Goal: Task Accomplishment & Management: Manage account settings

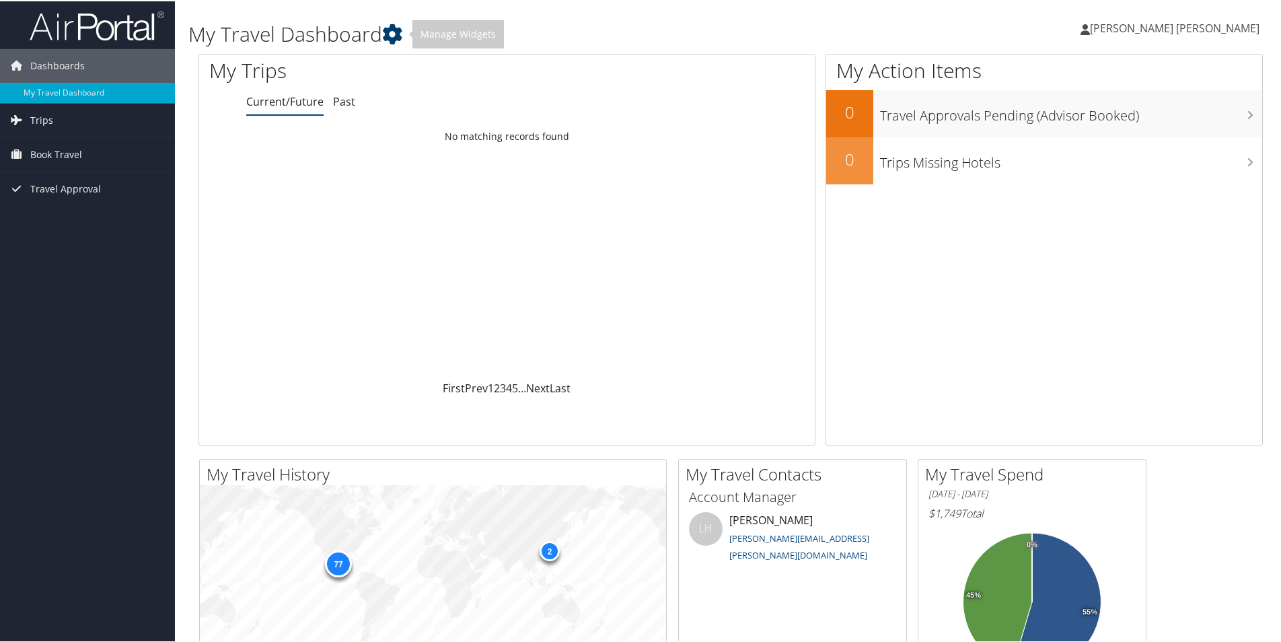
click at [397, 40] on icon at bounding box center [392, 33] width 20 height 20
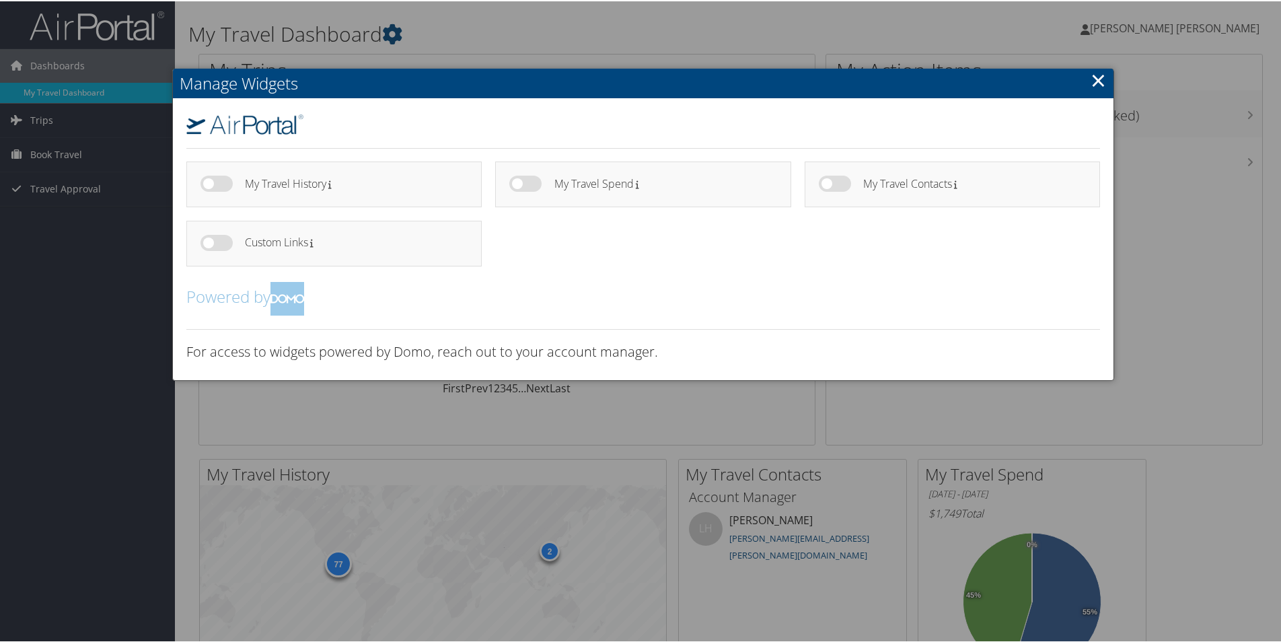
click at [1094, 86] on link "×" at bounding box center [1098, 78] width 15 height 27
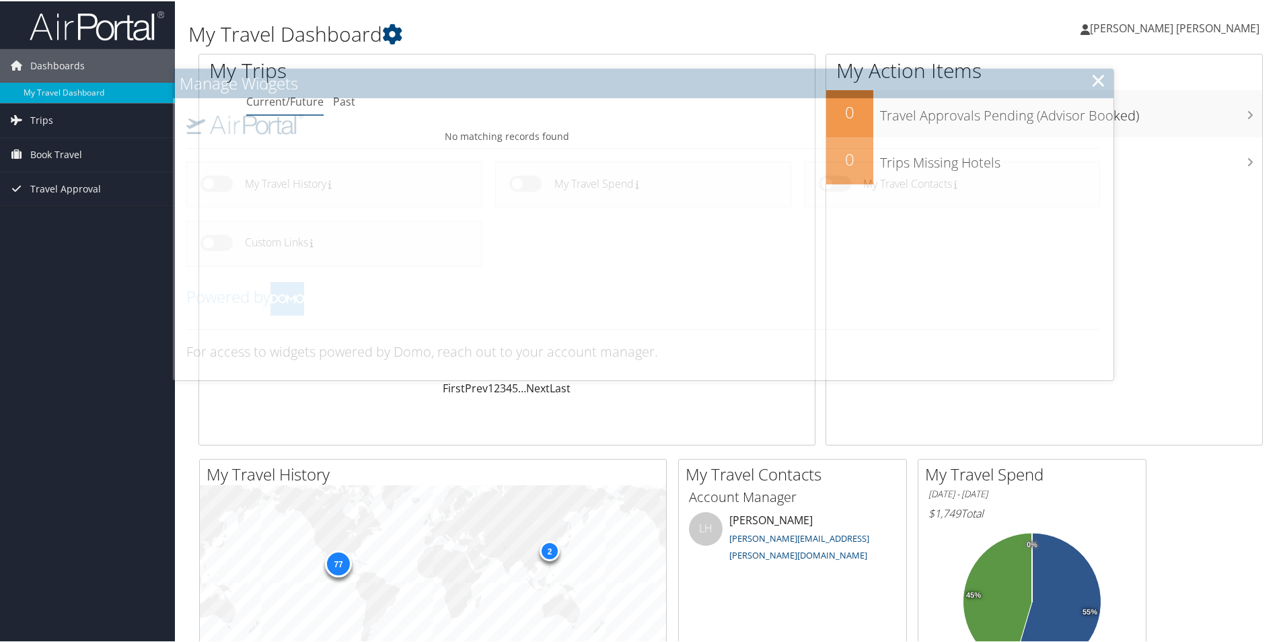
click at [1153, 40] on link "[PERSON_NAME] [PERSON_NAME]" at bounding box center [1176, 27] width 192 height 40
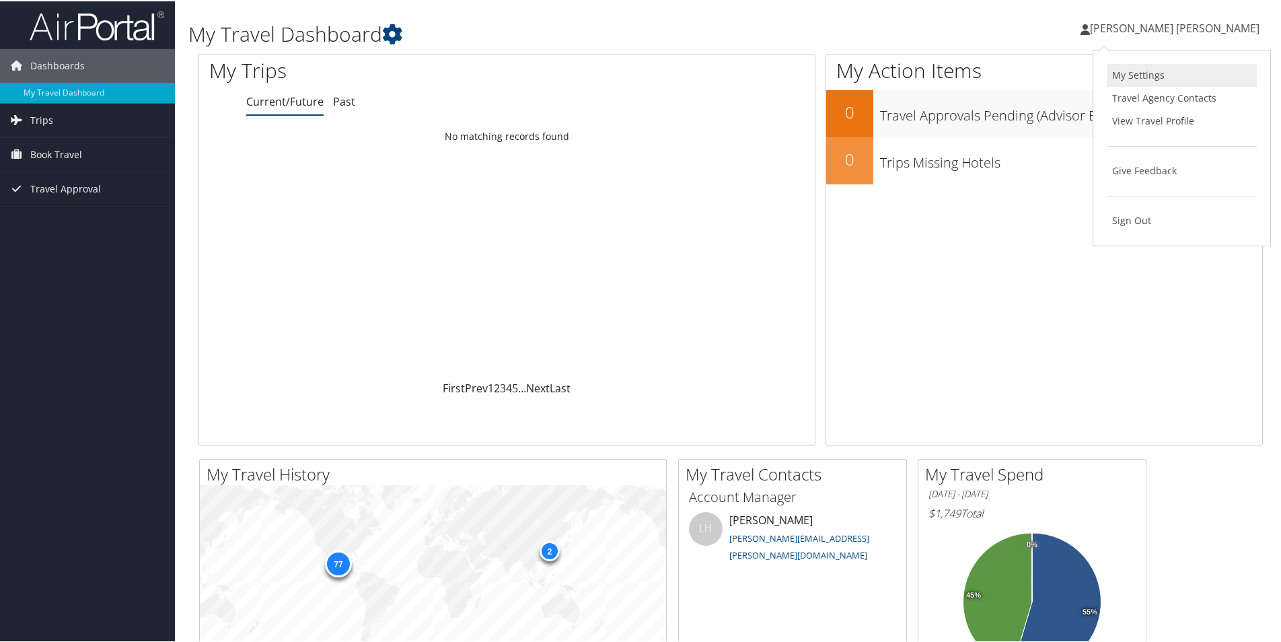
click at [1139, 72] on link "My Settings" at bounding box center [1182, 74] width 150 height 23
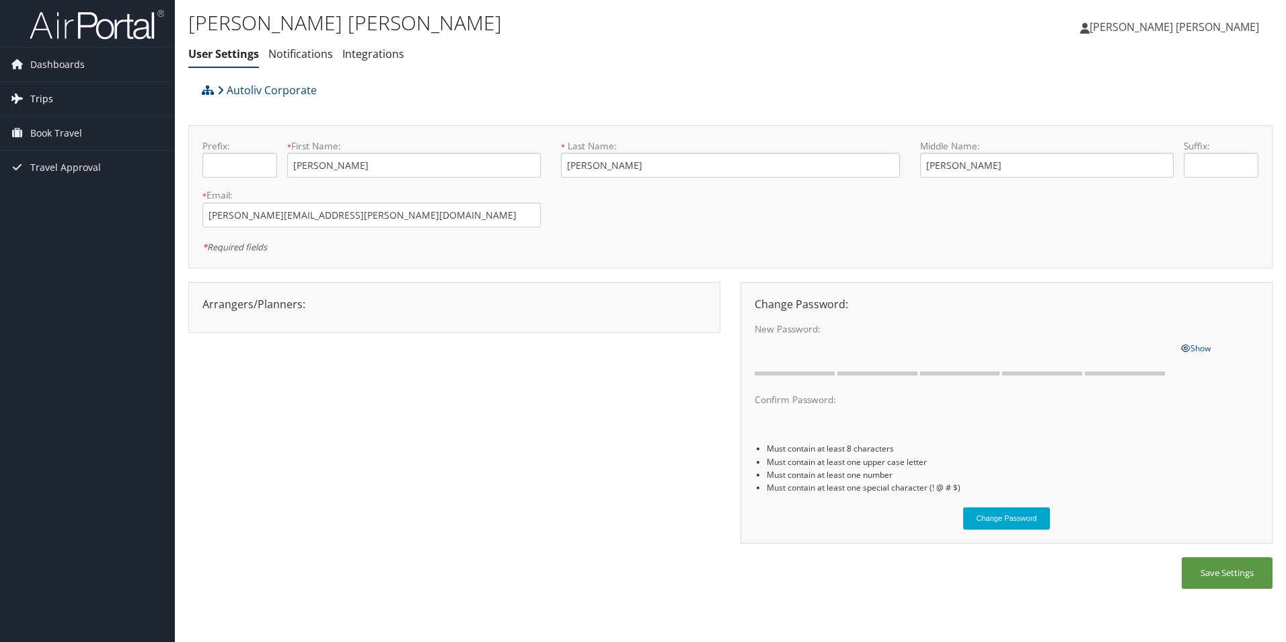
click at [71, 104] on link "Trips" at bounding box center [87, 99] width 175 height 34
click at [71, 60] on span "Dashboards" at bounding box center [57, 65] width 54 height 34
click at [553, 462] on div "Arrangers/Planners: Edit Arrangers & Planners Cathy Stress Cynthia Emmelkamp De…" at bounding box center [730, 420] width 1085 height 276
click at [300, 59] on link "Notifications" at bounding box center [300, 53] width 65 height 15
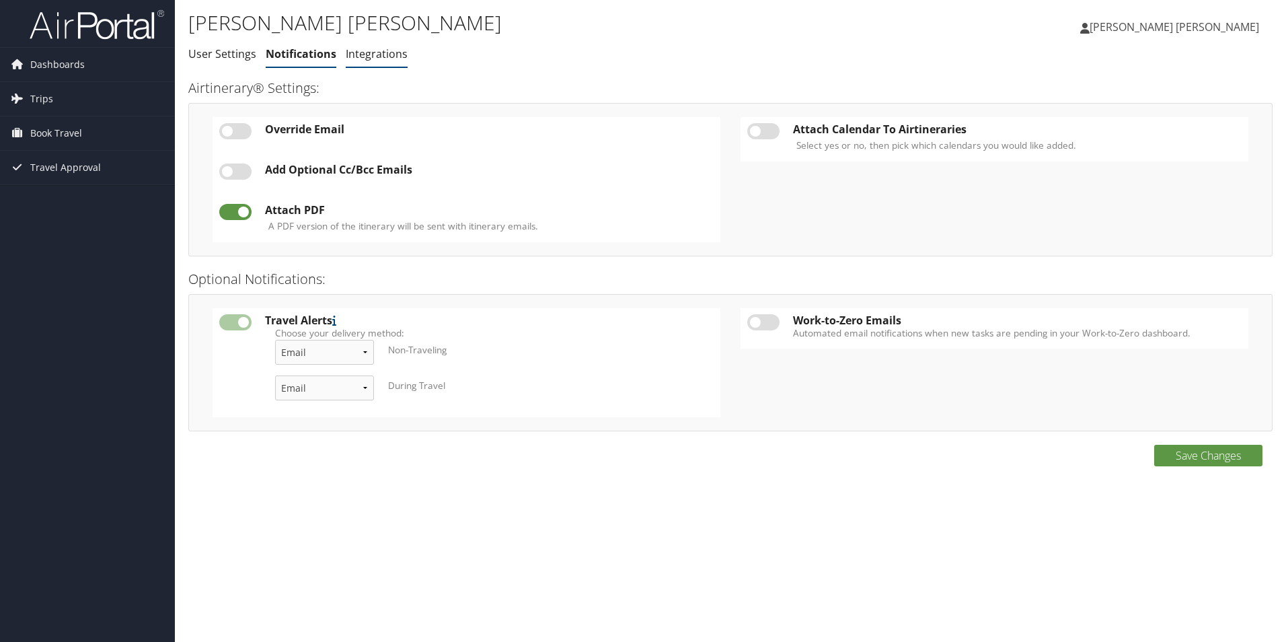
click at [397, 53] on link "Integrations" at bounding box center [377, 53] width 62 height 15
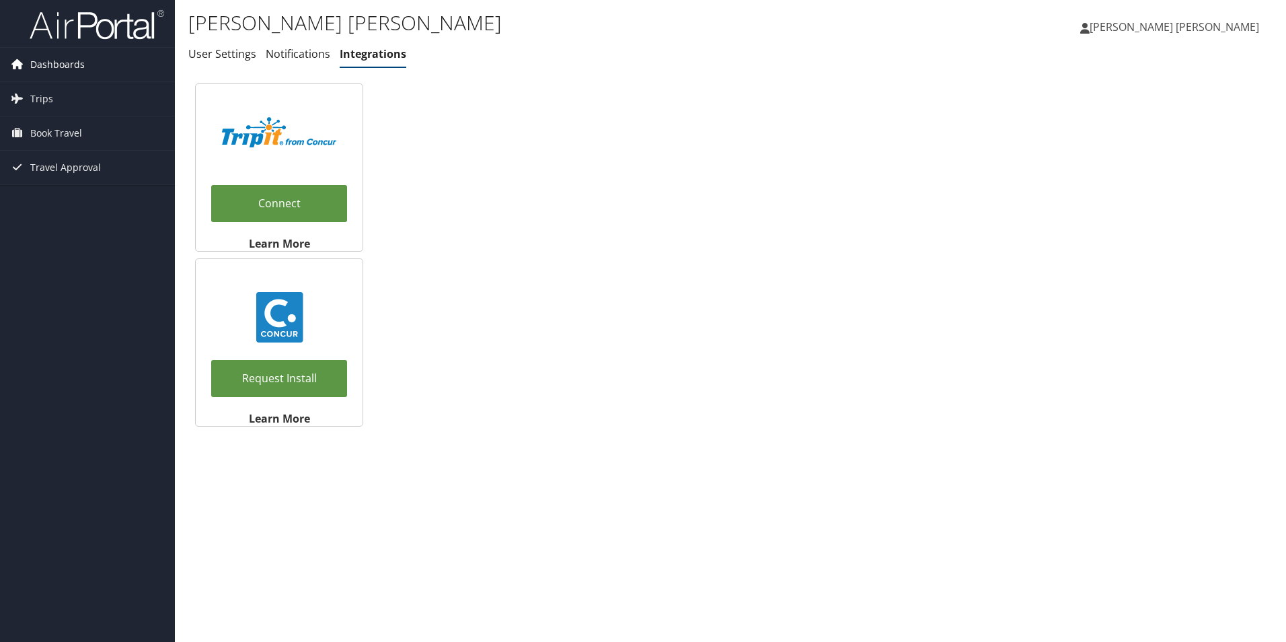
click at [77, 70] on span "Dashboards" at bounding box center [57, 65] width 54 height 34
click at [84, 32] on img at bounding box center [97, 25] width 135 height 32
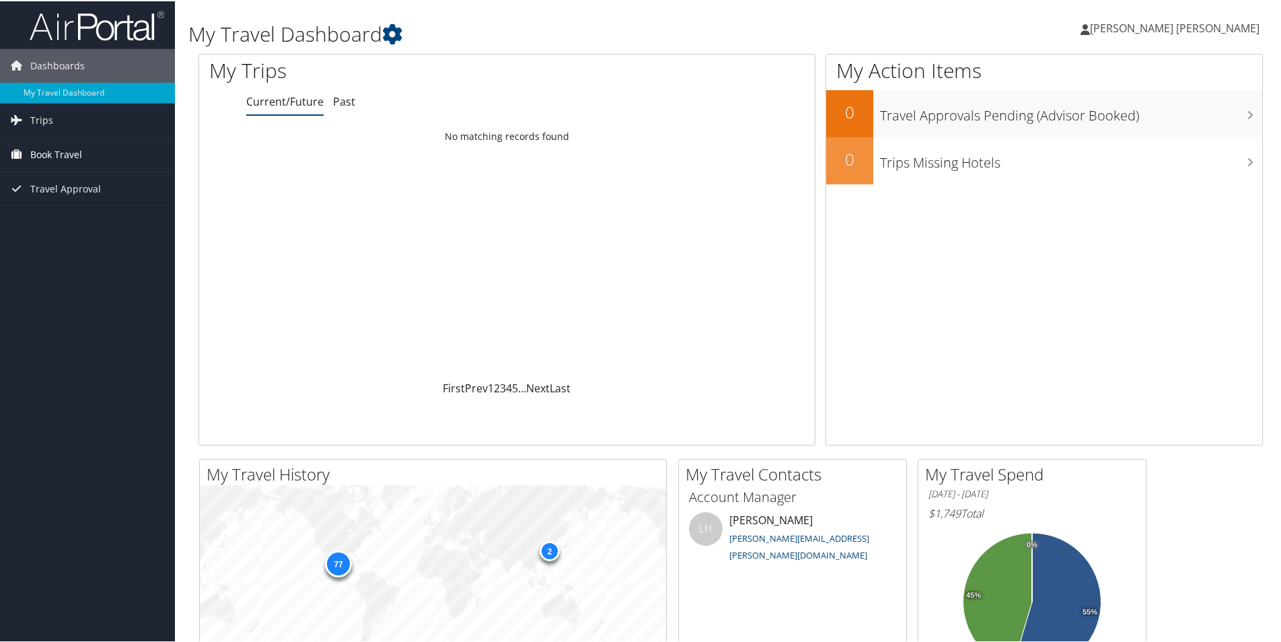
click at [61, 157] on span "Book Travel" at bounding box center [56, 154] width 52 height 34
click at [104, 207] on link "Travel Approval" at bounding box center [87, 208] width 175 height 34
click at [77, 120] on link "Trips" at bounding box center [87, 119] width 175 height 34
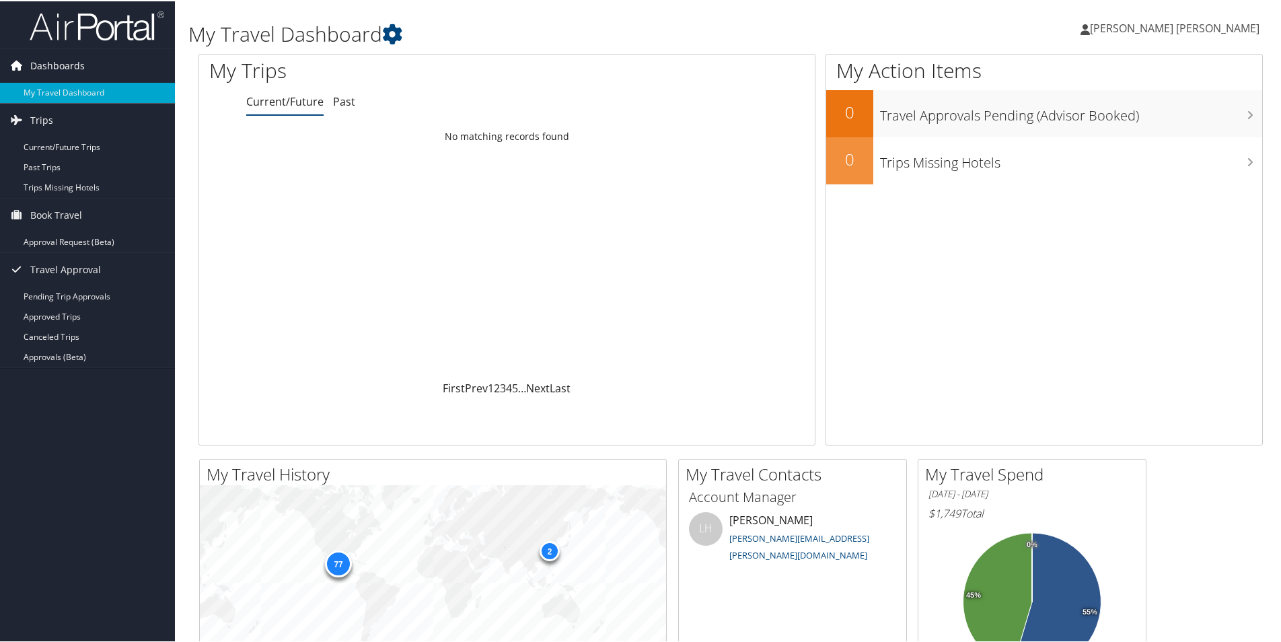
click at [111, 65] on link "Dashboards" at bounding box center [87, 65] width 175 height 34
click at [78, 70] on span "Dashboards" at bounding box center [57, 65] width 54 height 34
click at [78, 91] on link "My Travel Dashboard" at bounding box center [87, 91] width 175 height 20
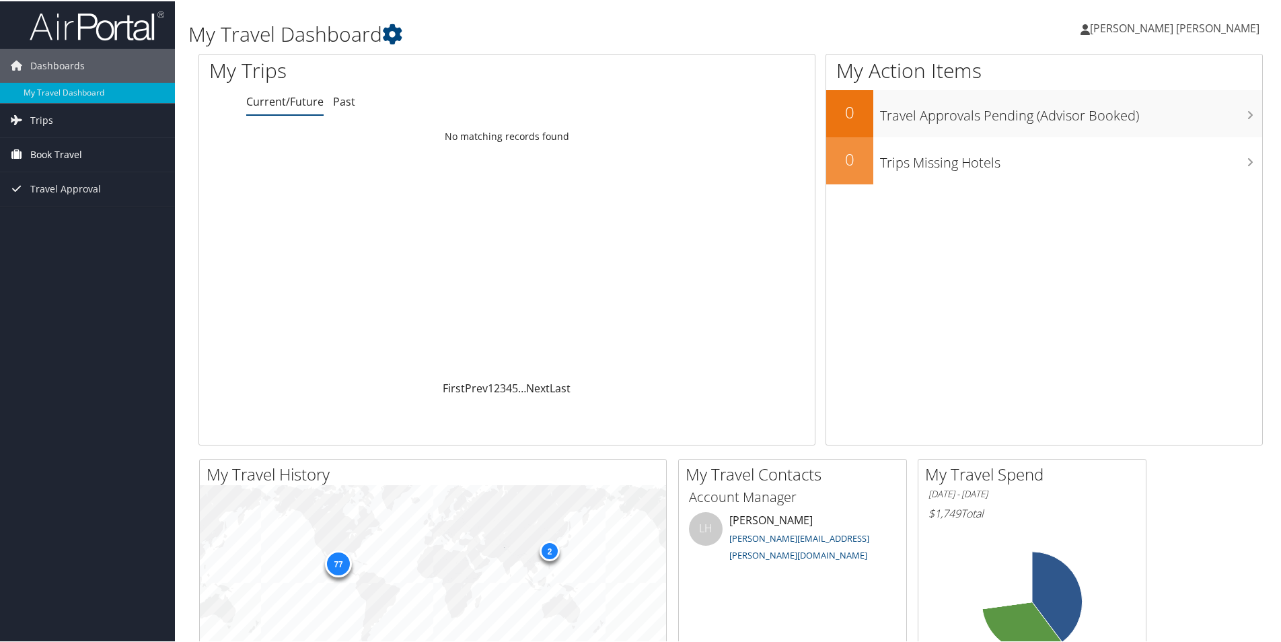
click at [82, 156] on link "Book Travel" at bounding box center [87, 154] width 175 height 34
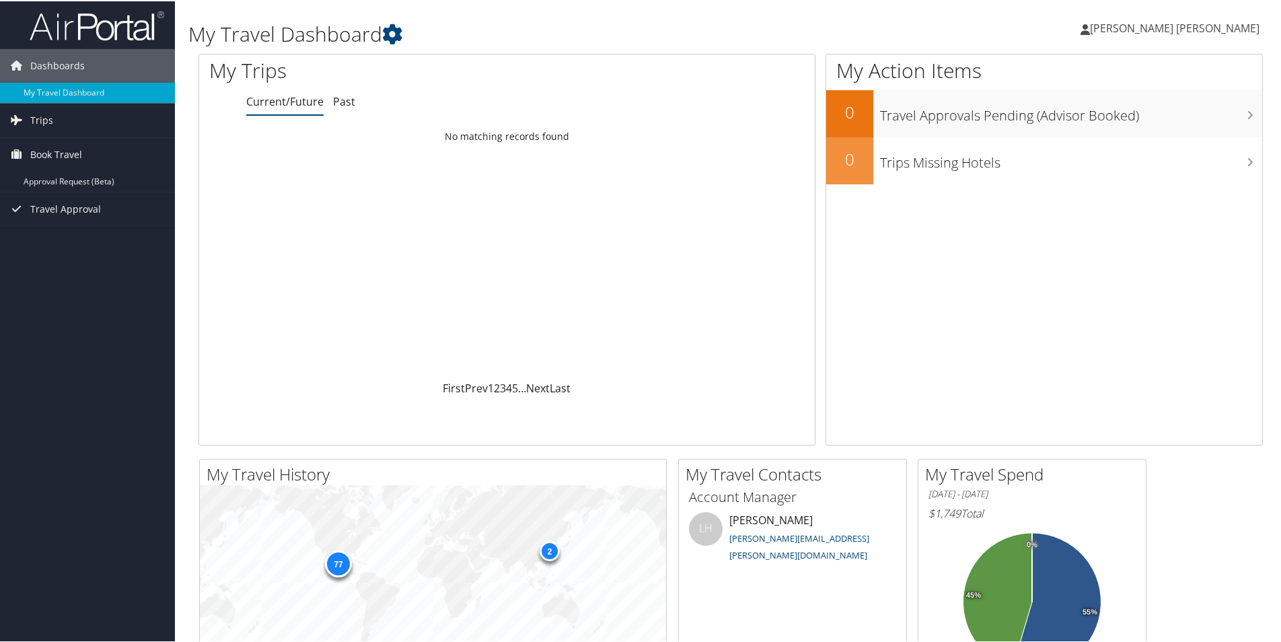
click at [1183, 21] on span "[PERSON_NAME] [PERSON_NAME]" at bounding box center [1175, 27] width 170 height 15
click at [1207, 119] on link "View Travel Profile" at bounding box center [1182, 119] width 150 height 23
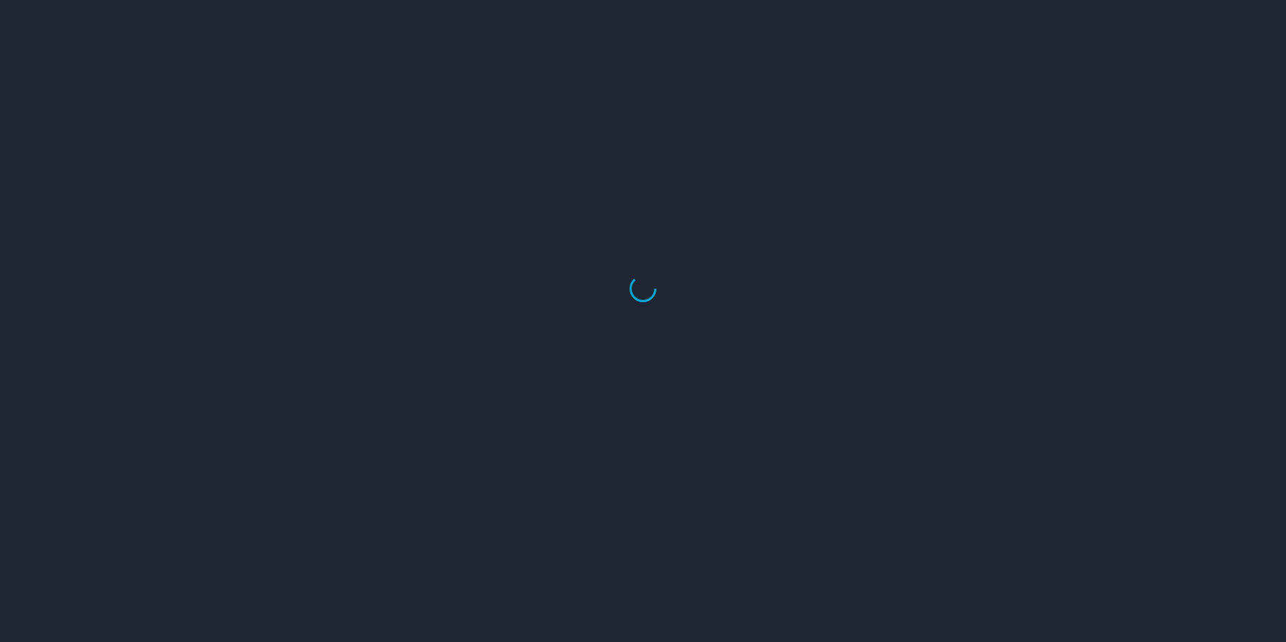
select select "US"
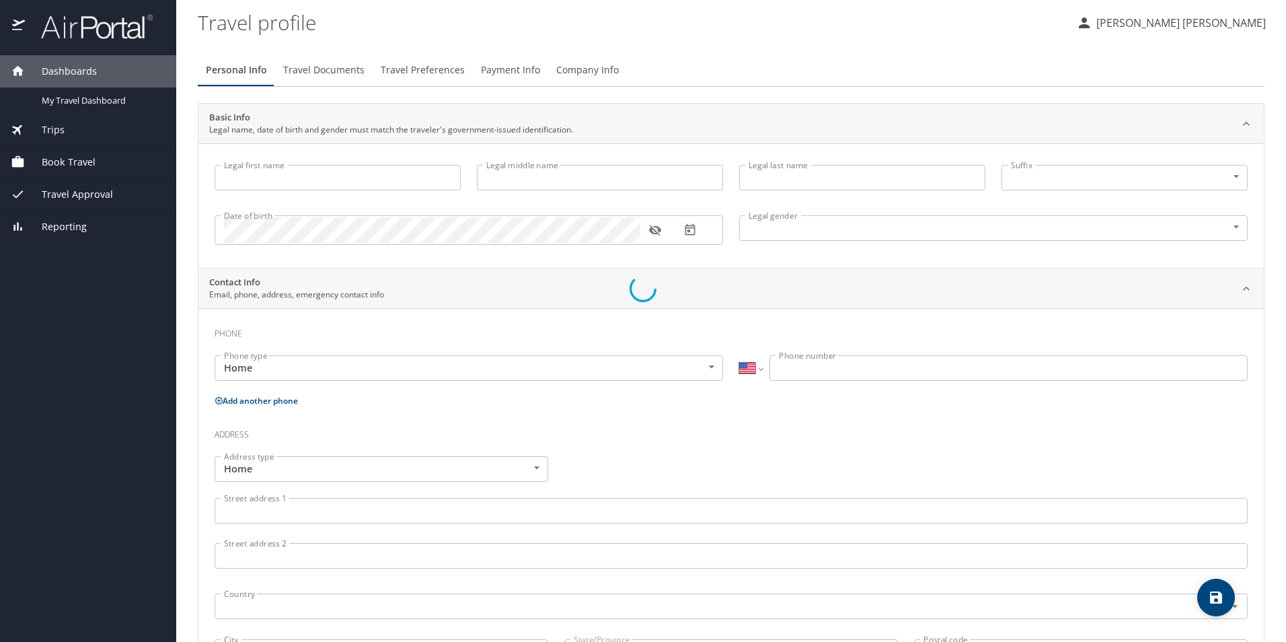
type input "[PERSON_NAME]"
type input "[DEMOGRAPHIC_DATA]"
type input "[PERSON_NAME]"
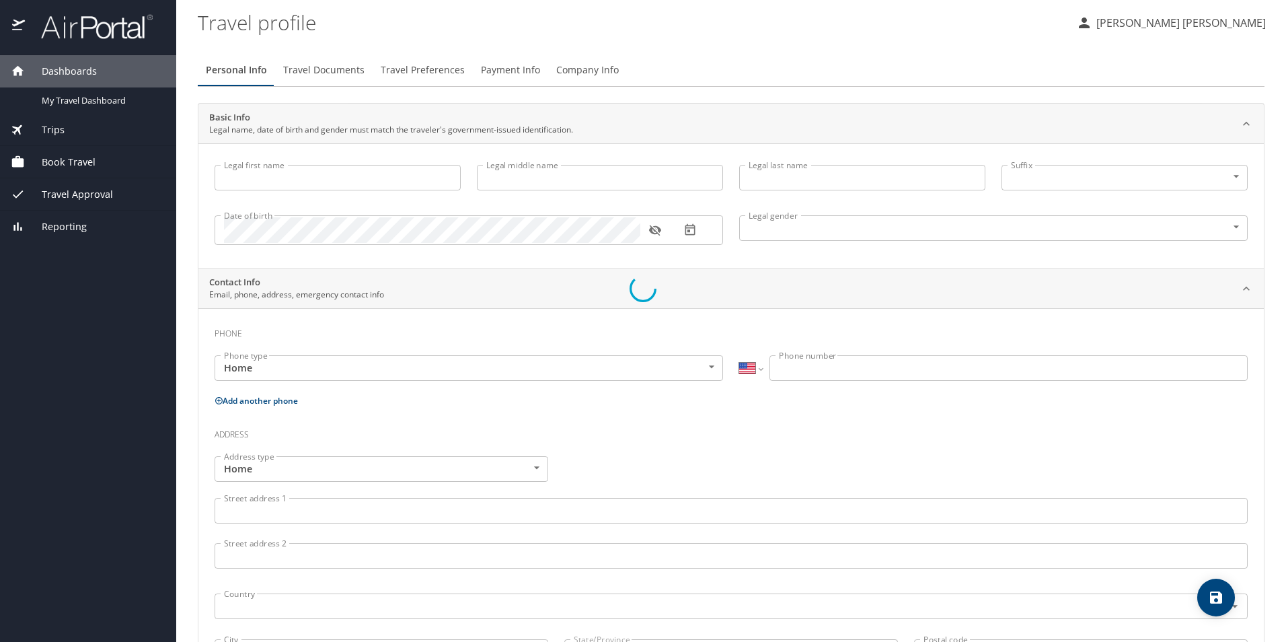
type input "[PERSON_NAME]"
select select "GB"
type input "07221 146890"
select select "MX"
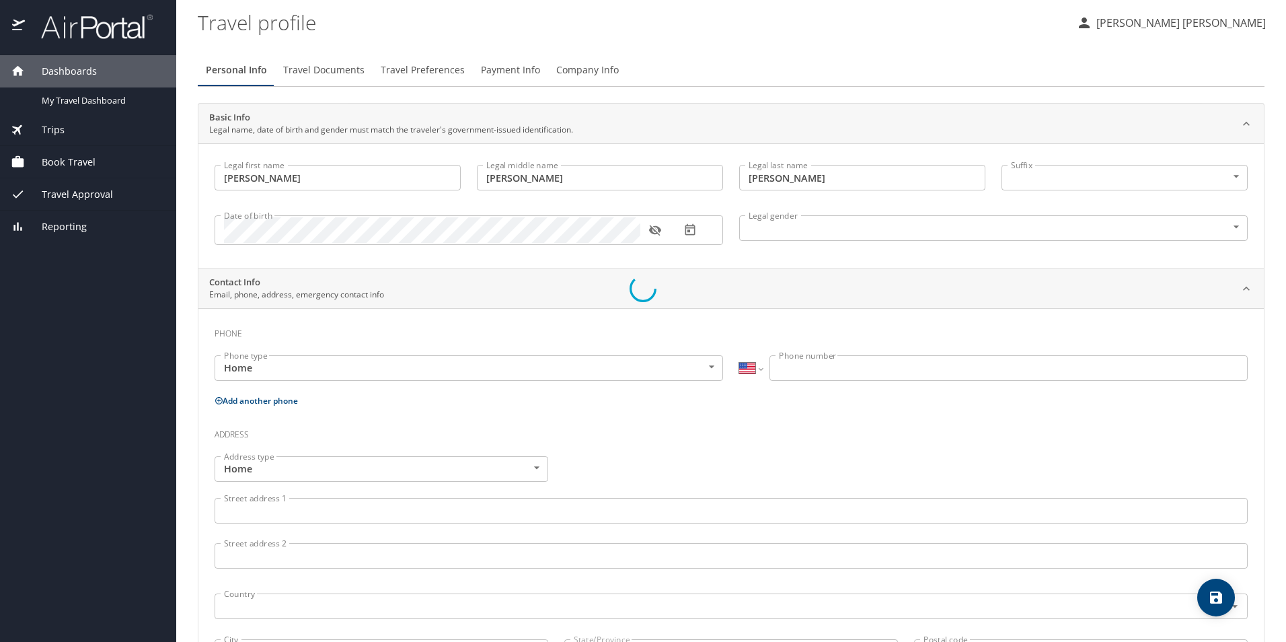
select select "MX"
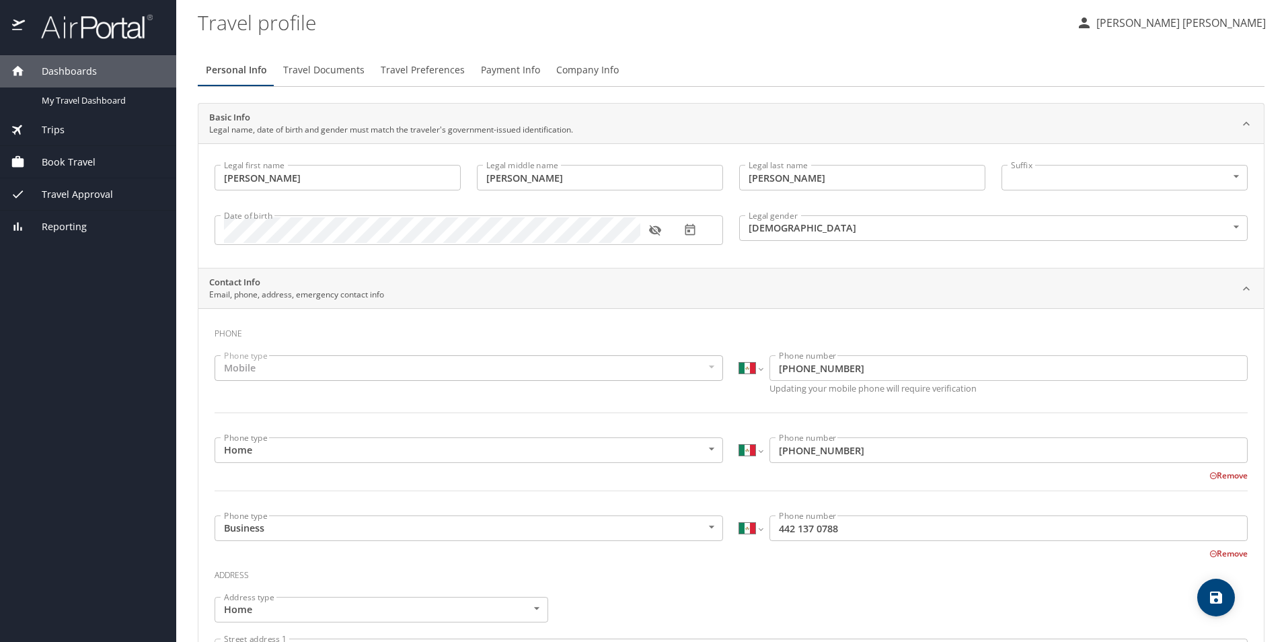
click at [527, 74] on span "Payment Info" at bounding box center [510, 70] width 59 height 17
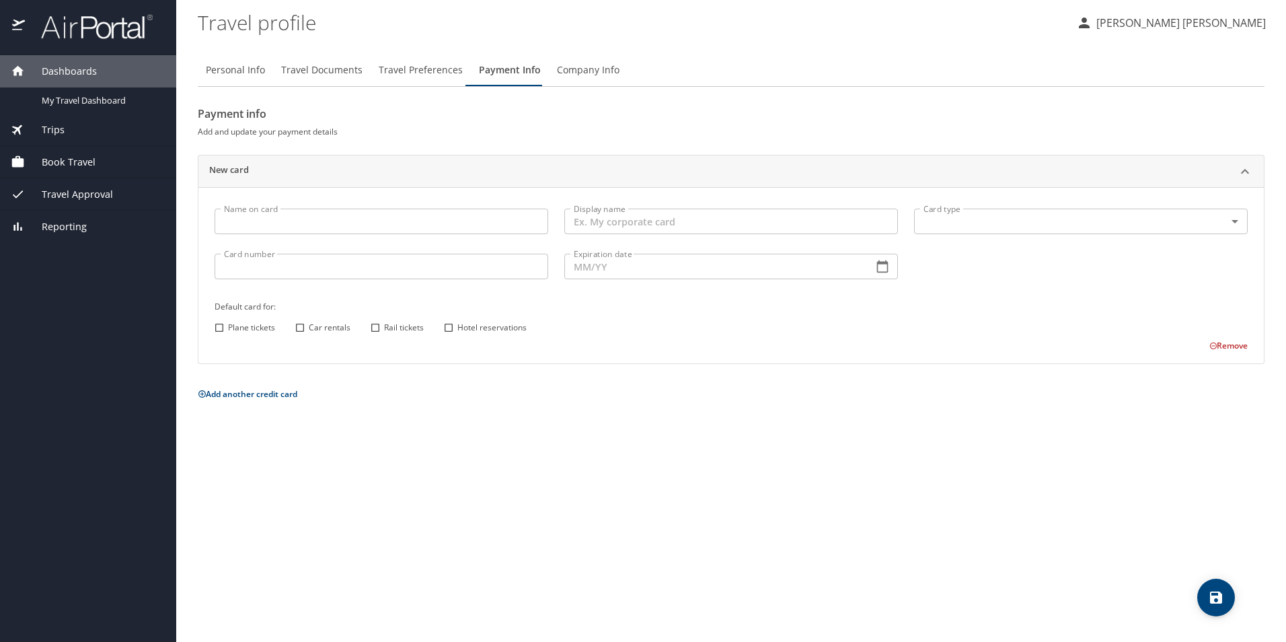
click at [430, 72] on span "Travel Preferences" at bounding box center [421, 70] width 84 height 17
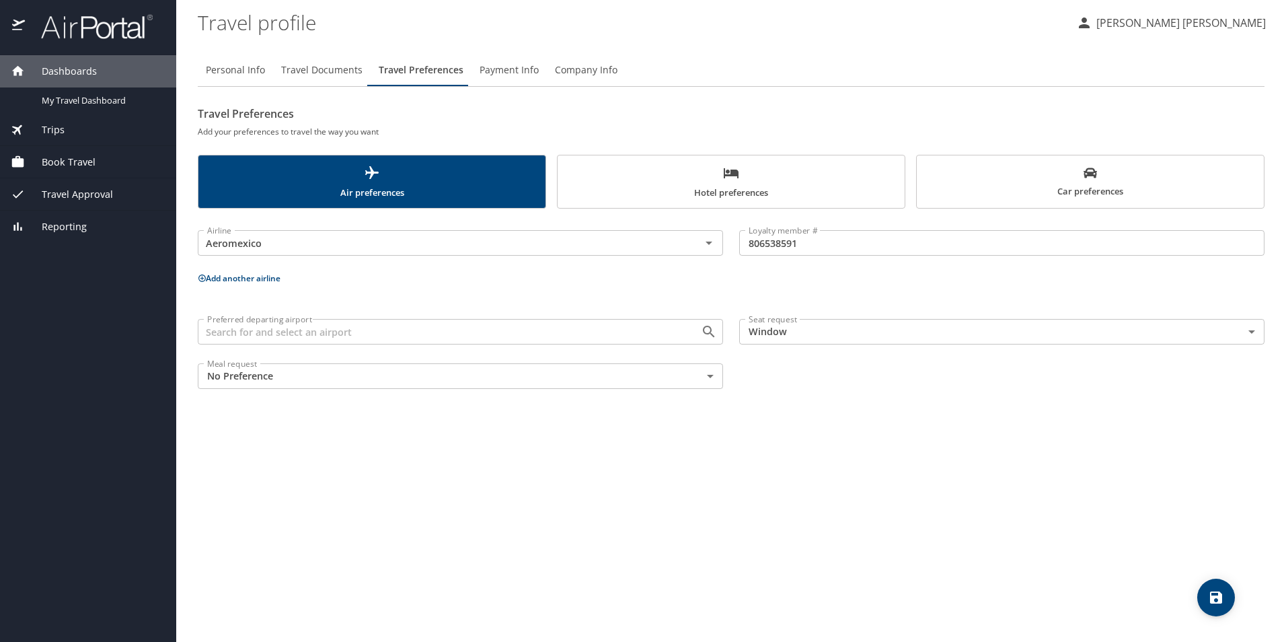
click at [516, 69] on span "Payment Info" at bounding box center [509, 70] width 59 height 17
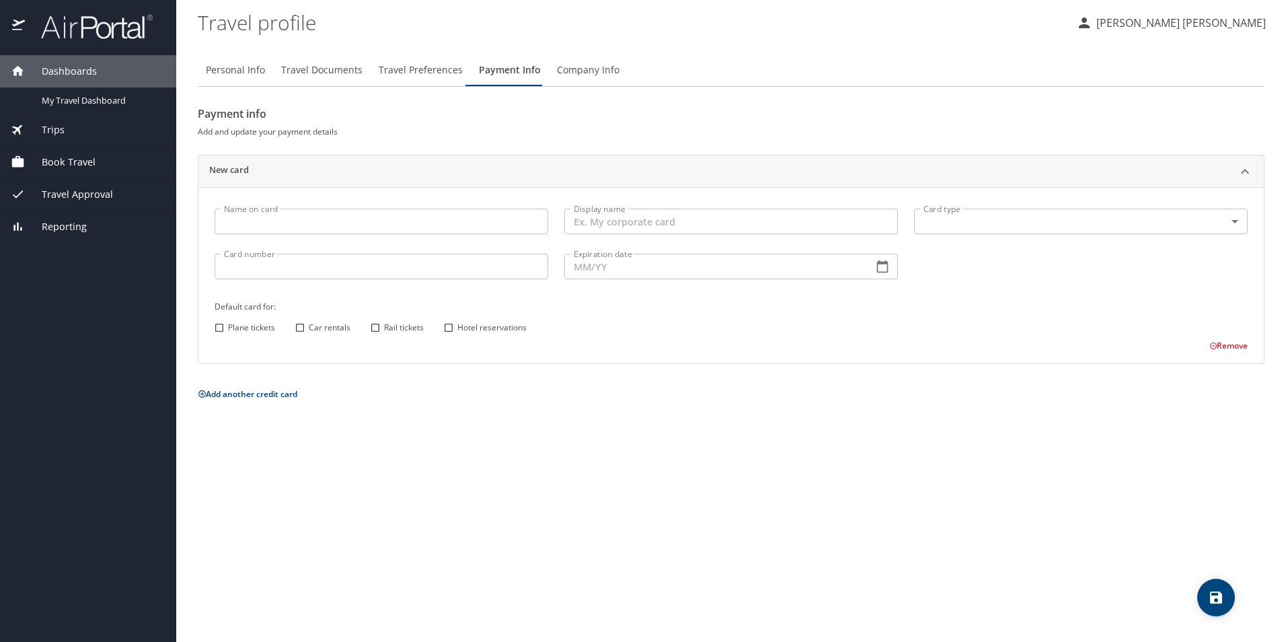
click at [225, 73] on span "Personal Info" at bounding box center [235, 70] width 59 height 17
select select "MX"
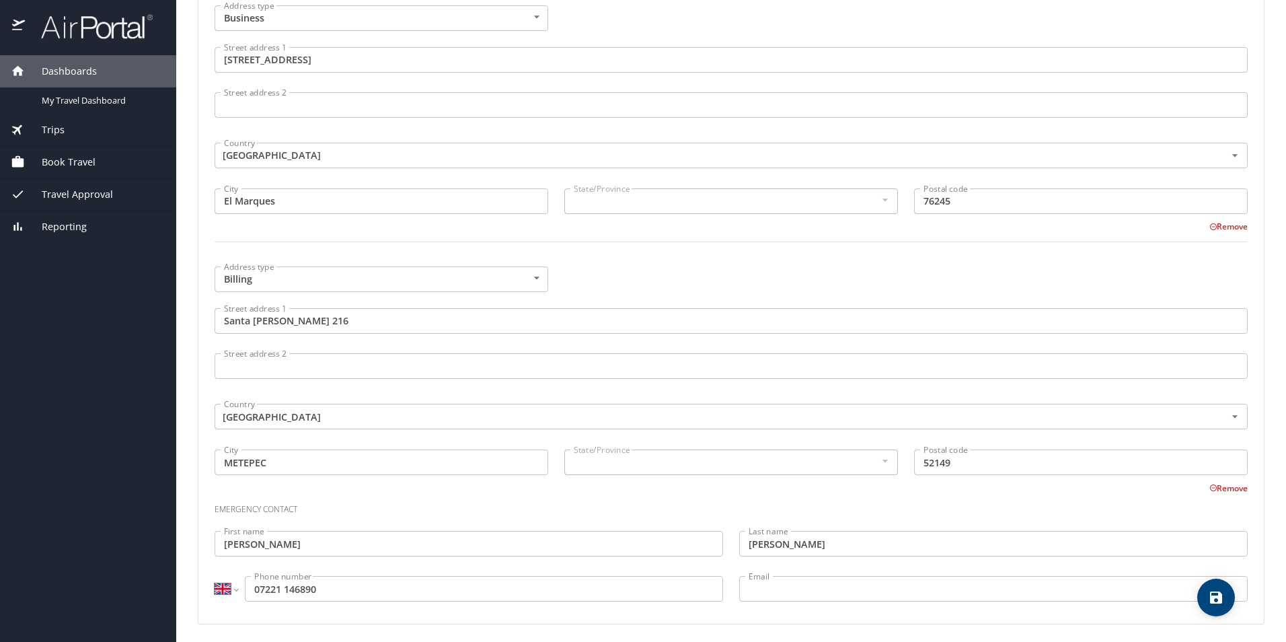
scroll to position [857, 0]
click at [234, 585] on select "International Afghanistan Åland Islands Albania Algeria American Samoa Andorra …" at bounding box center [226, 585] width 23 height 26
select select "MX"
click at [215, 572] on select "International Afghanistan Åland Islands Albania Algeria American Samoa Andorra …" at bounding box center [226, 585] width 23 height 26
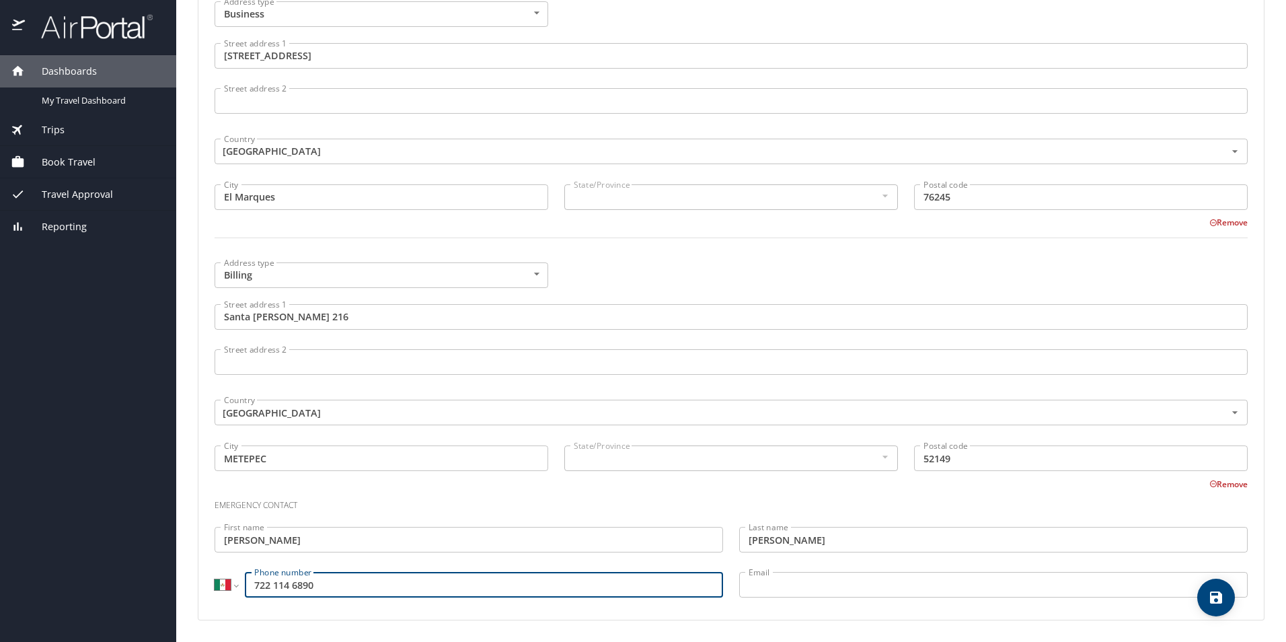
type input "722 114 6890"
click at [784, 584] on input "Email" at bounding box center [993, 585] width 509 height 26
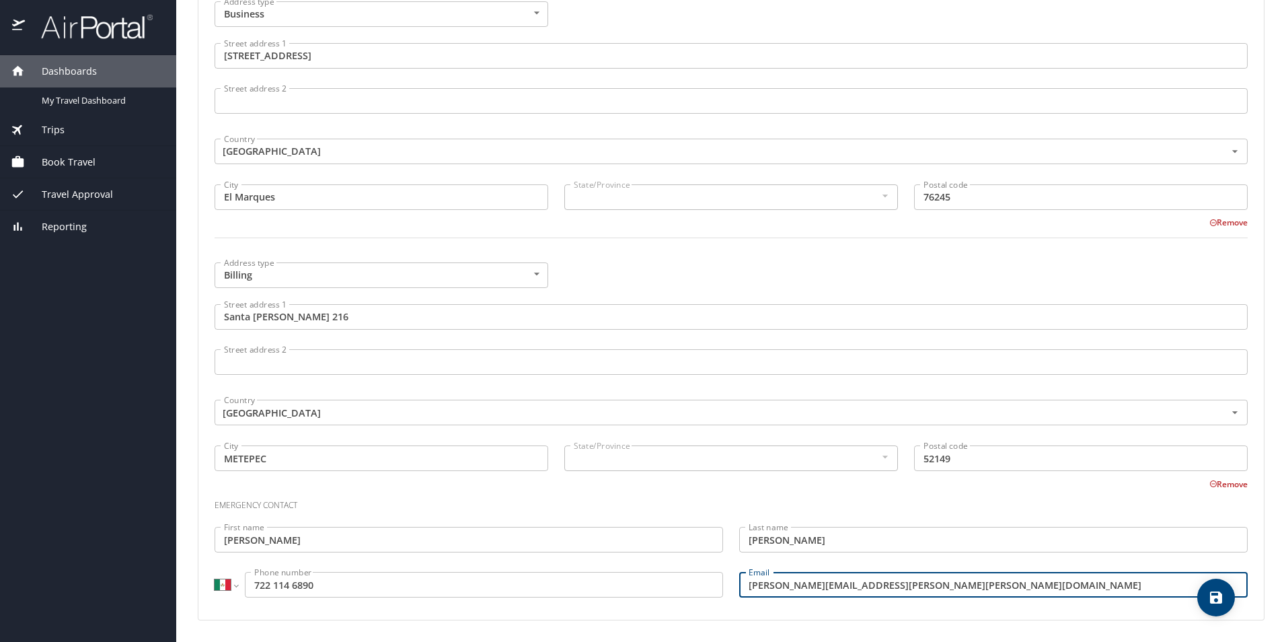
type input "andrea.sara.dg@hotmail.com"
click at [1214, 594] on icon "save" at bounding box center [1216, 597] width 16 height 16
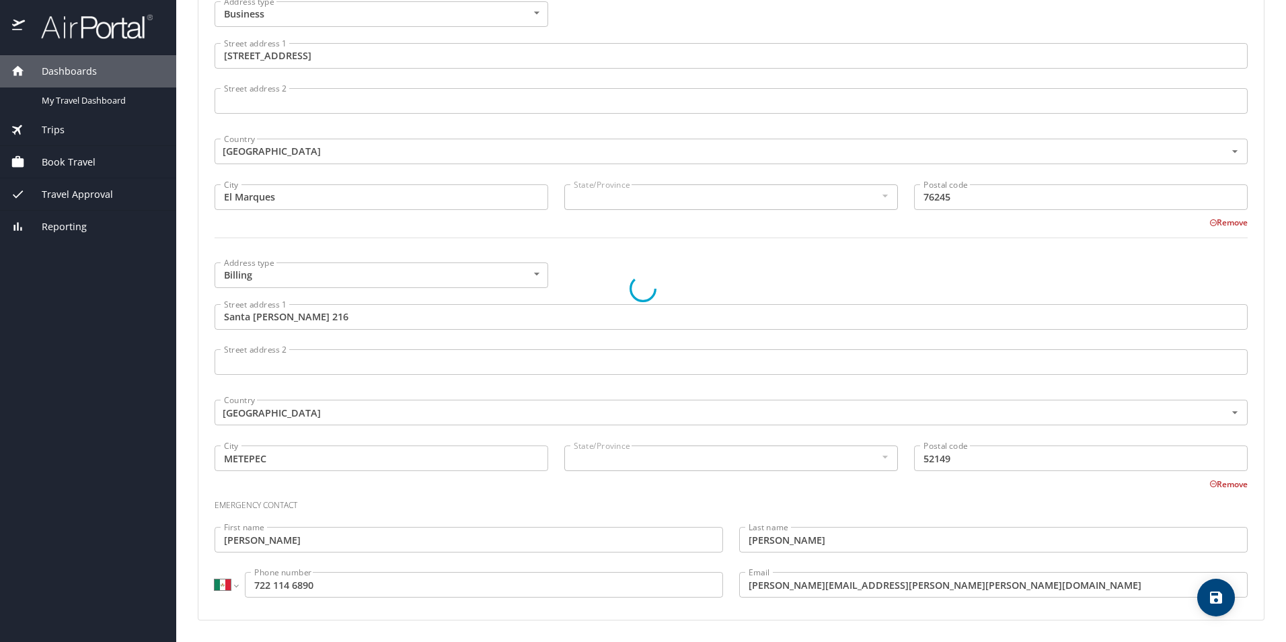
select select "MX"
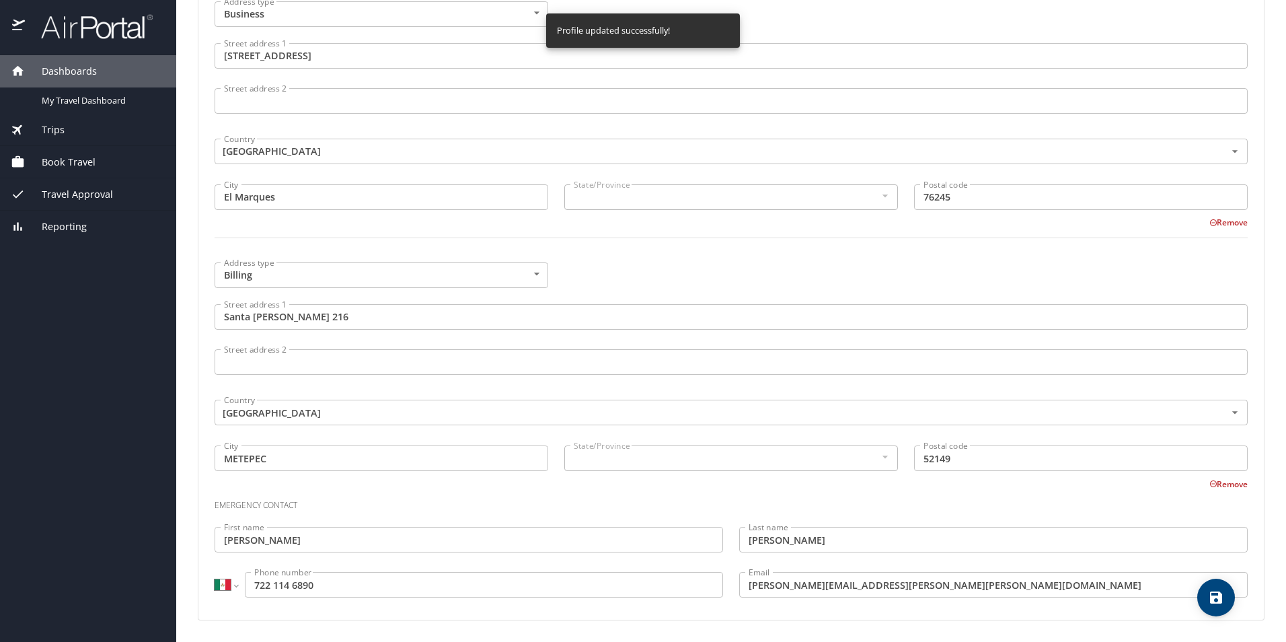
select select "MX"
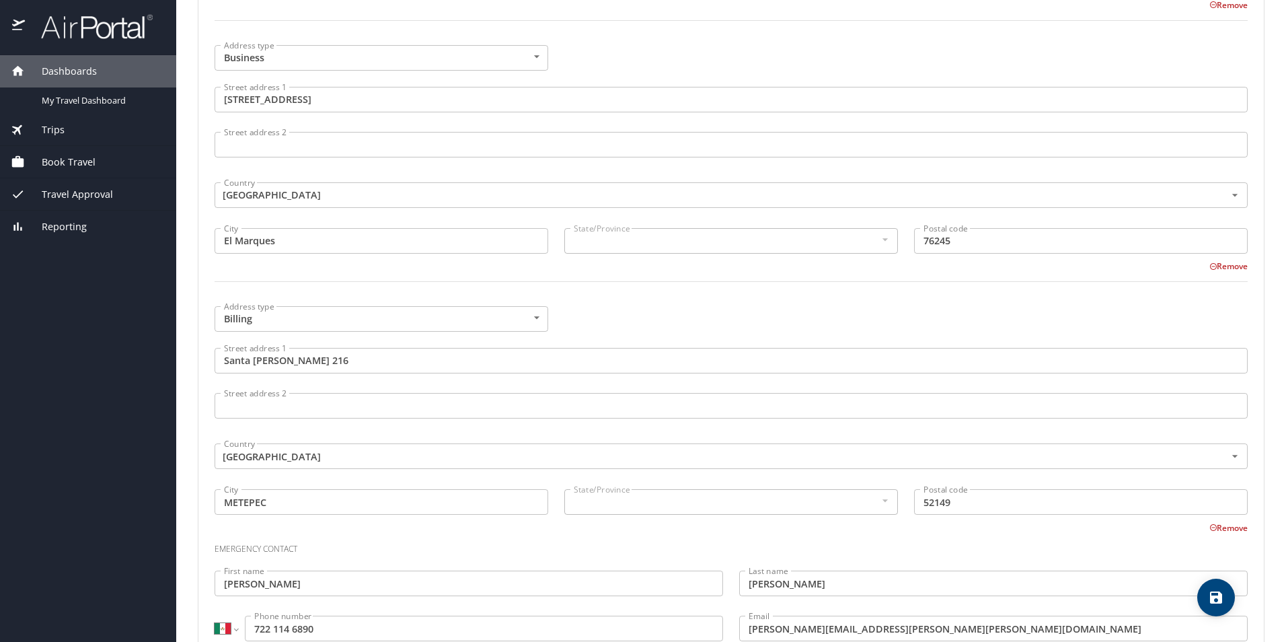
scroll to position [790, 0]
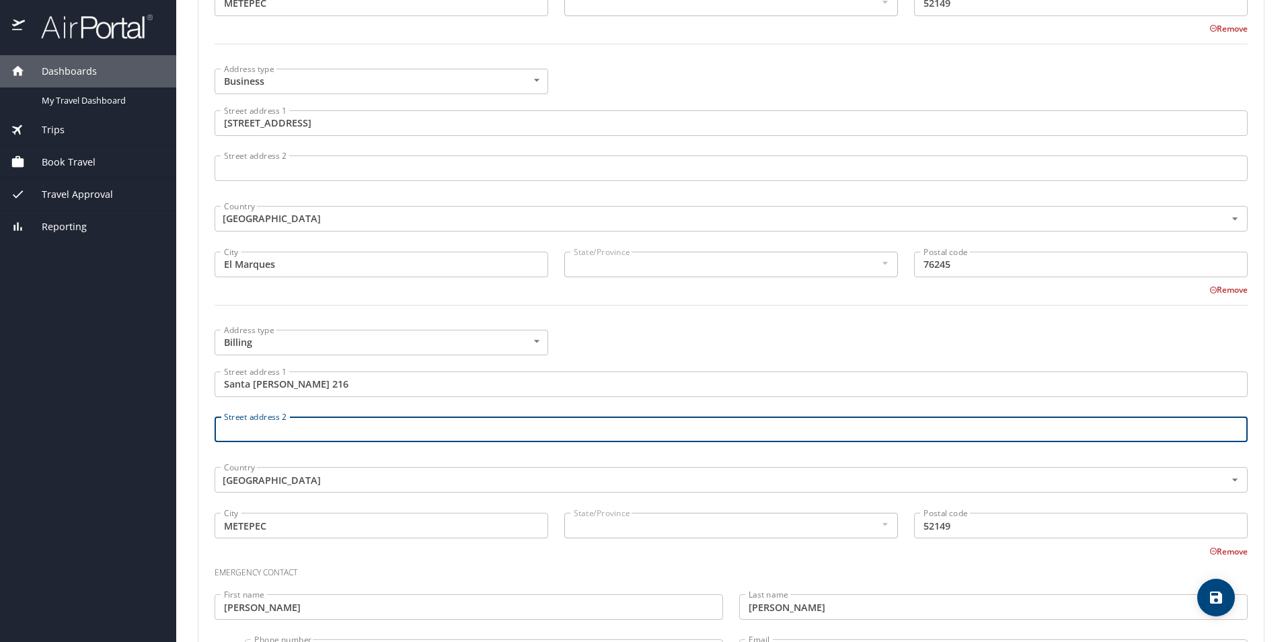
click at [330, 431] on input "Street address 2" at bounding box center [731, 429] width 1033 height 26
type input "La Virgen"
click at [535, 346] on body "Dashboards My Travel Dashboard Trips Current / Future Trips Past Trips Trips Mi…" at bounding box center [643, 321] width 1286 height 642
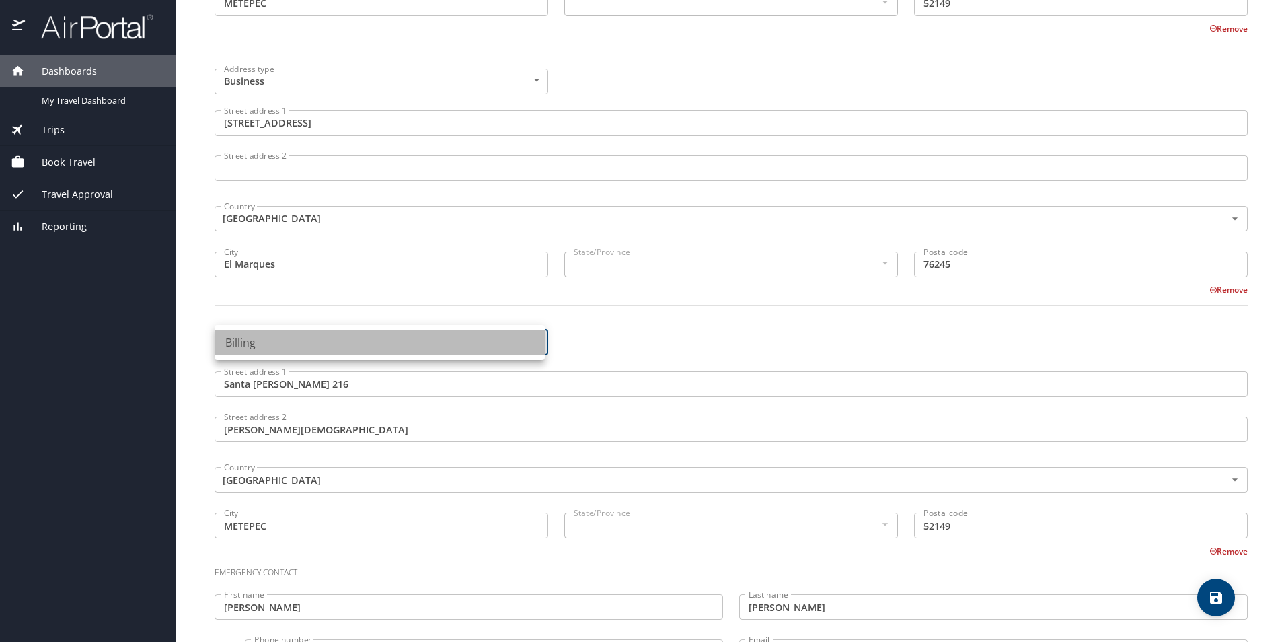
click at [535, 346] on li "Billing" at bounding box center [380, 342] width 330 height 24
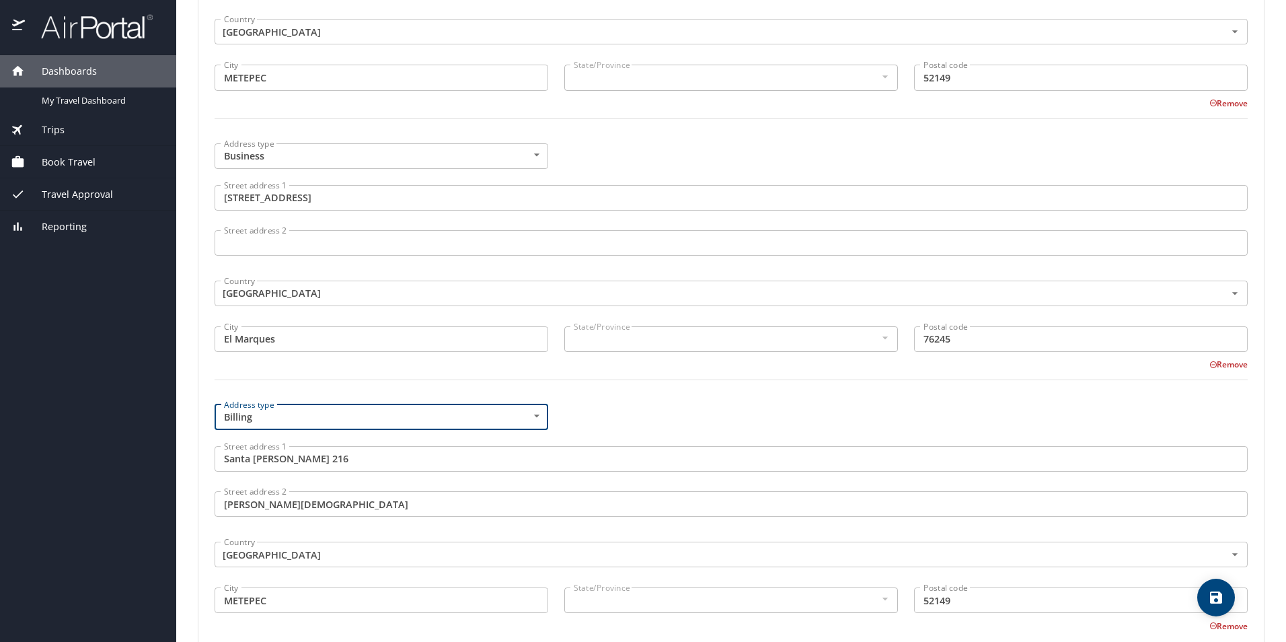
scroll to position [723, 0]
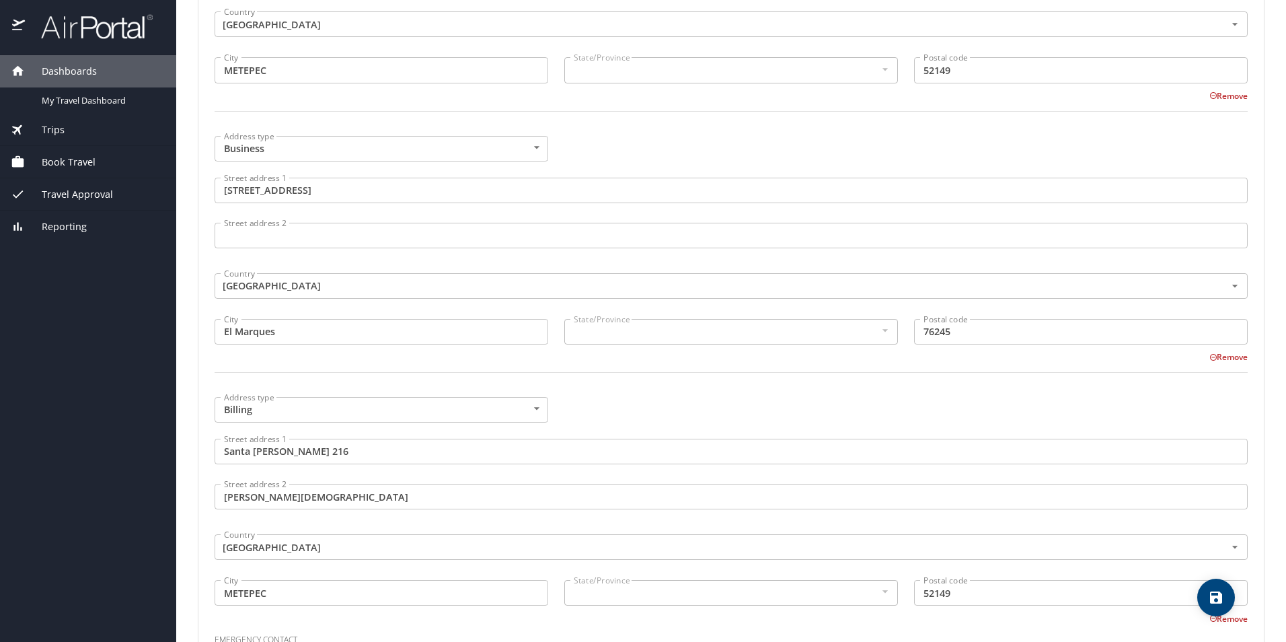
click at [1097, 330] on input "76245" at bounding box center [1081, 332] width 334 height 26
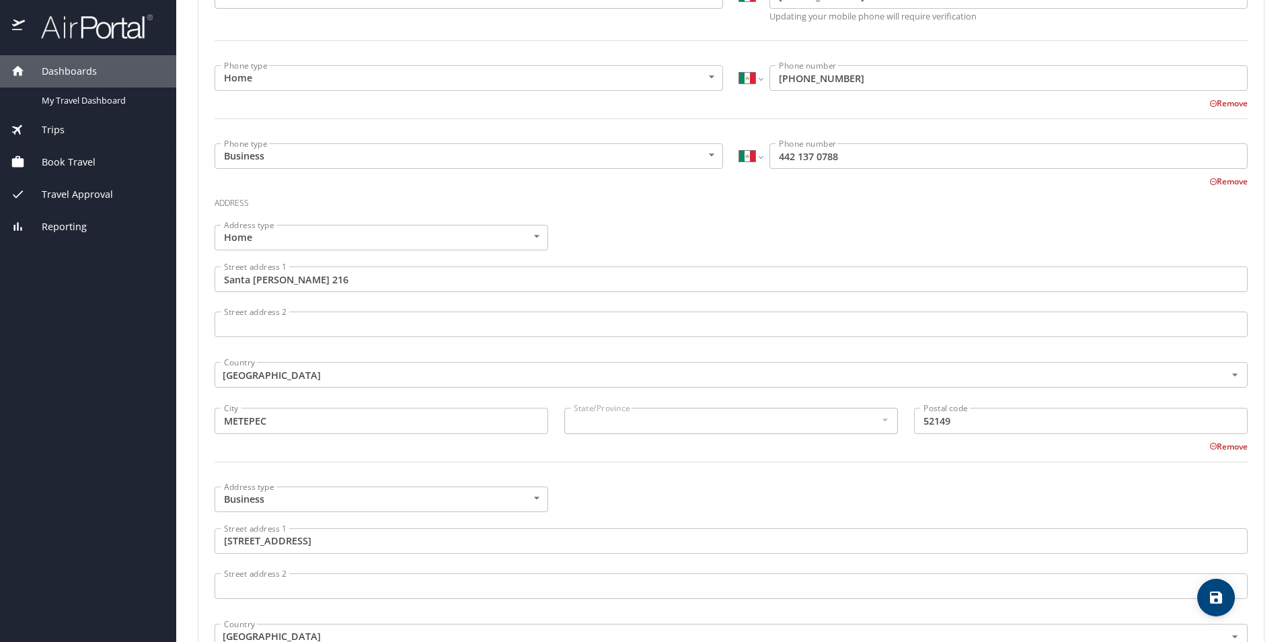
scroll to position [386, 0]
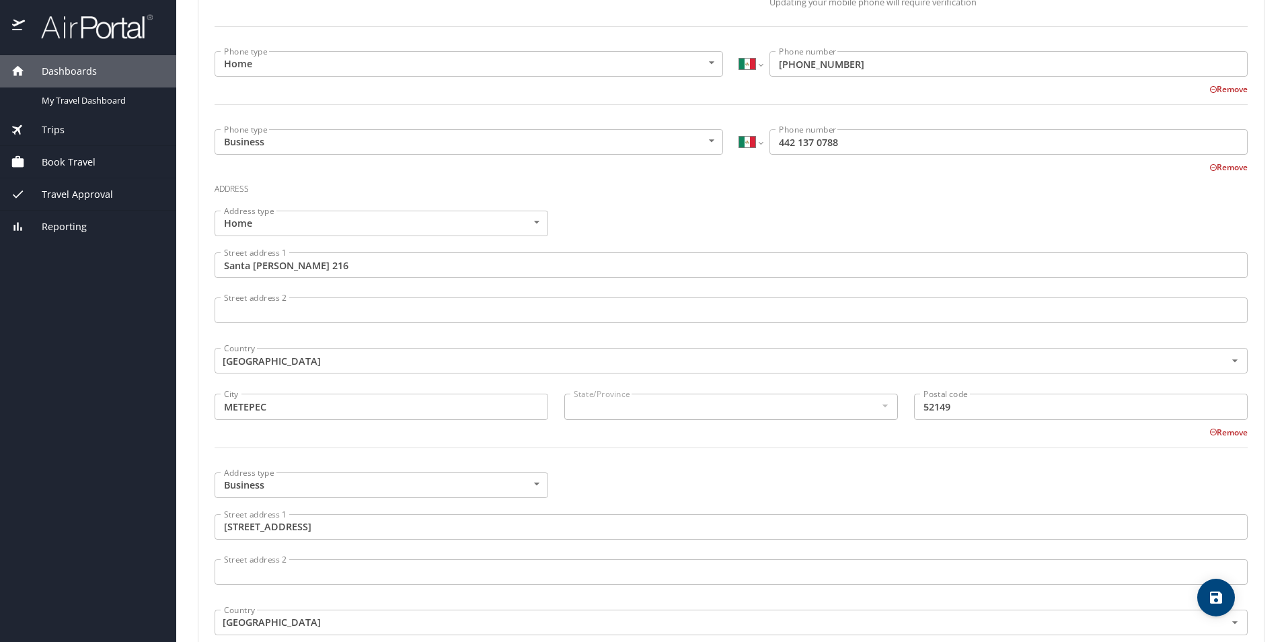
click at [264, 309] on input "Street address 2" at bounding box center [731, 310] width 1033 height 26
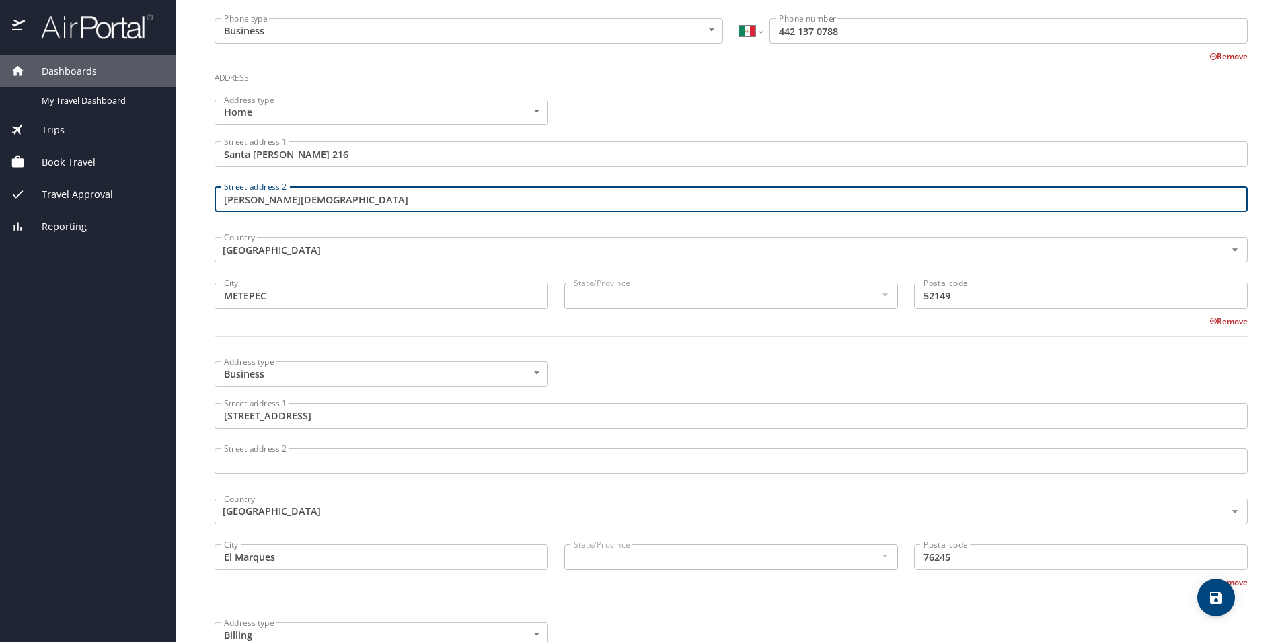
scroll to position [521, 0]
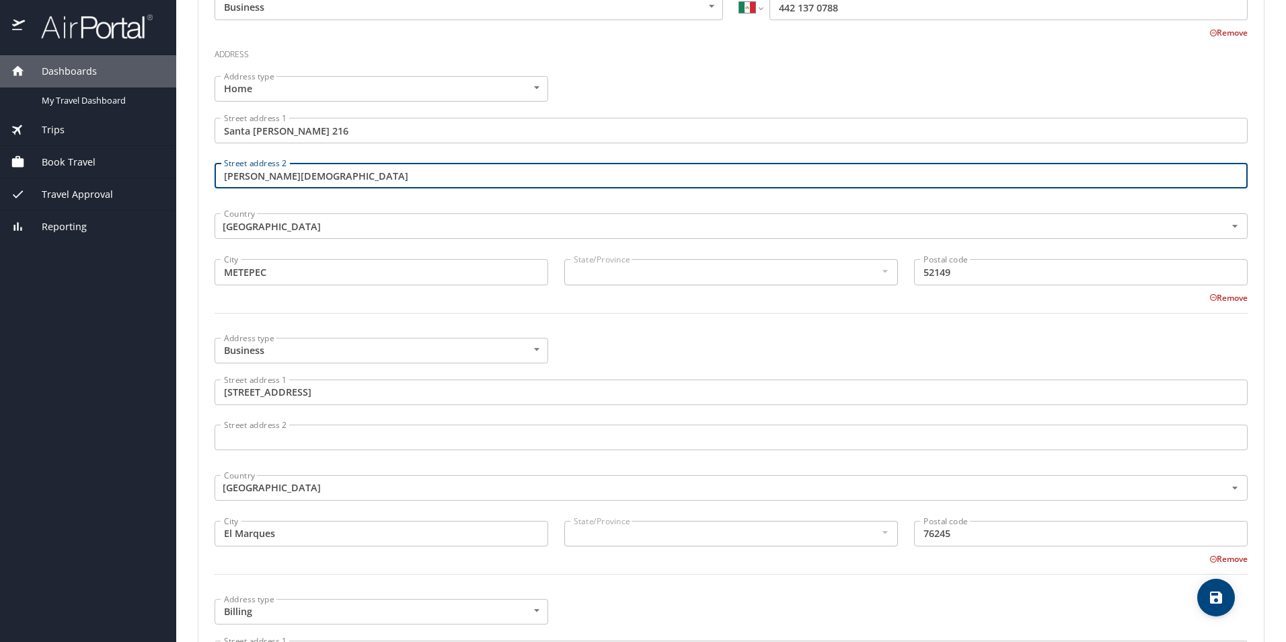
type input "La Virgen"
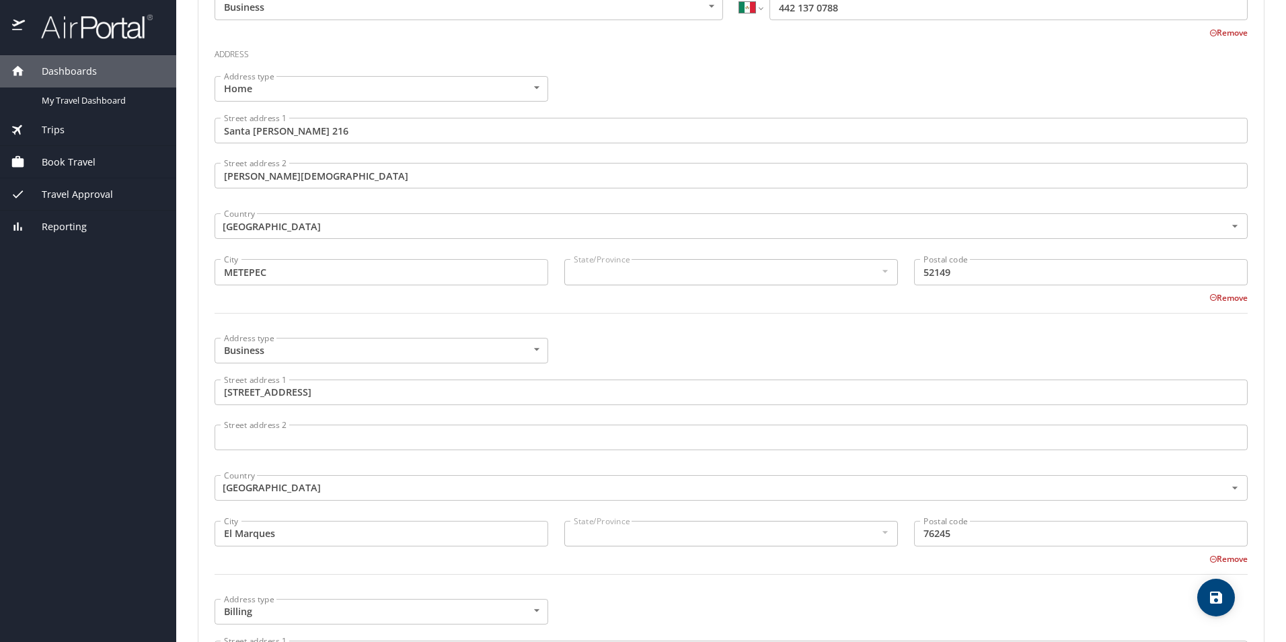
click at [307, 301] on div "Remove" at bounding box center [723, 297] width 1050 height 16
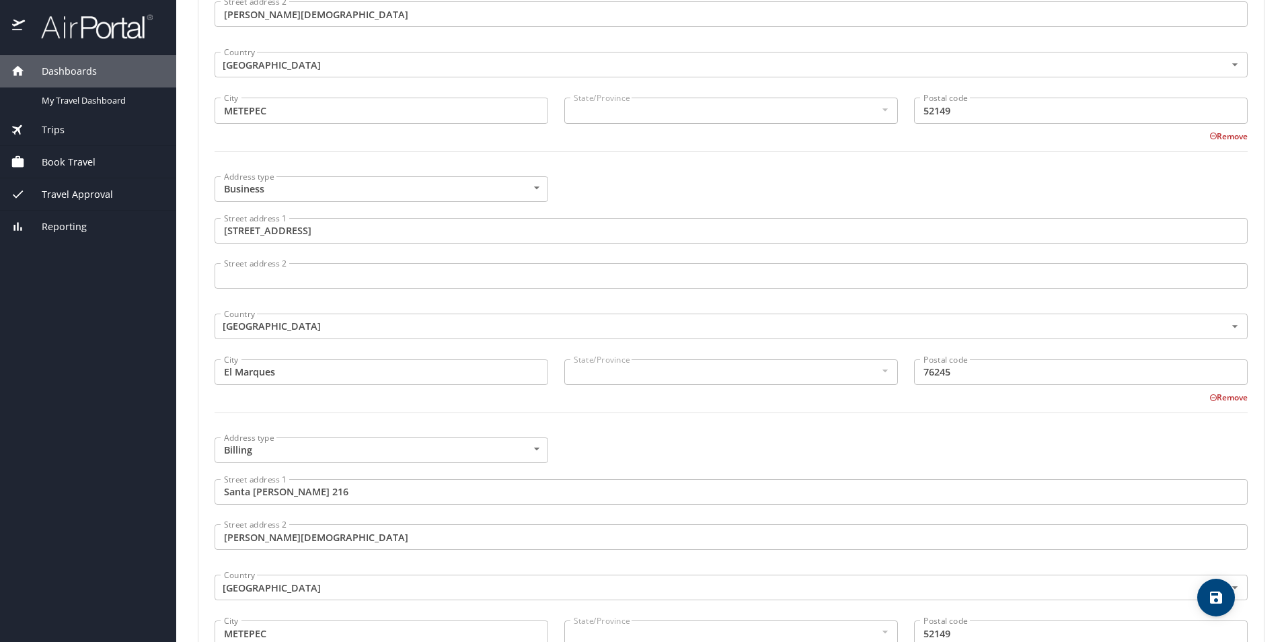
scroll to position [723, 0]
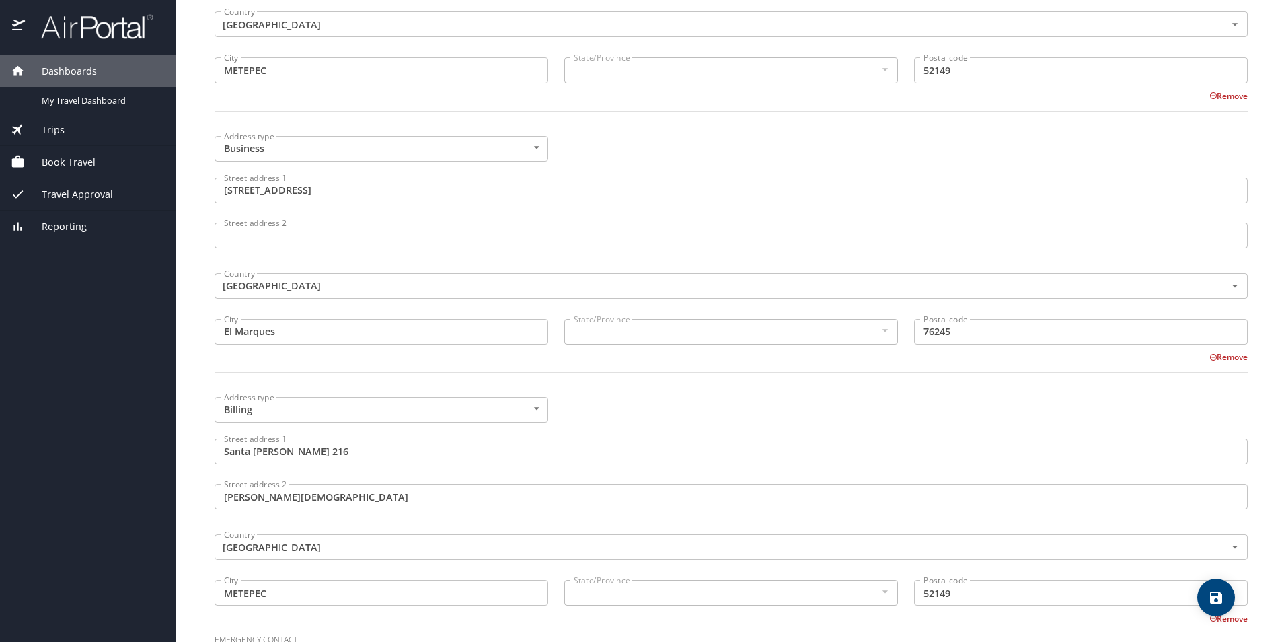
click at [267, 239] on input "Street address 2" at bounding box center [731, 236] width 1033 height 26
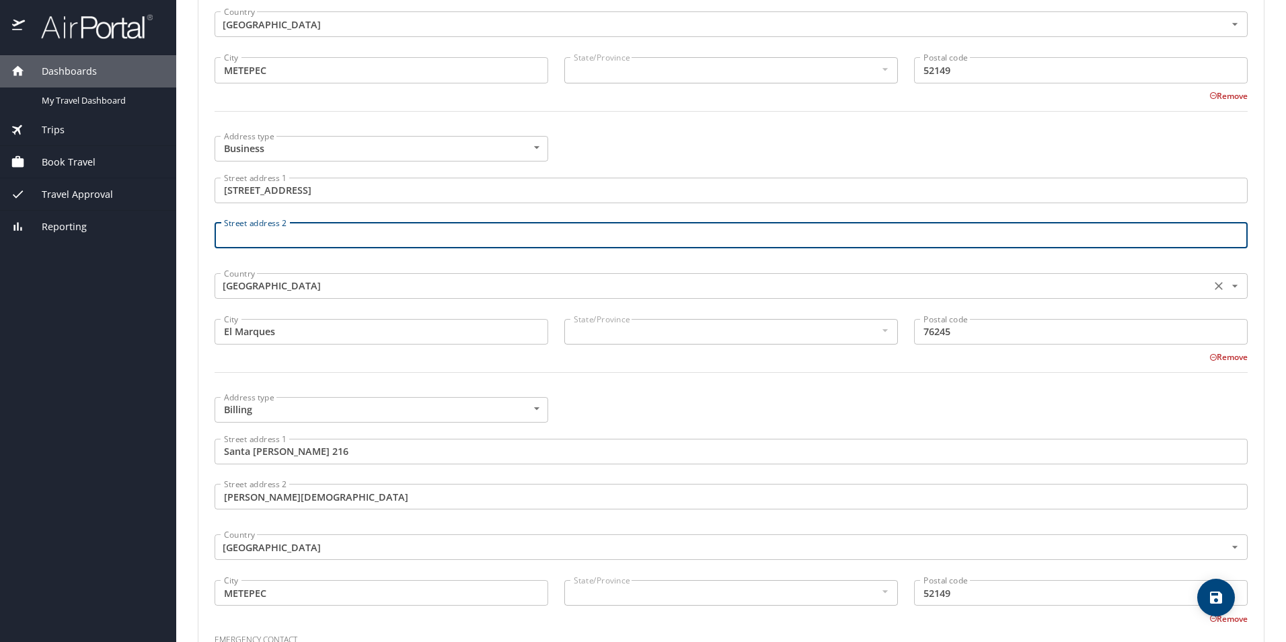
paste input "Pqe. Ind. O'Donnell Aeropuerto Internacional Querétaro"
type input "Pqe. Ind. O'Donnell Aeropuerto Internacional Querétaro"
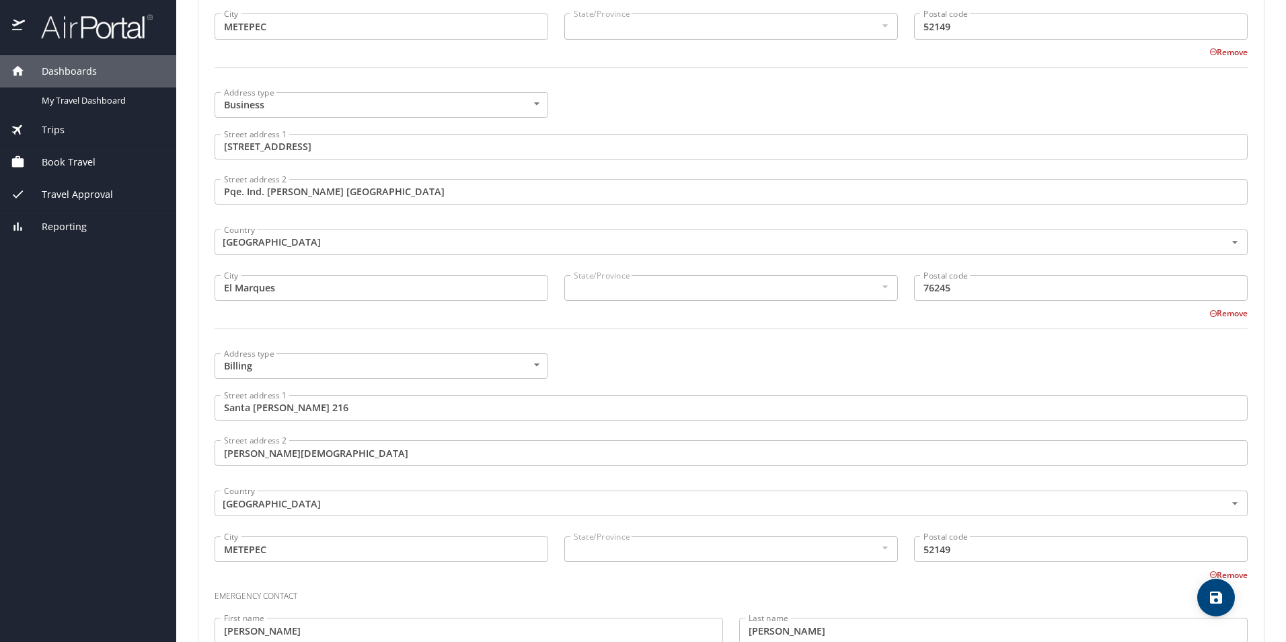
scroll to position [790, 0]
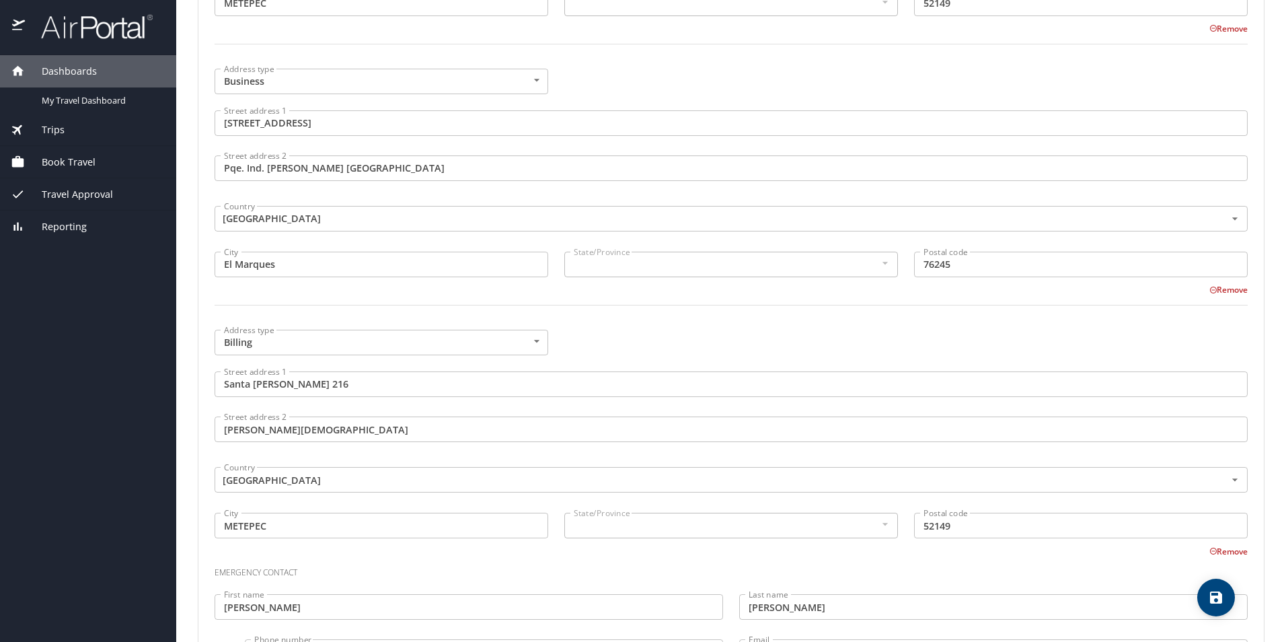
click at [493, 289] on div "Remove" at bounding box center [723, 289] width 1050 height 16
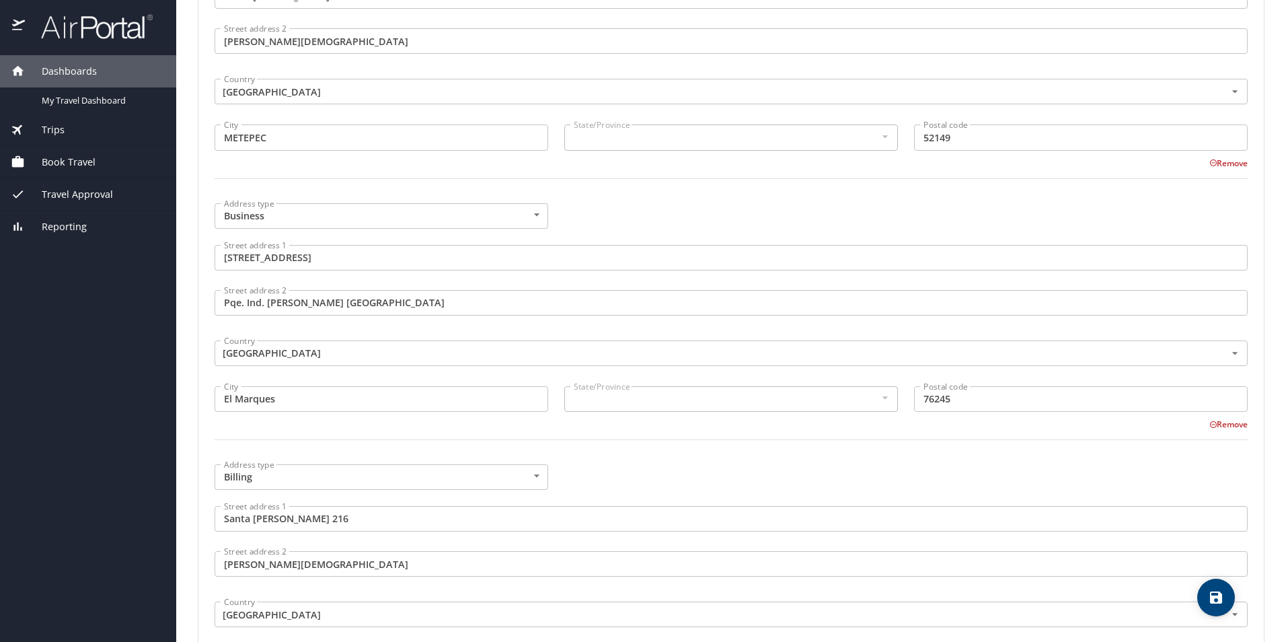
scroll to position [588, 0]
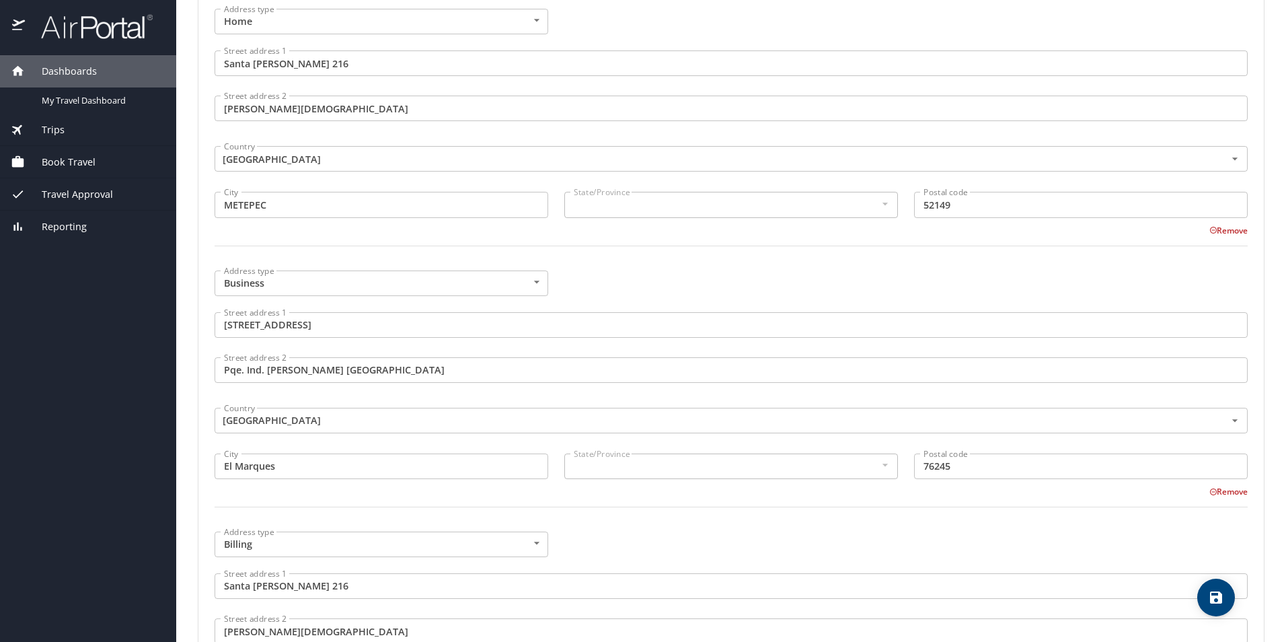
click at [686, 193] on div "State/Province" at bounding box center [731, 205] width 334 height 26
click at [879, 203] on div at bounding box center [884, 204] width 15 height 16
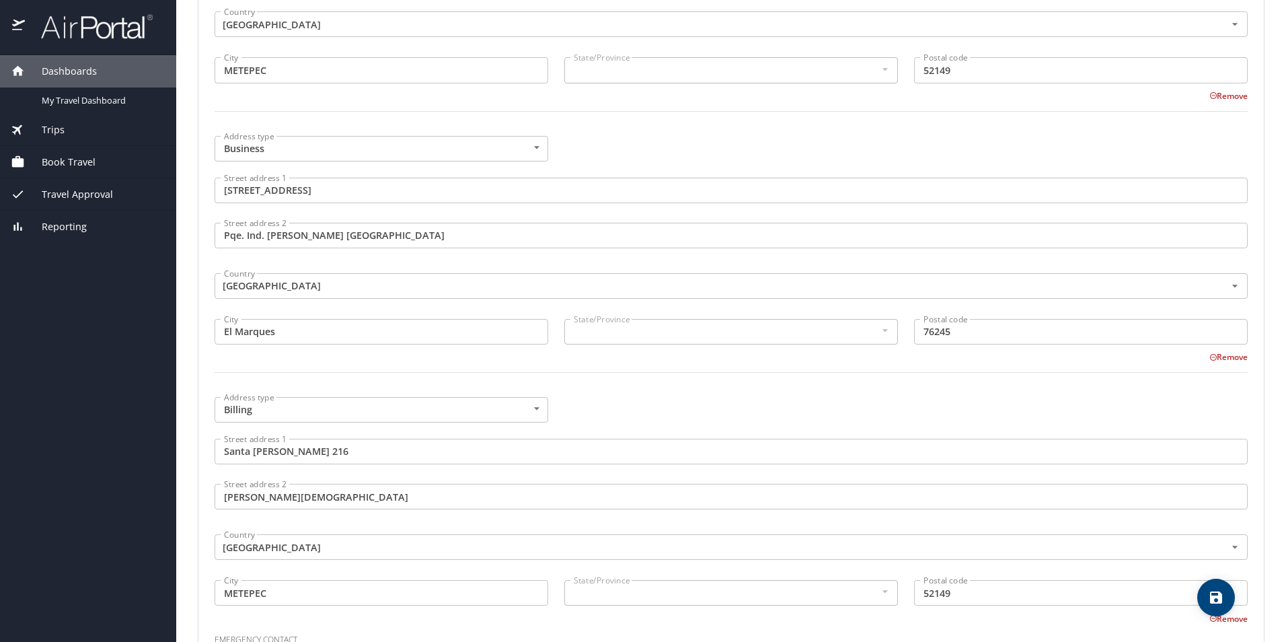
scroll to position [790, 0]
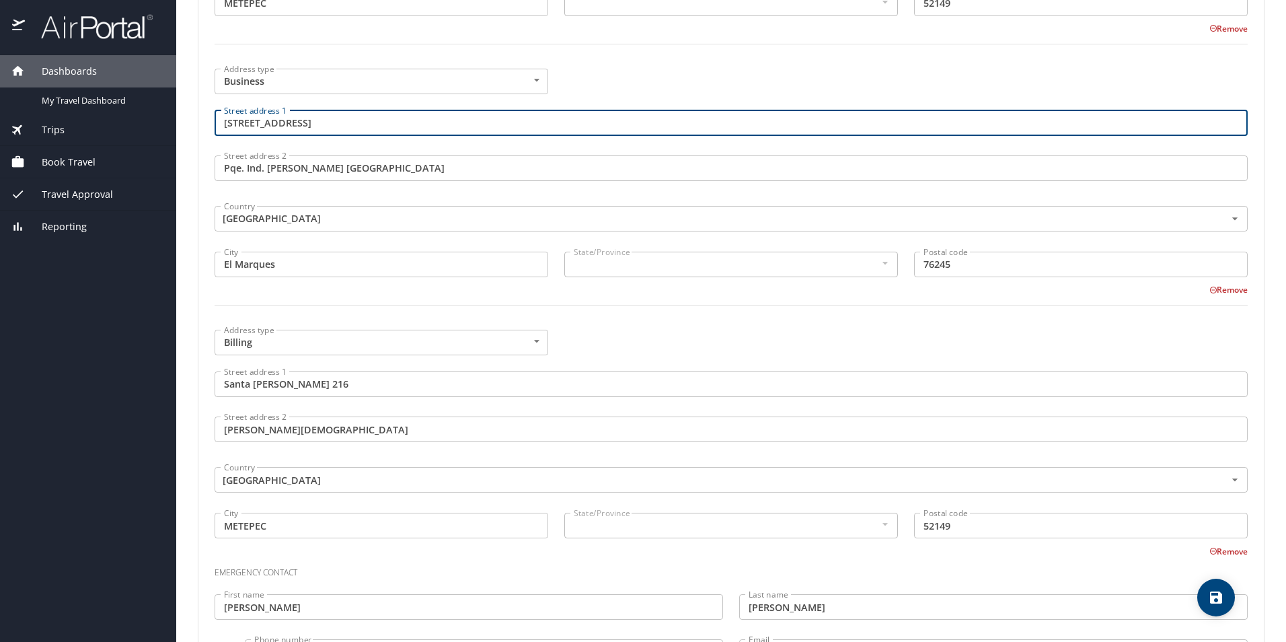
drag, startPoint x: 351, startPoint y: 116, endPoint x: 208, endPoint y: 126, distance: 143.0
click at [208, 126] on div "Street address 1 Av El Tepeyac 1120B Street address 1" at bounding box center [732, 124] width 1050 height 45
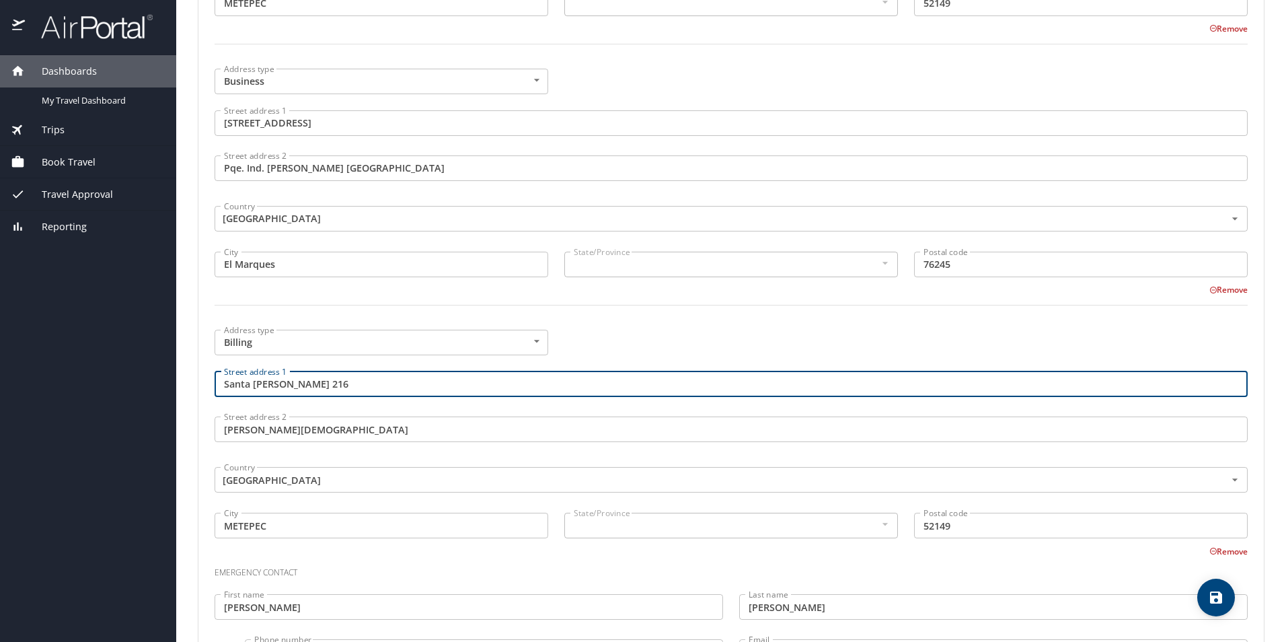
drag, startPoint x: 331, startPoint y: 388, endPoint x: 194, endPoint y: 388, distance: 136.6
click at [194, 388] on main "Travel profile JONATHAN RODRIGUEZ VALDES Personal Info Travel Documents Travel …" at bounding box center [731, 321] width 1110 height 642
paste input "Av El Tepeyac 1120B"
type input "Av El Tepeyac 1120B"
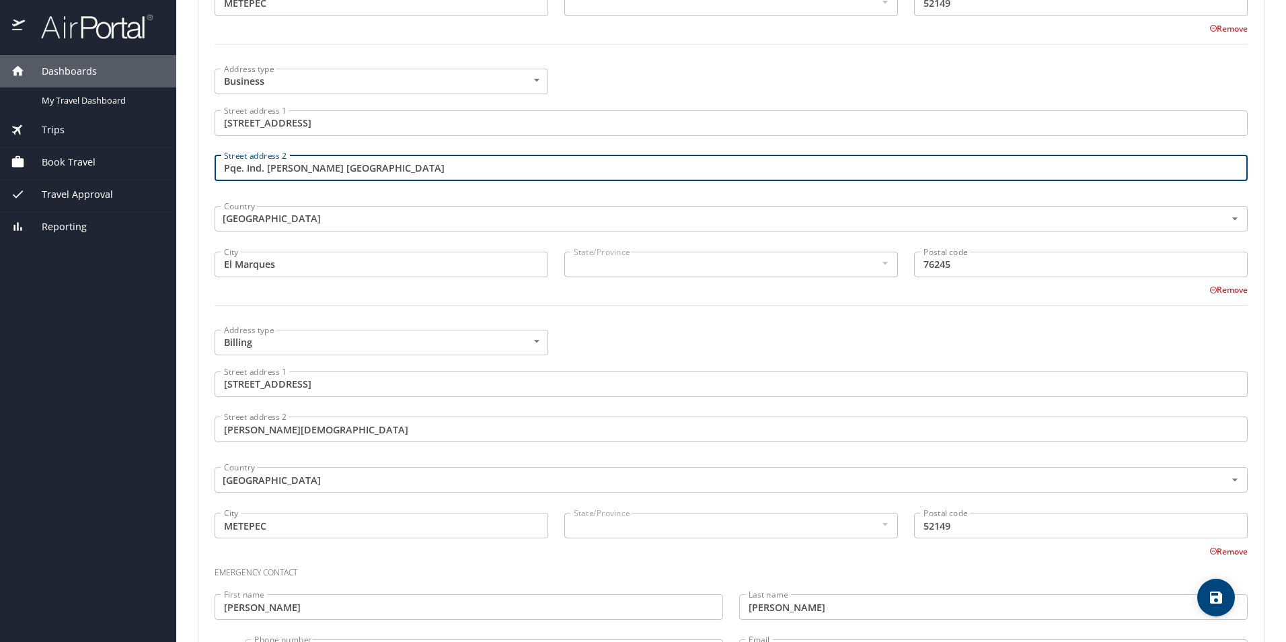
drag, startPoint x: 500, startPoint y: 168, endPoint x: 208, endPoint y: 181, distance: 292.3
click at [208, 181] on div "Street address 2 Pqe. Ind. O'Donnell Aeropuerto Internacional Querétaro Street …" at bounding box center [732, 169] width 1050 height 45
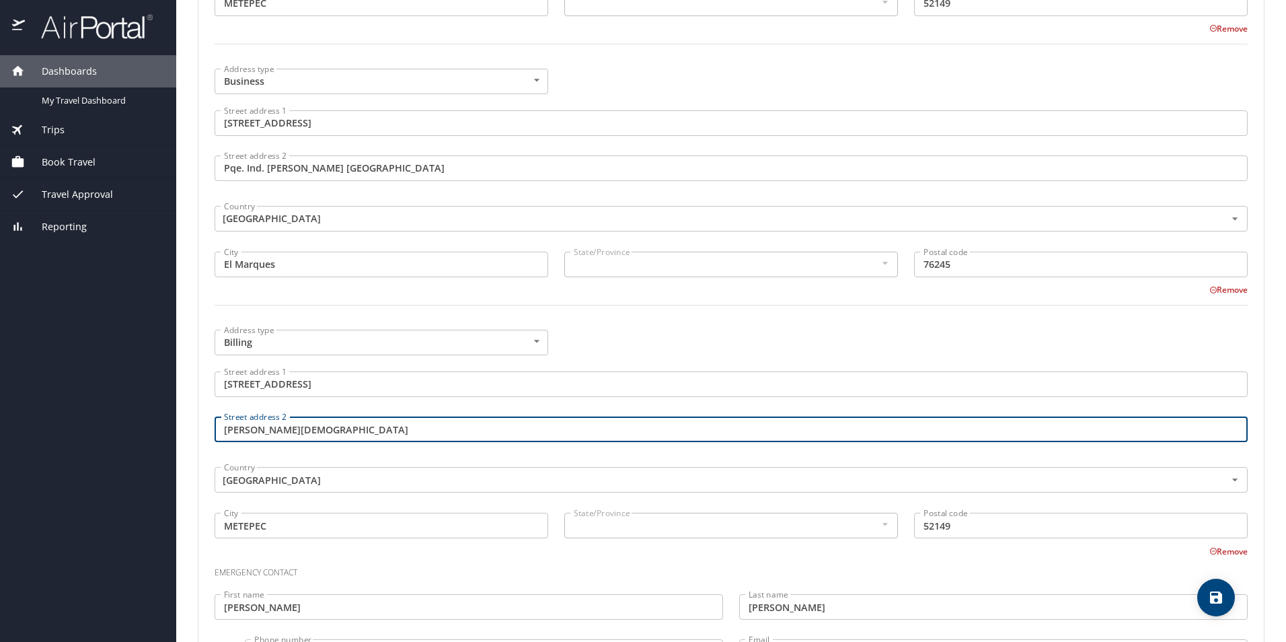
click at [324, 427] on input "La Virgen" at bounding box center [731, 429] width 1033 height 26
paste input "Pqe. Ind. O'Donnell Aeropuerto Internacional Querétaro"
type input "Pqe. Ind. O'Donnell Aeropuerto Internacional Querétaro"
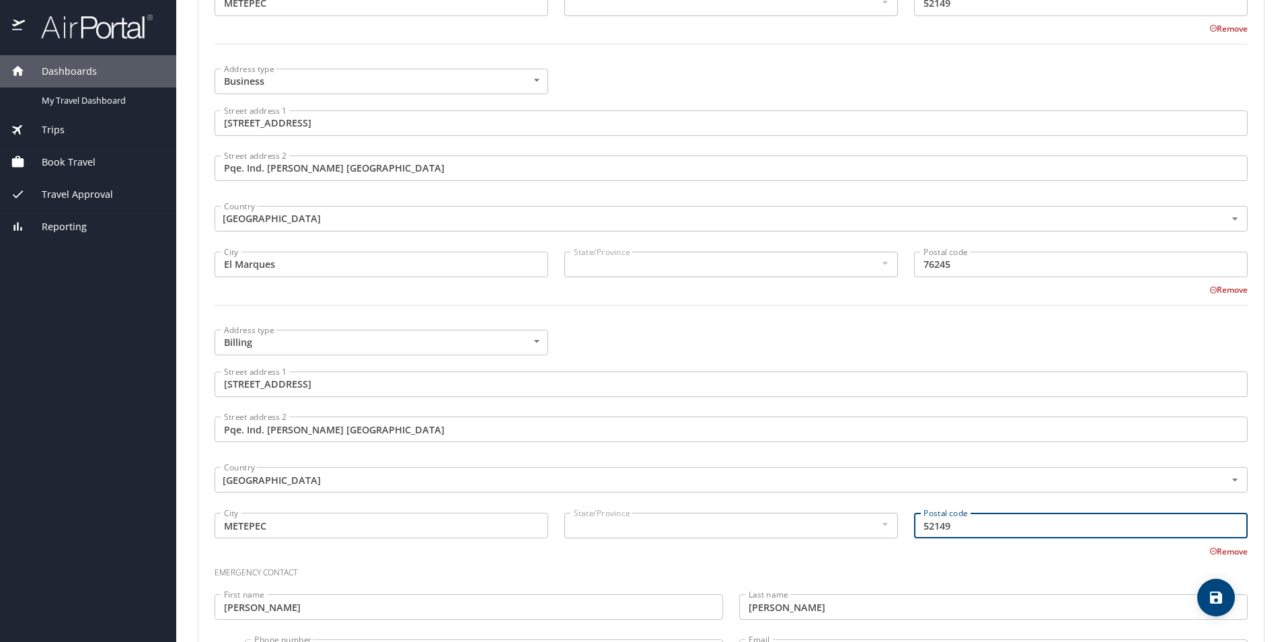
drag, startPoint x: 971, startPoint y: 530, endPoint x: 895, endPoint y: 537, distance: 76.3
click at [895, 537] on div "Address type Billing Billing Address type Street address 1 Av El Tepeyac 1120B …" at bounding box center [732, 440] width 1050 height 236
type input "76245"
click at [384, 519] on input "METEPEC" at bounding box center [382, 526] width 334 height 26
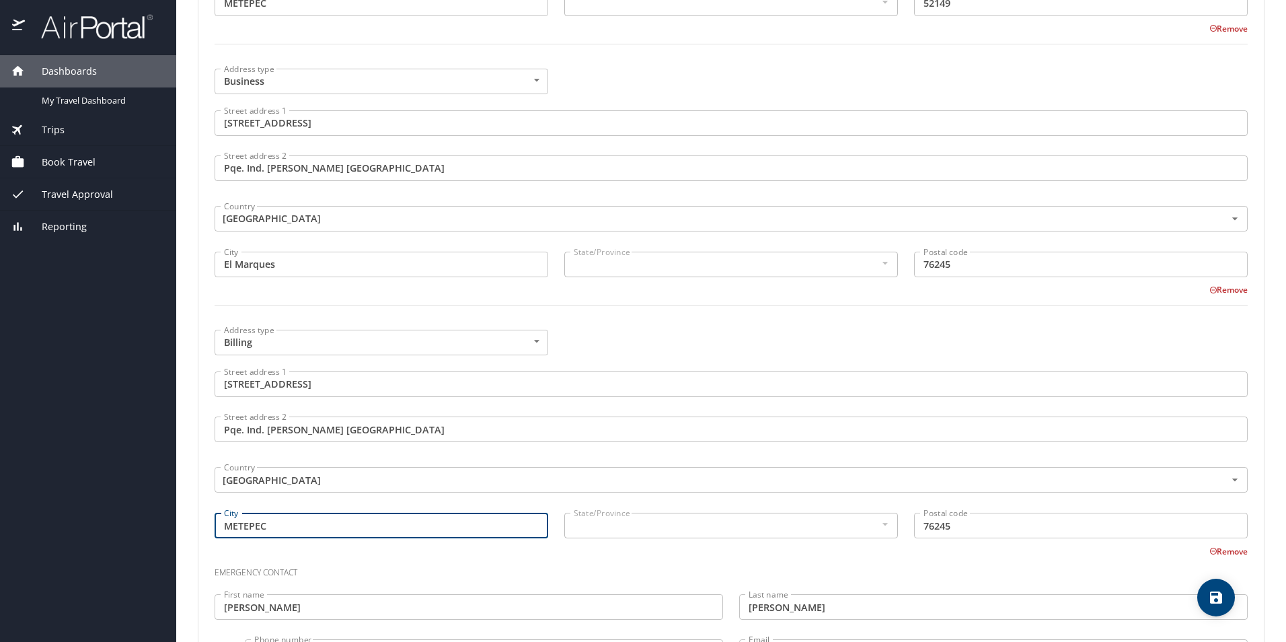
drag, startPoint x: 318, startPoint y: 525, endPoint x: 171, endPoint y: 527, distance: 147.4
click at [171, 527] on div "Dashboards My Travel Dashboard Trips Current / Future Trips Past Trips Trips Mi…" at bounding box center [643, 321] width 1286 height 642
type input "El Marques"
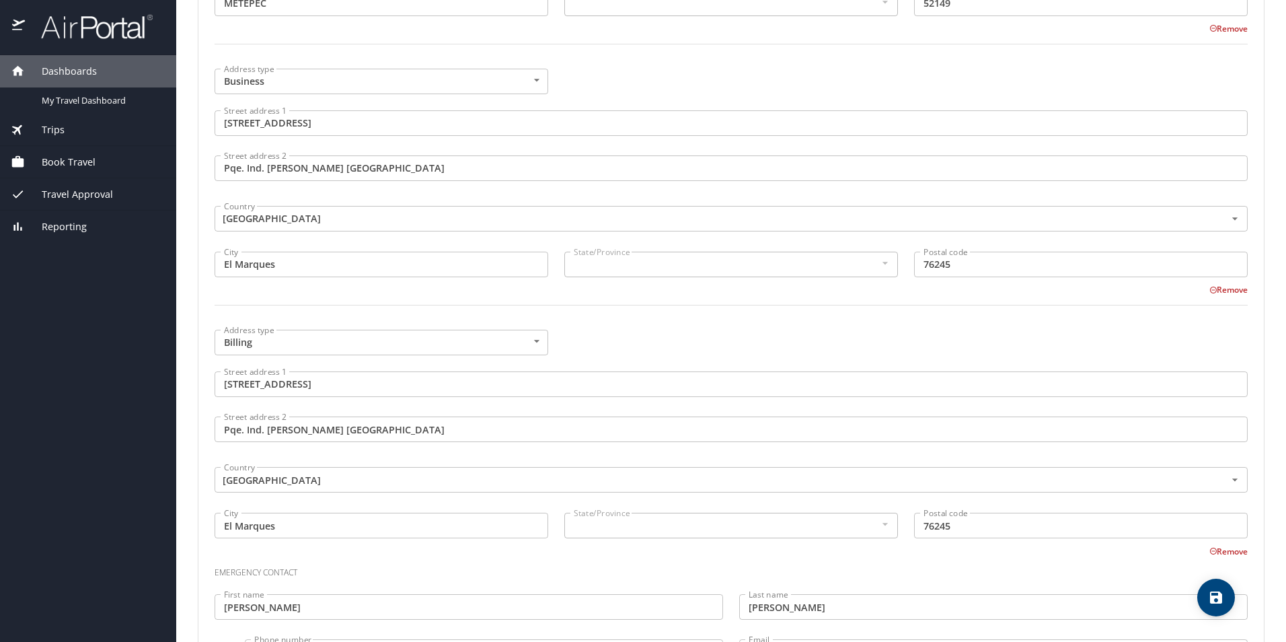
click at [797, 564] on h3 "Emergency contact" at bounding box center [731, 569] width 1033 height 23
click at [1214, 601] on icon "save" at bounding box center [1216, 597] width 12 height 12
select select "MX"
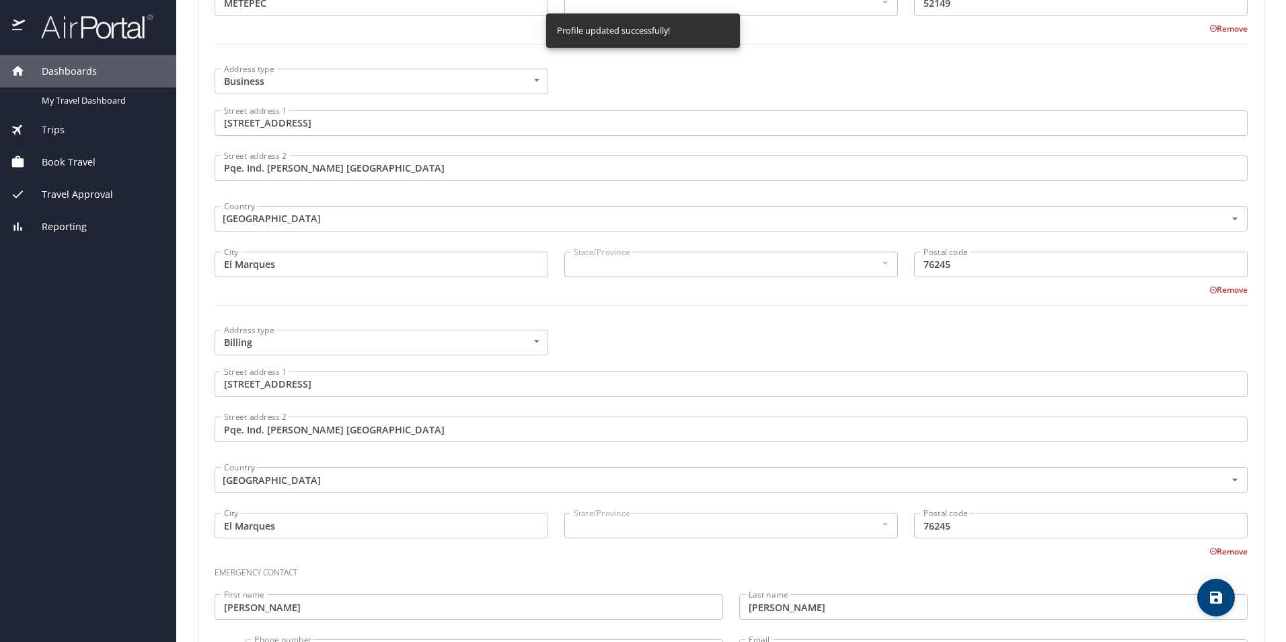
select select "MX"
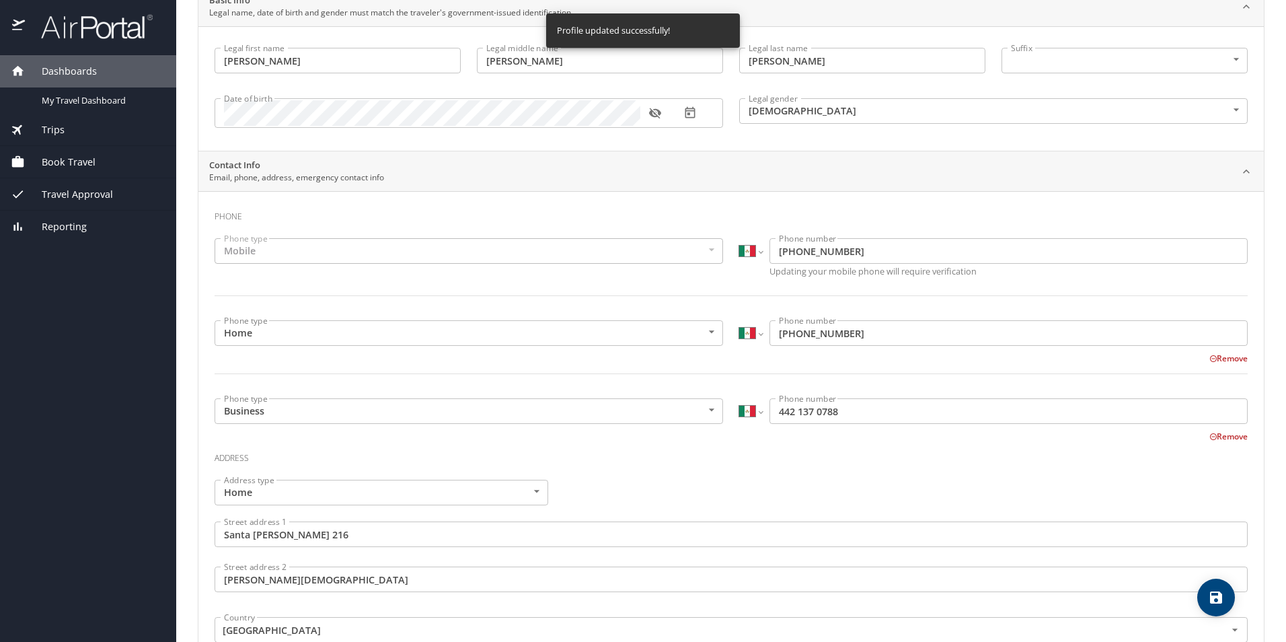
scroll to position [0, 0]
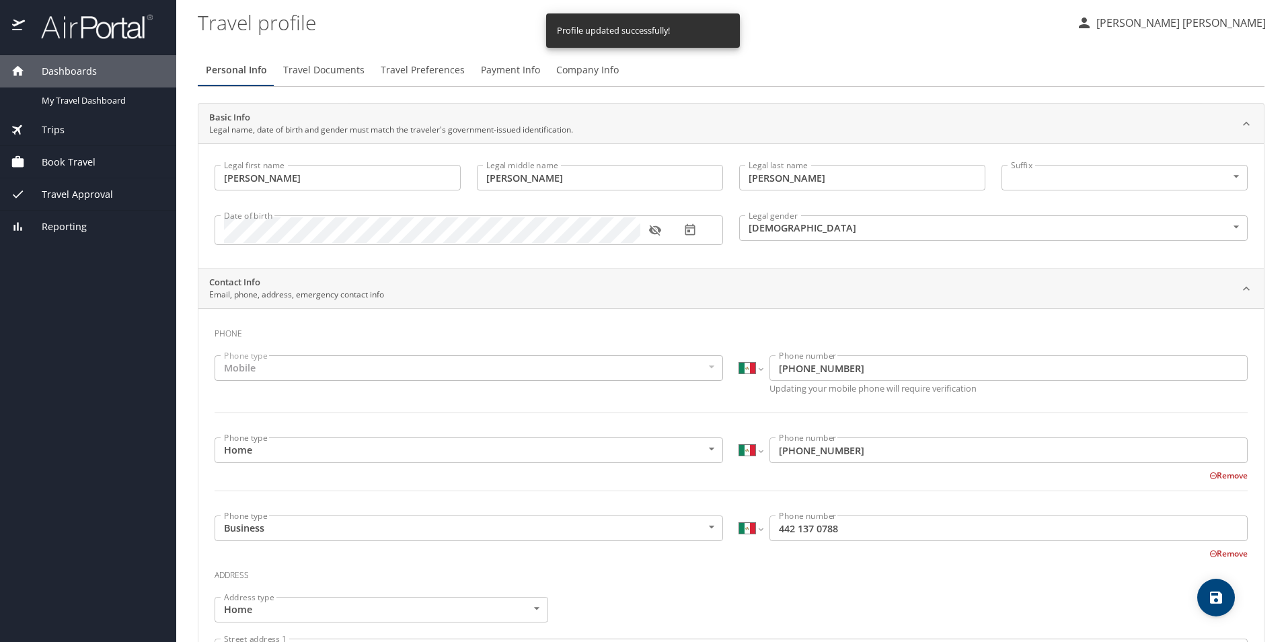
click at [333, 71] on span "Travel Documents" at bounding box center [323, 70] width 81 height 17
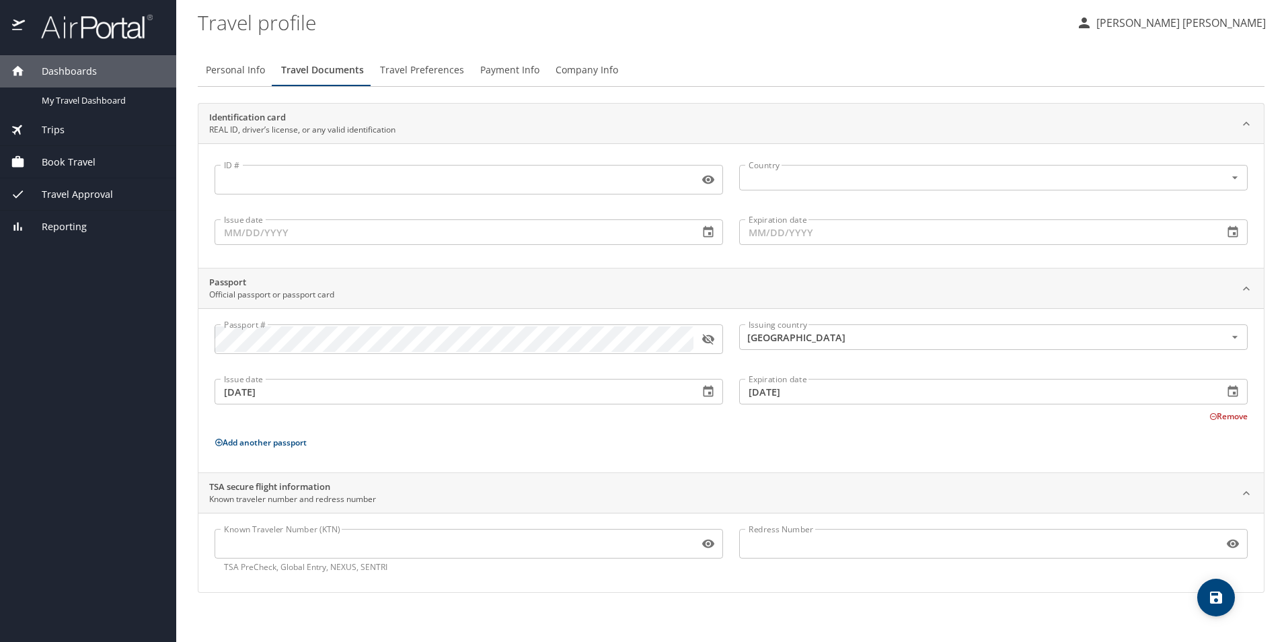
click at [704, 177] on icon "button" at bounding box center [708, 179] width 13 height 13
click at [710, 186] on icon "button" at bounding box center [708, 179] width 13 height 13
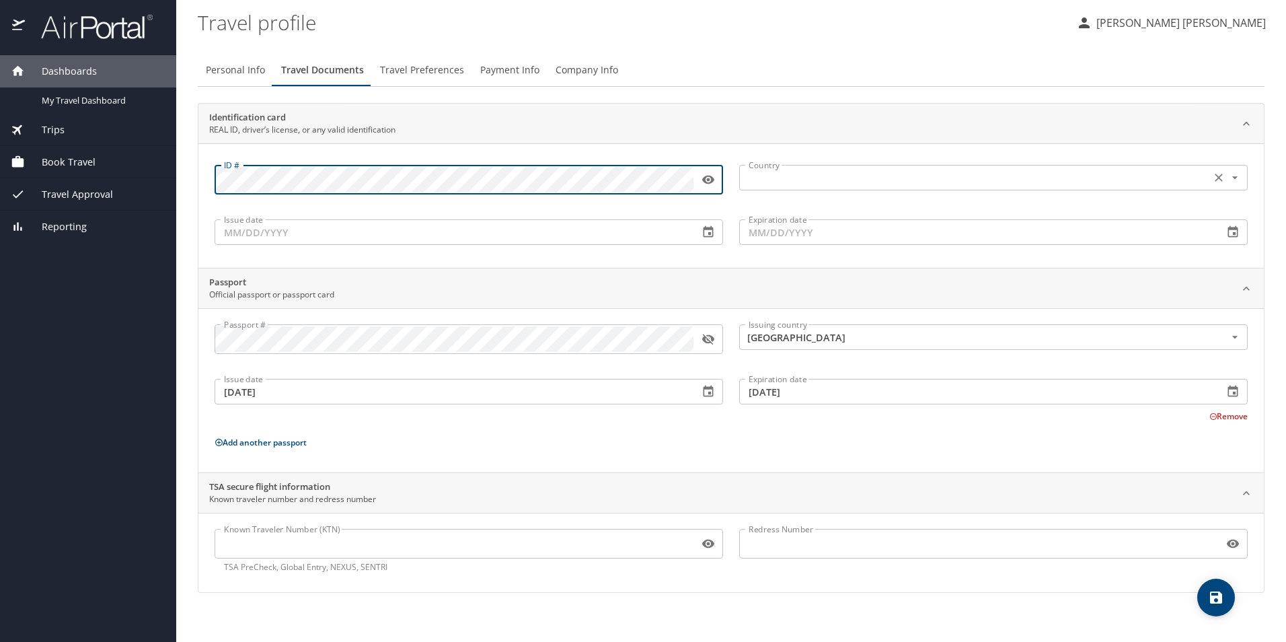
click at [764, 180] on input "text" at bounding box center [973, 177] width 461 height 17
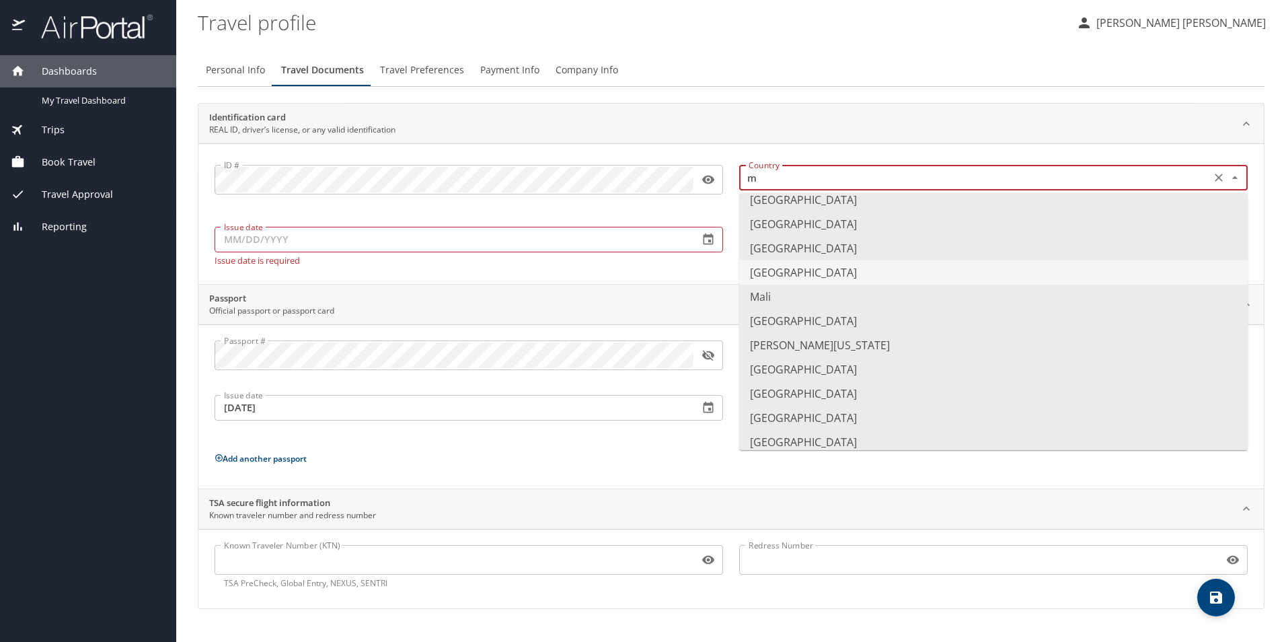
scroll to position [740, 0]
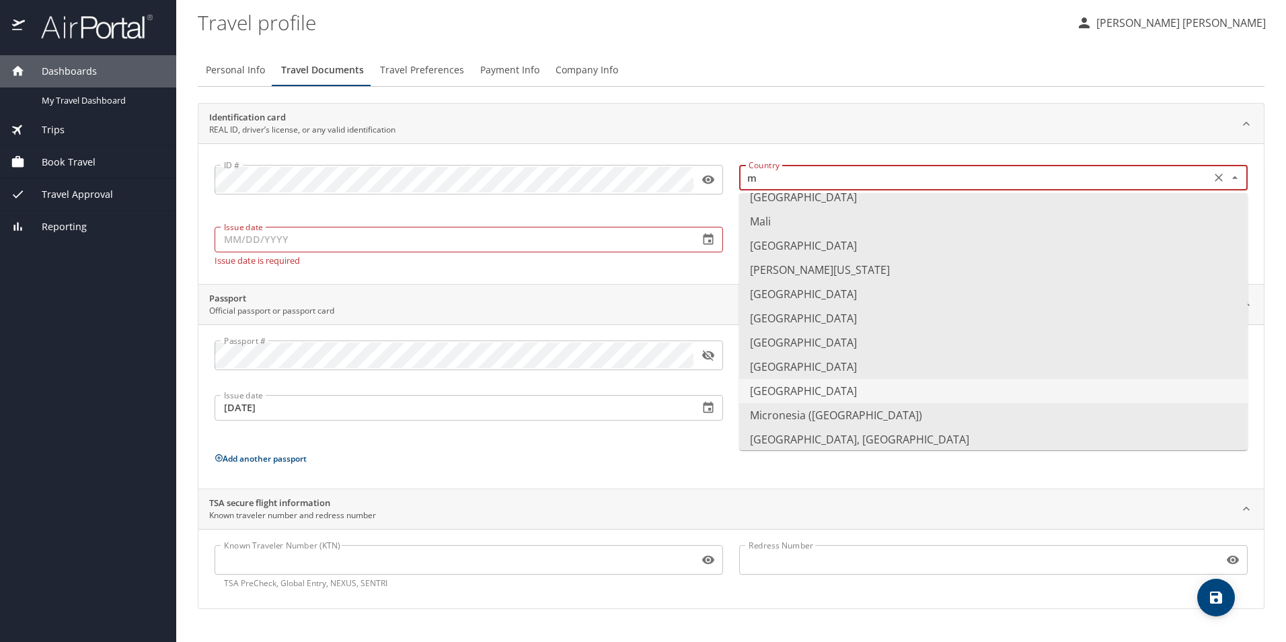
click at [778, 387] on li "Mexico" at bounding box center [993, 391] width 509 height 24
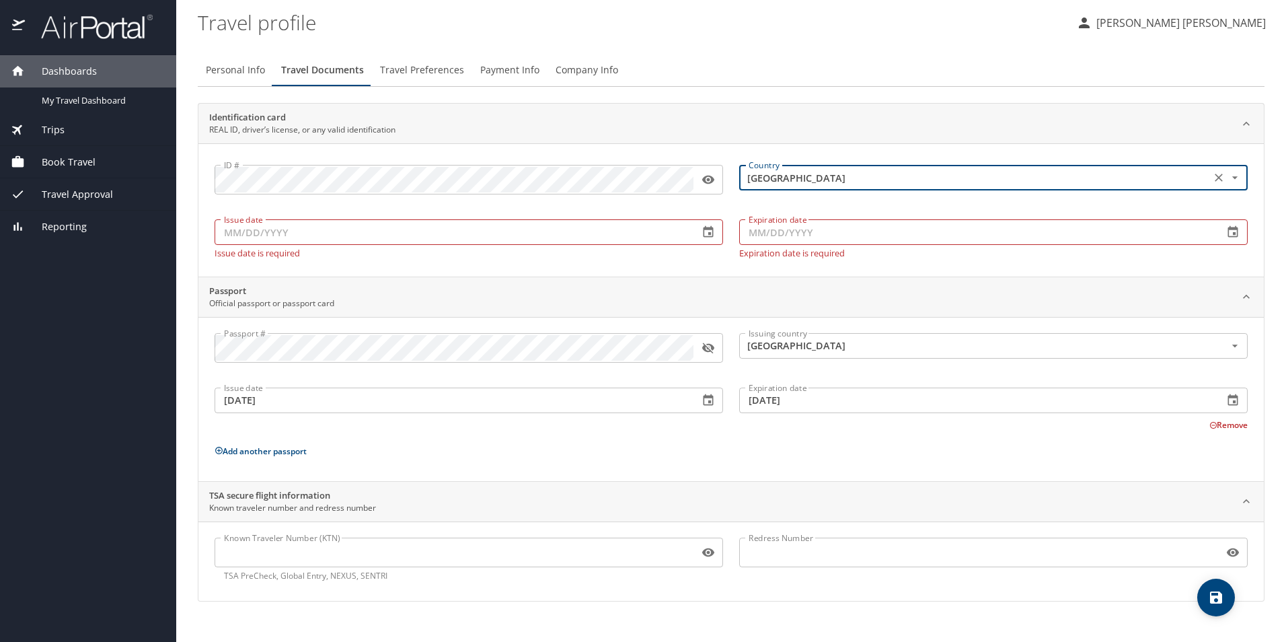
type input "Mexico"
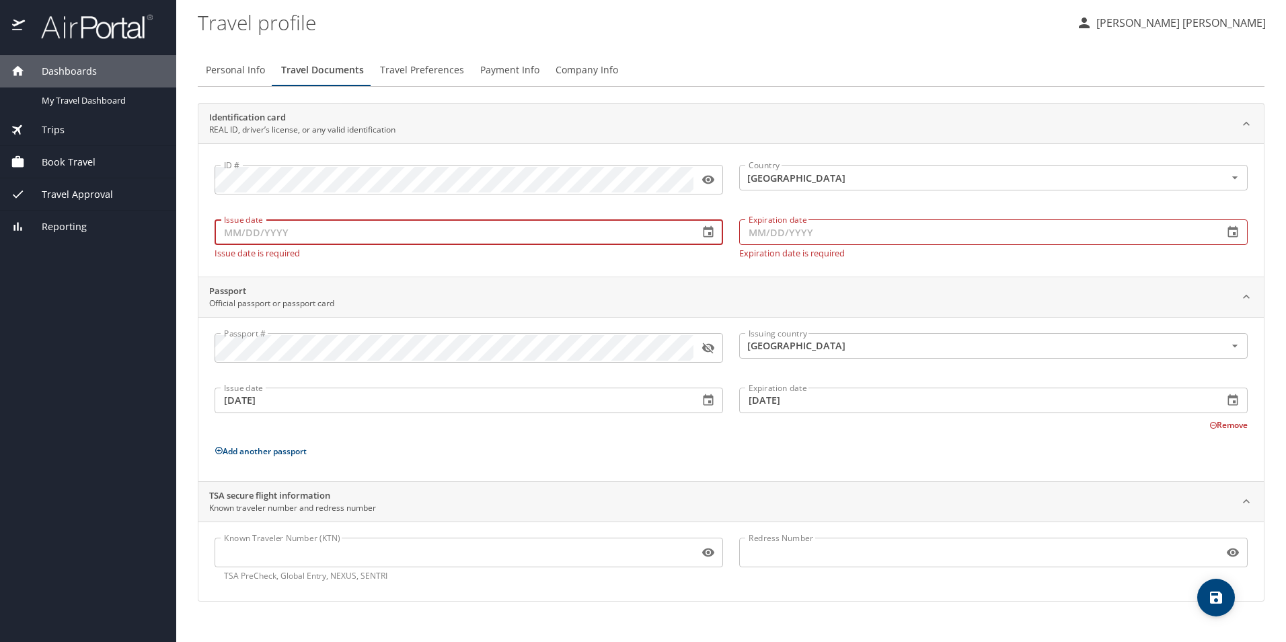
click at [328, 231] on input "Issue date" at bounding box center [452, 232] width 474 height 26
click at [702, 235] on icon "button" at bounding box center [708, 231] width 13 height 13
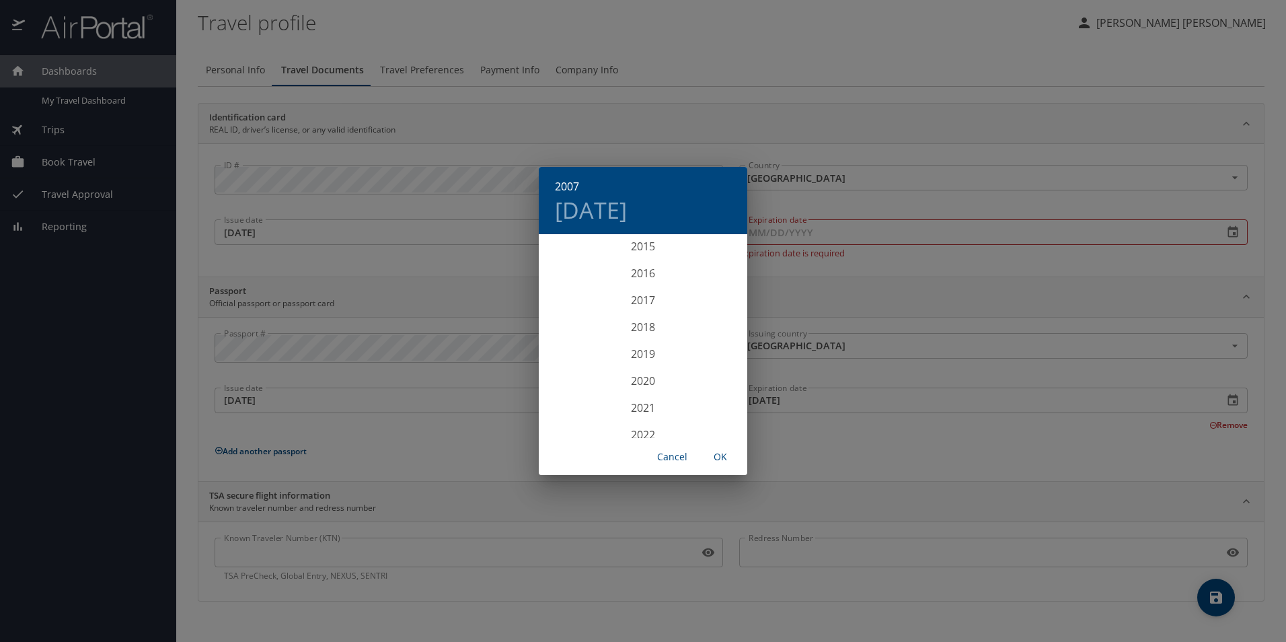
scroll to position [3162, 0]
click at [653, 327] on div "2019" at bounding box center [643, 330] width 209 height 27
click at [580, 259] on div "Jan" at bounding box center [573, 261] width 69 height 50
click at [728, 450] on span "OK" at bounding box center [720, 457] width 32 height 17
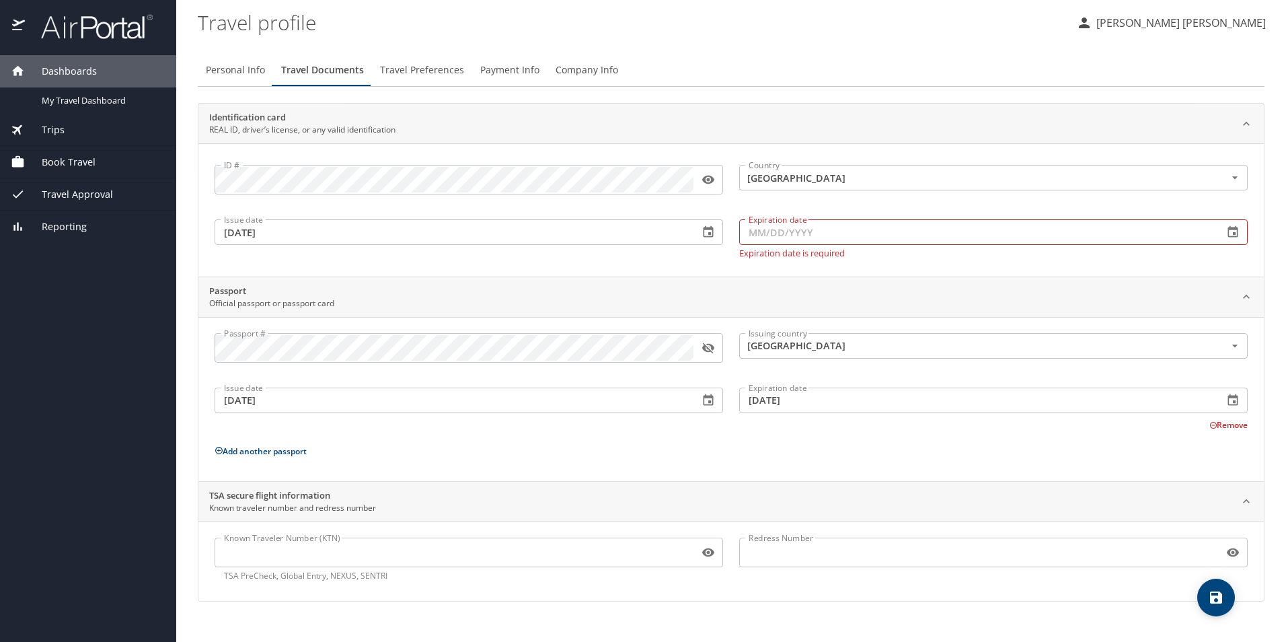
click at [823, 231] on input "Expiration date" at bounding box center [976, 232] width 474 height 26
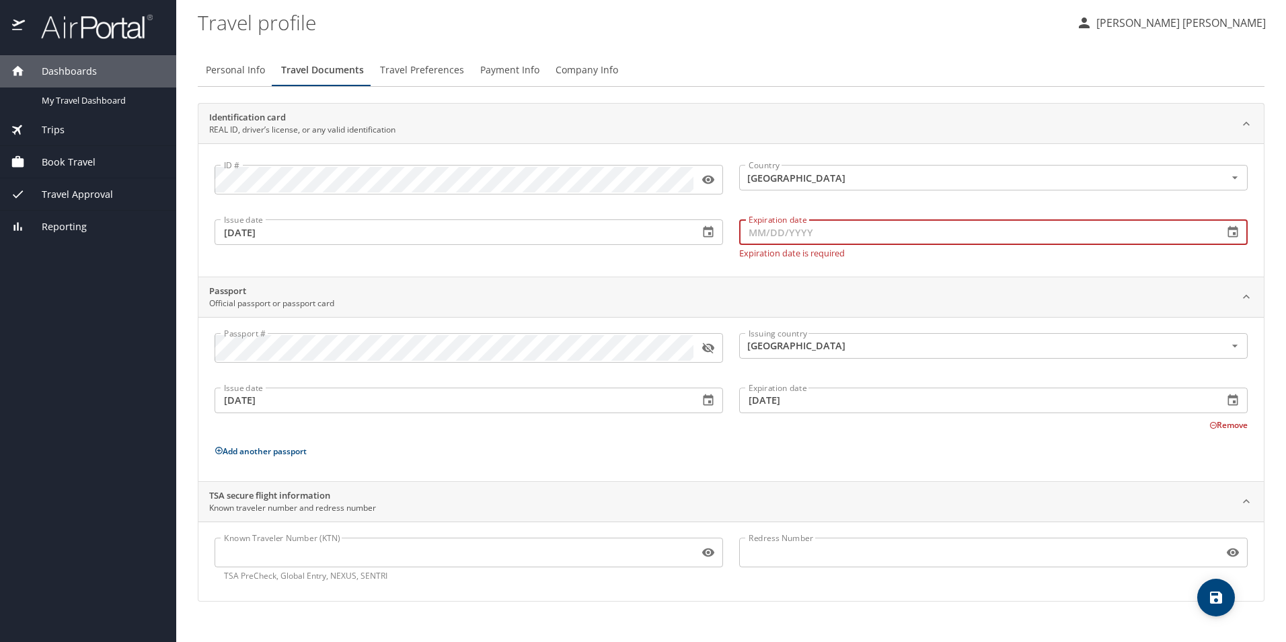
click at [713, 235] on icon "button" at bounding box center [709, 231] width 10 height 11
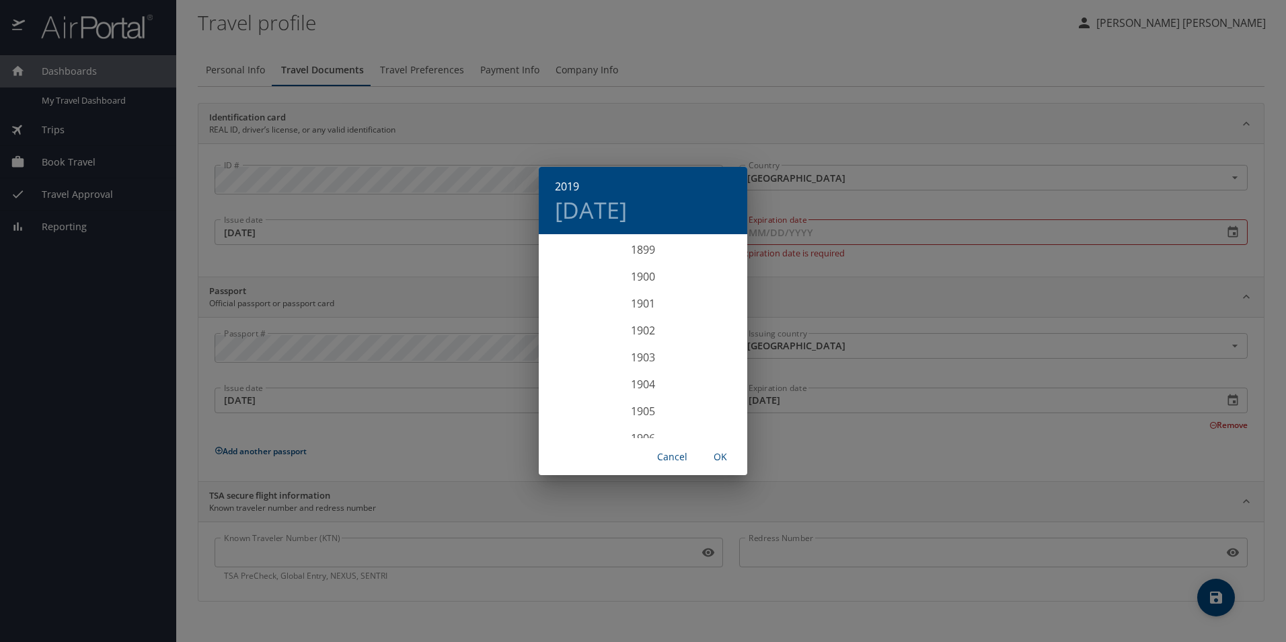
scroll to position [3149, 0]
click at [641, 339] on div "2019" at bounding box center [643, 337] width 209 height 27
click at [582, 357] on div "Jul" at bounding box center [573, 362] width 69 height 50
click at [717, 459] on span "OK" at bounding box center [720, 457] width 32 height 17
type input "07/01/2019"
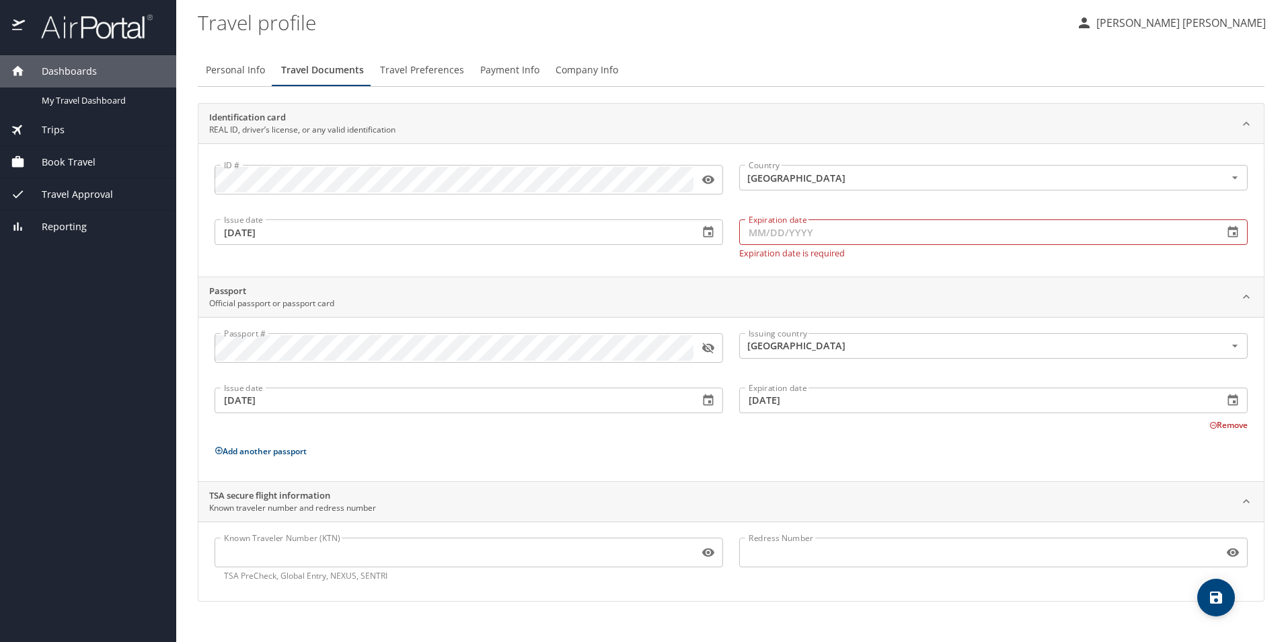
click at [1238, 236] on icon "button" at bounding box center [1234, 231] width 10 height 11
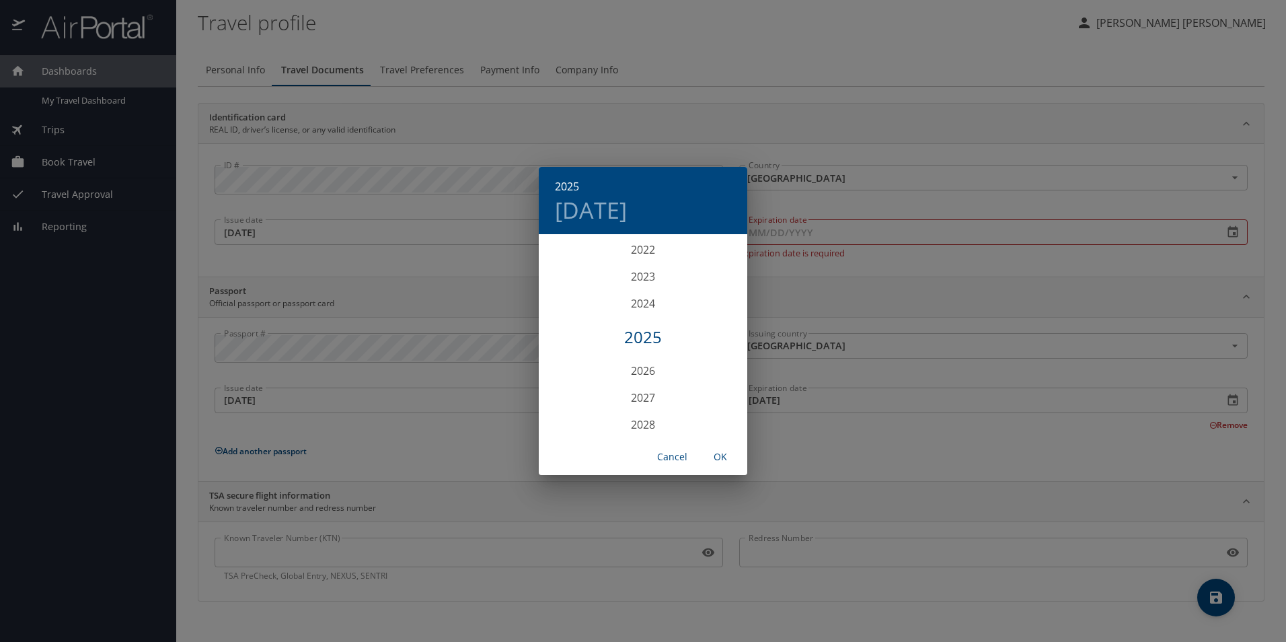
scroll to position [3377, 0]
click at [638, 383] on div "2029" at bounding box center [643, 384] width 209 height 27
click at [719, 311] on div "Jun" at bounding box center [712, 312] width 69 height 50
click at [699, 309] on p "1" at bounding box center [697, 305] width 5 height 9
click at [722, 456] on span "OK" at bounding box center [720, 457] width 32 height 17
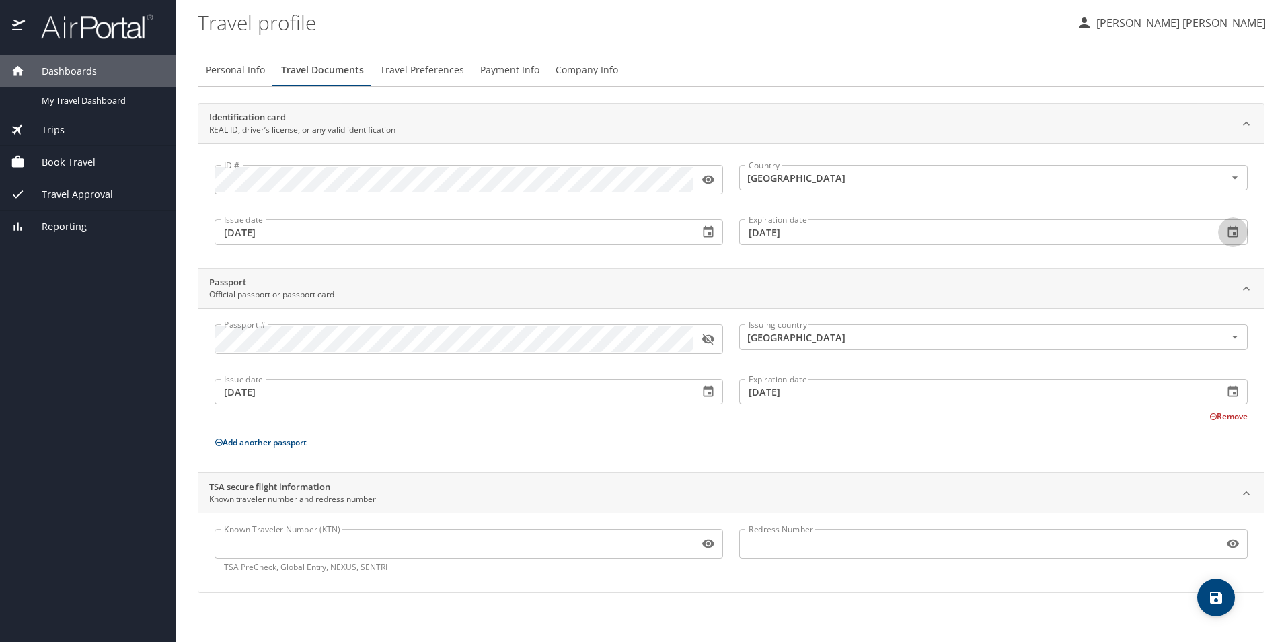
click at [1237, 234] on icon "button" at bounding box center [1232, 231] width 13 height 13
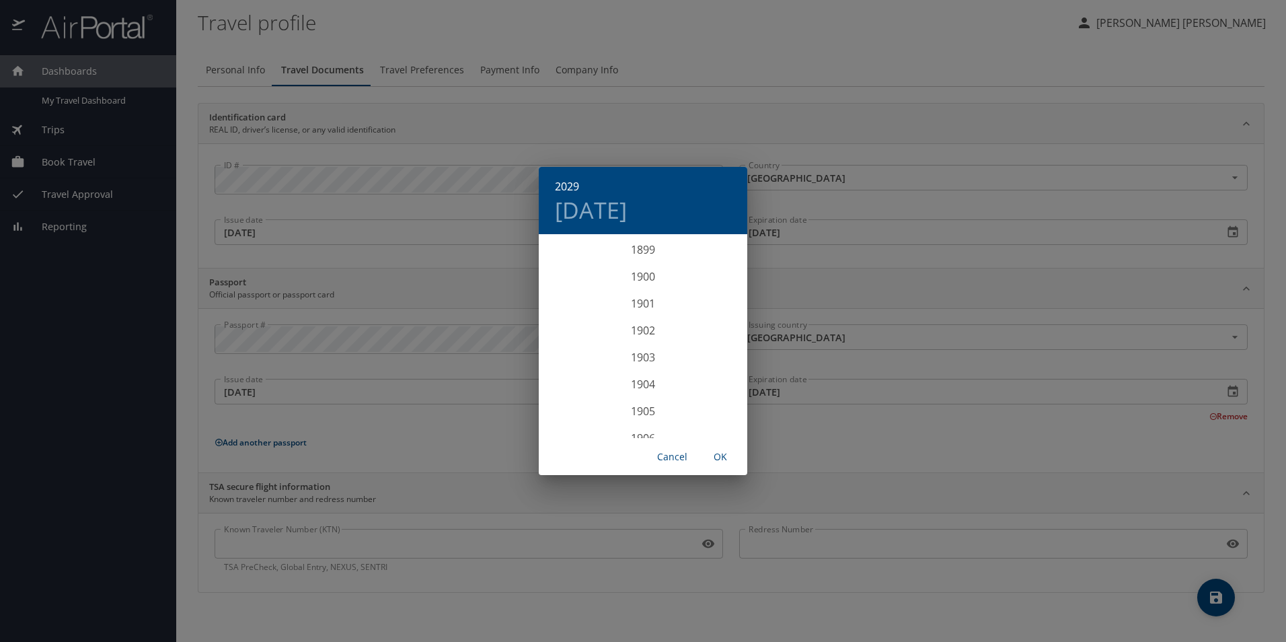
scroll to position [3418, 0]
click at [645, 338] on div "2029" at bounding box center [643, 337] width 209 height 27
click at [716, 310] on div "Jun" at bounding box center [712, 312] width 69 height 50
click at [726, 403] on p "30" at bounding box center [723, 402] width 9 height 9
click at [721, 451] on span "OK" at bounding box center [720, 457] width 32 height 17
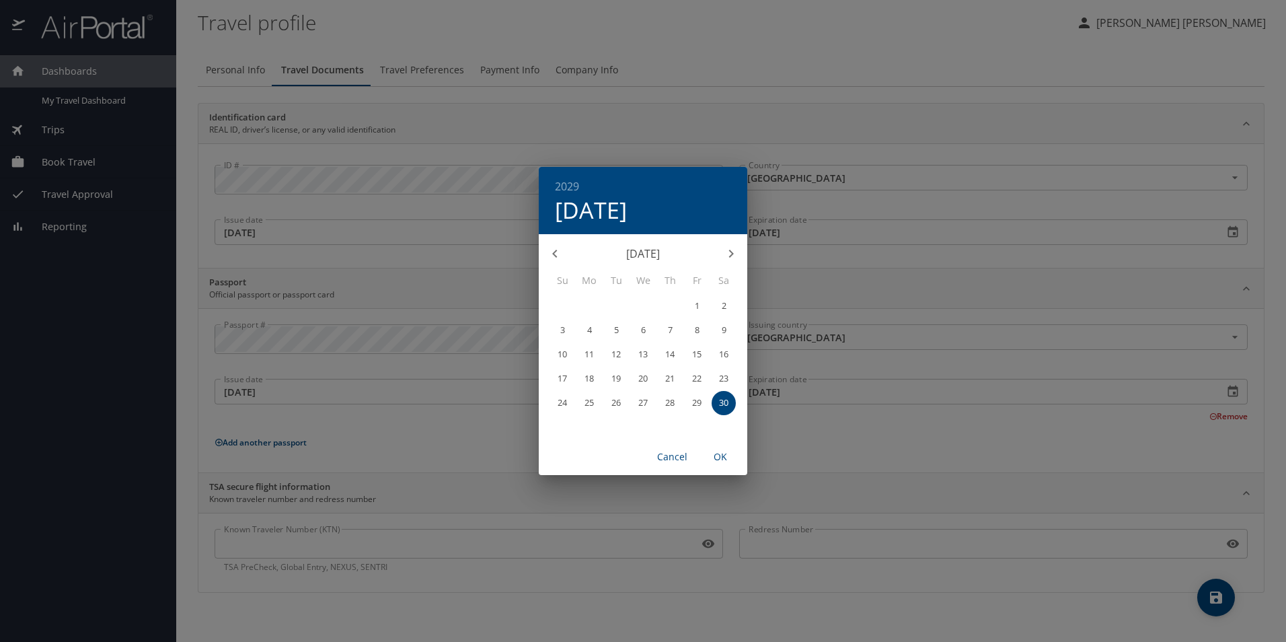
type input "06/30/2029"
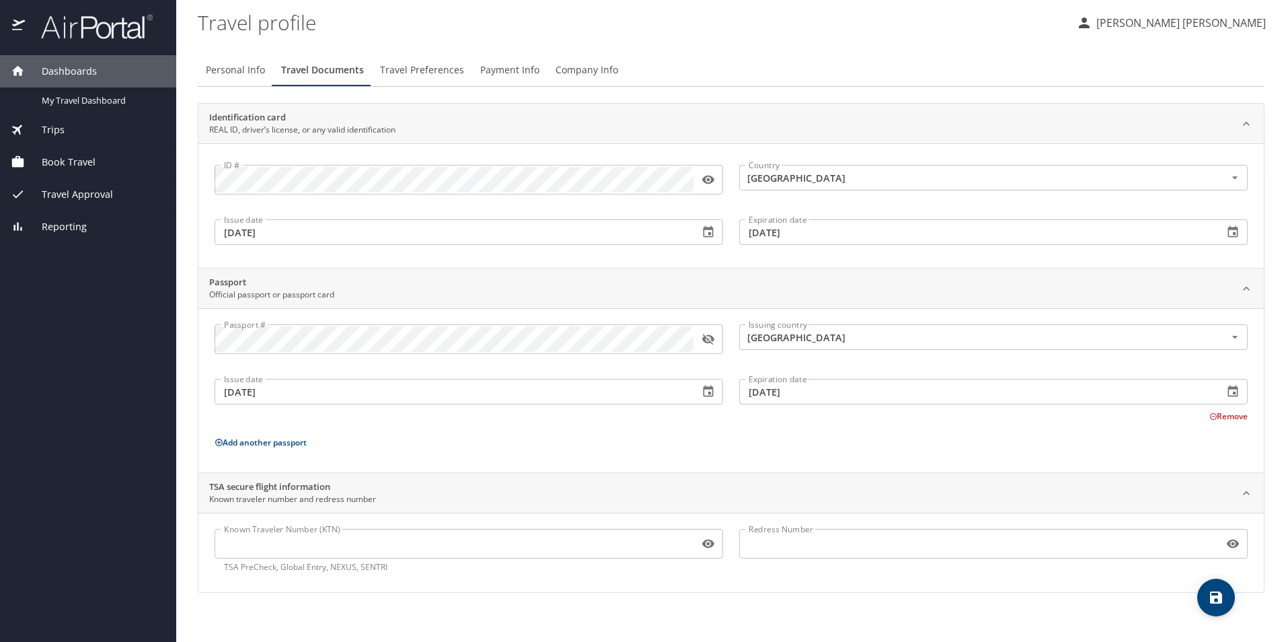
click at [1218, 598] on icon "save" at bounding box center [1216, 597] width 12 height 12
click at [417, 74] on span "Travel Preferences" at bounding box center [422, 70] width 84 height 17
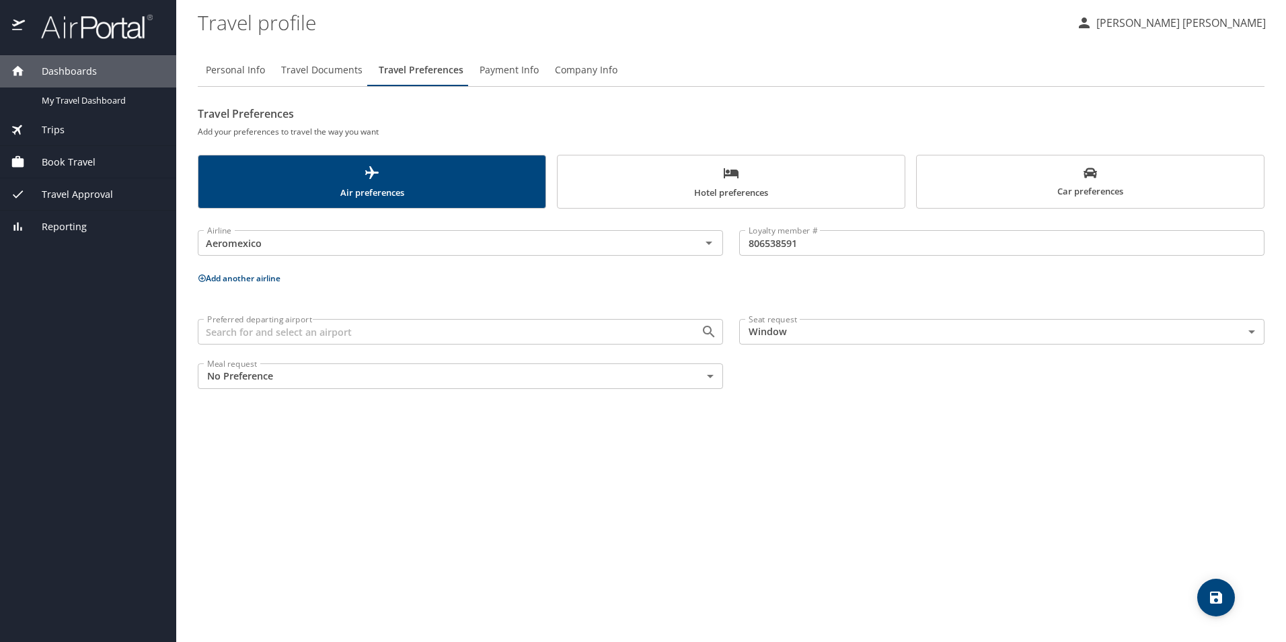
click at [252, 280] on button "Add another airline" at bounding box center [239, 277] width 83 height 11
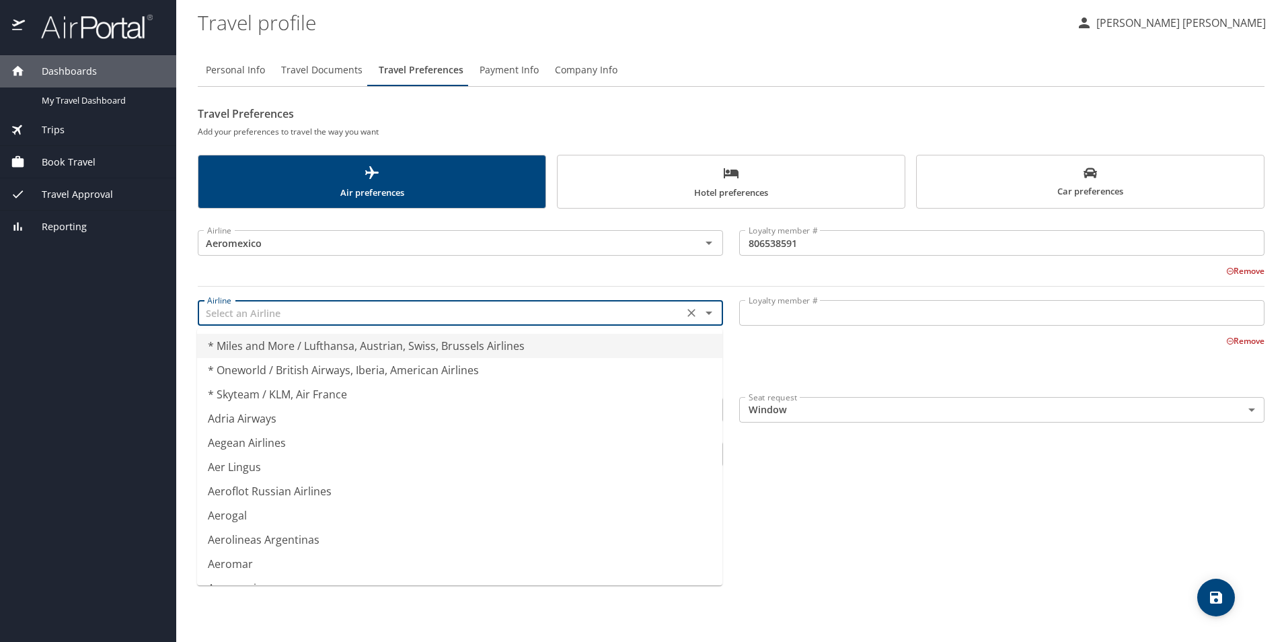
click at [285, 321] on input "text" at bounding box center [441, 312] width 478 height 17
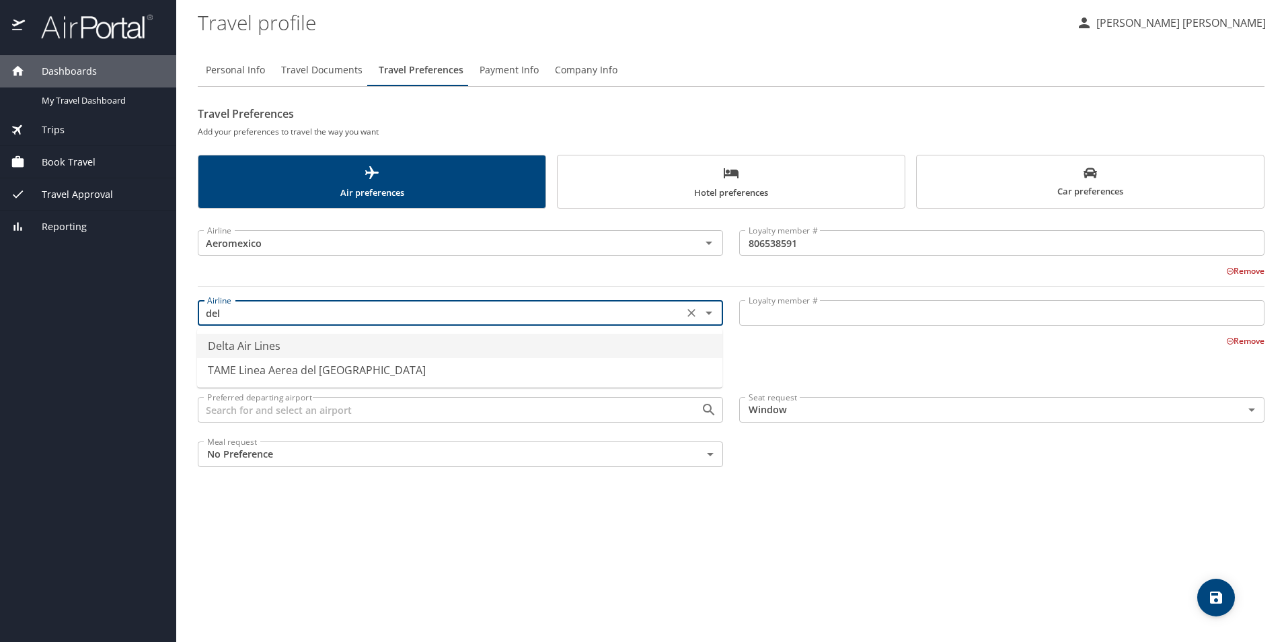
click at [295, 342] on li "Delta Air Lines" at bounding box center [459, 346] width 525 height 24
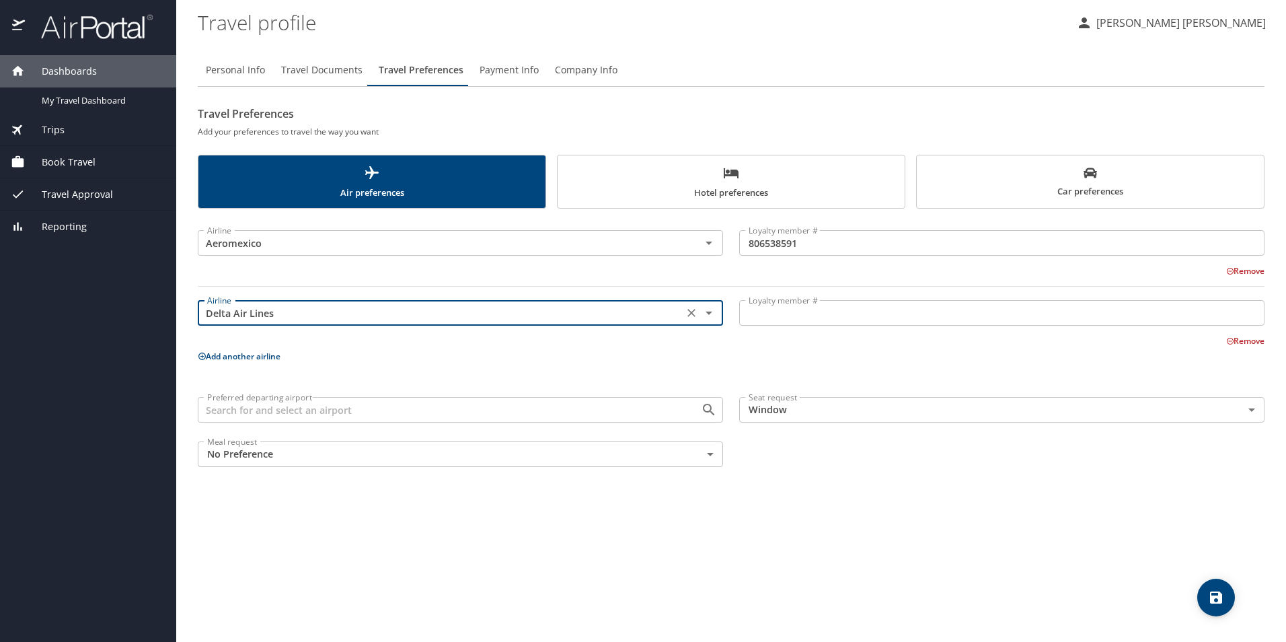
type input "Delta Air Lines"
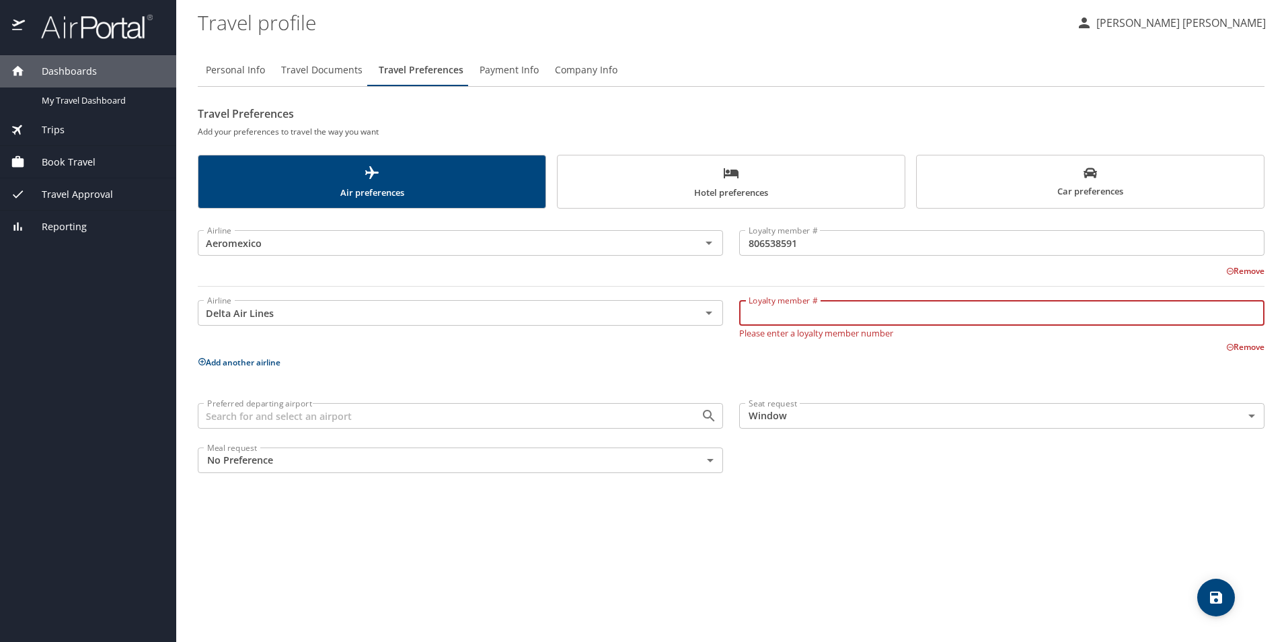
click at [838, 309] on input "Loyalty member #" at bounding box center [1001, 313] width 525 height 26
type input "9971357000"
click at [763, 361] on p "Add another airline" at bounding box center [731, 362] width 1067 height 17
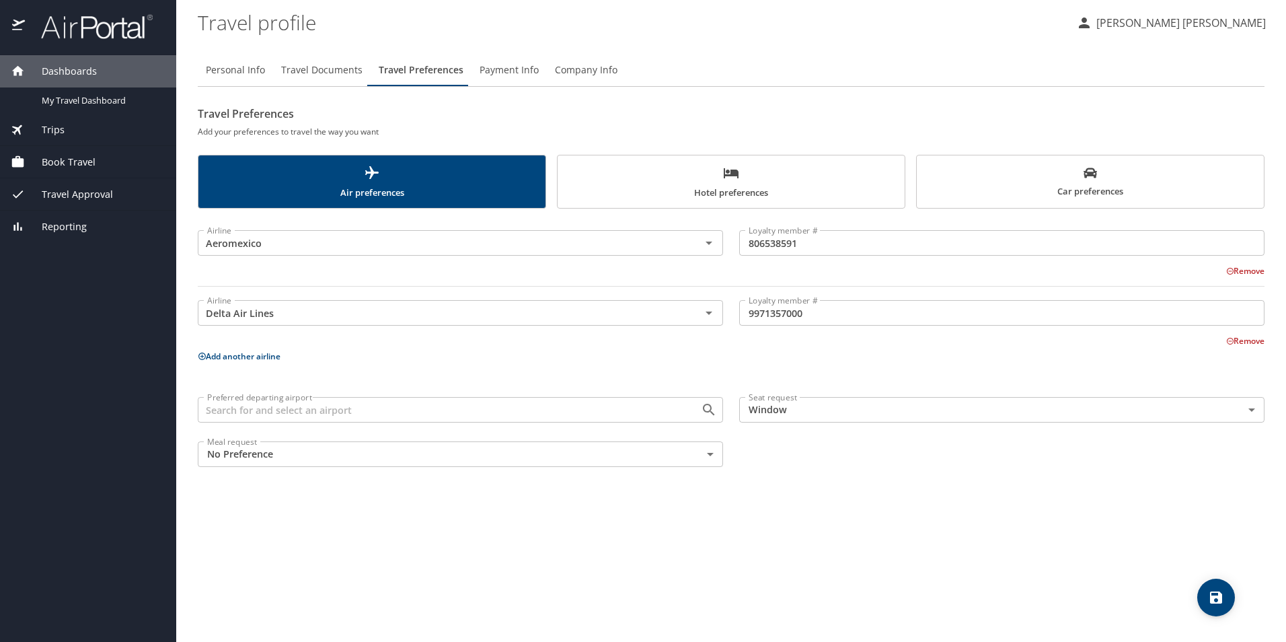
click at [803, 367] on div "Airline Aeromexico Airline Loyalty member # 806538591 Loyalty member # Remove A…" at bounding box center [731, 346] width 1067 height 258
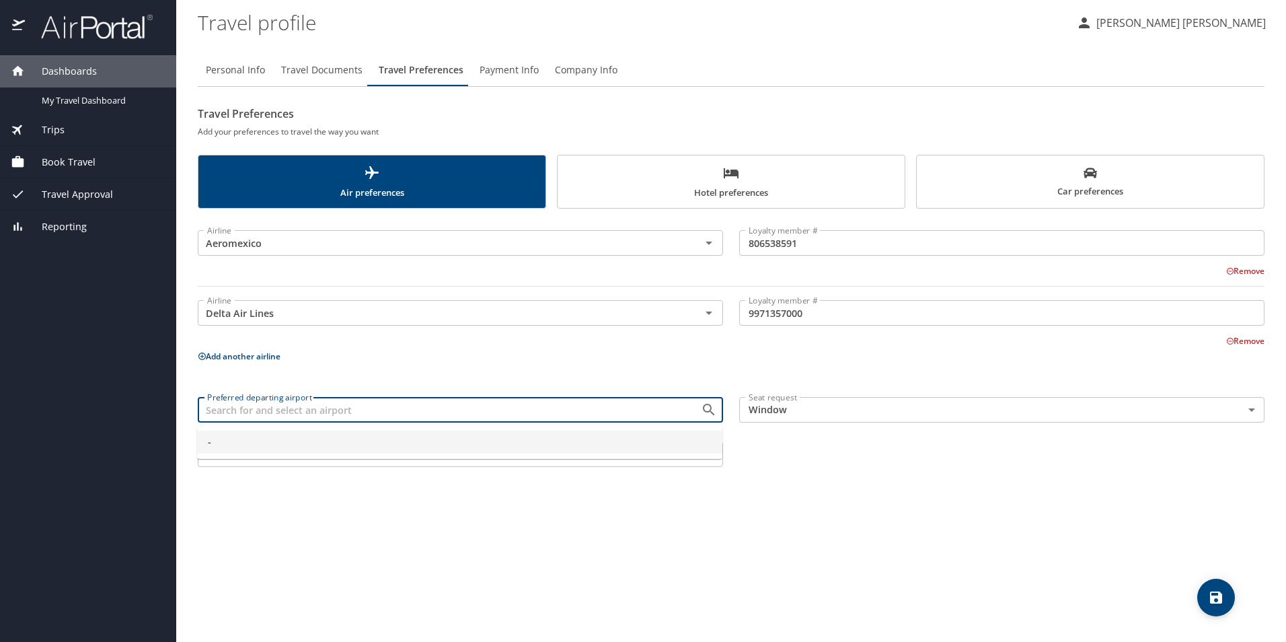
click at [615, 414] on input "Preferred departing airport" at bounding box center [441, 409] width 478 height 17
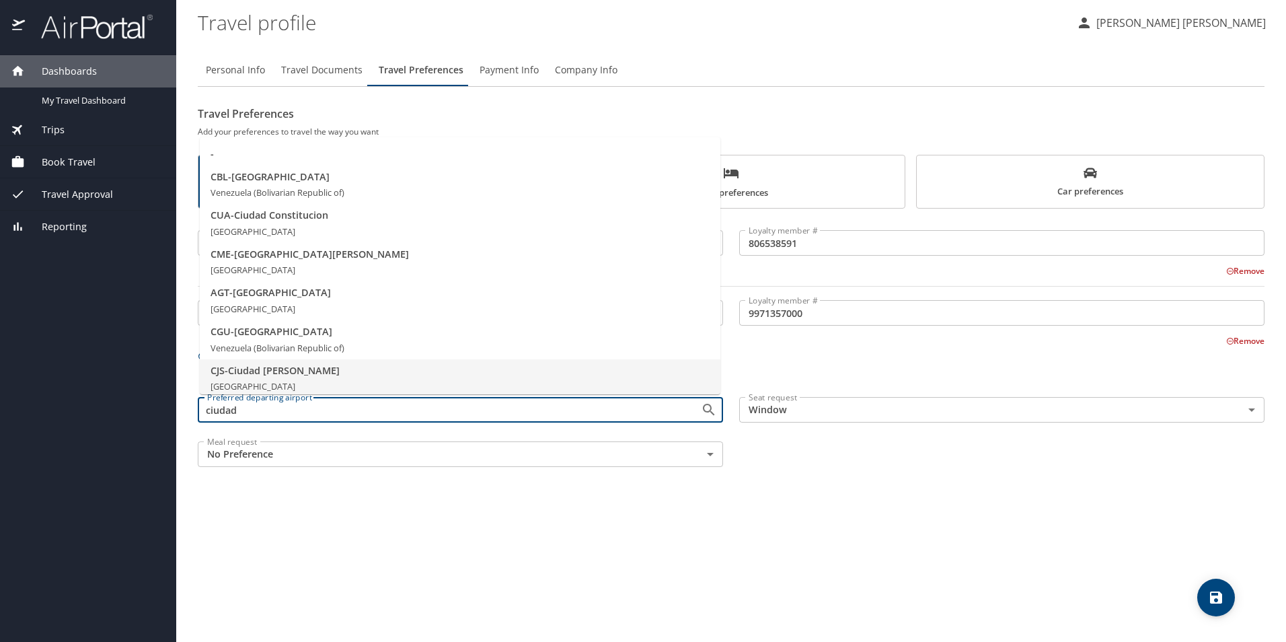
click at [237, 416] on input "ciudad" at bounding box center [441, 409] width 478 height 17
drag, startPoint x: 248, startPoint y: 412, endPoint x: 176, endPoint y: 414, distance: 72.7
click at [176, 414] on div "Dashboards My Travel Dashboard Trips Current / Future Trips Past Trips Trips Mi…" at bounding box center [643, 321] width 1286 height 642
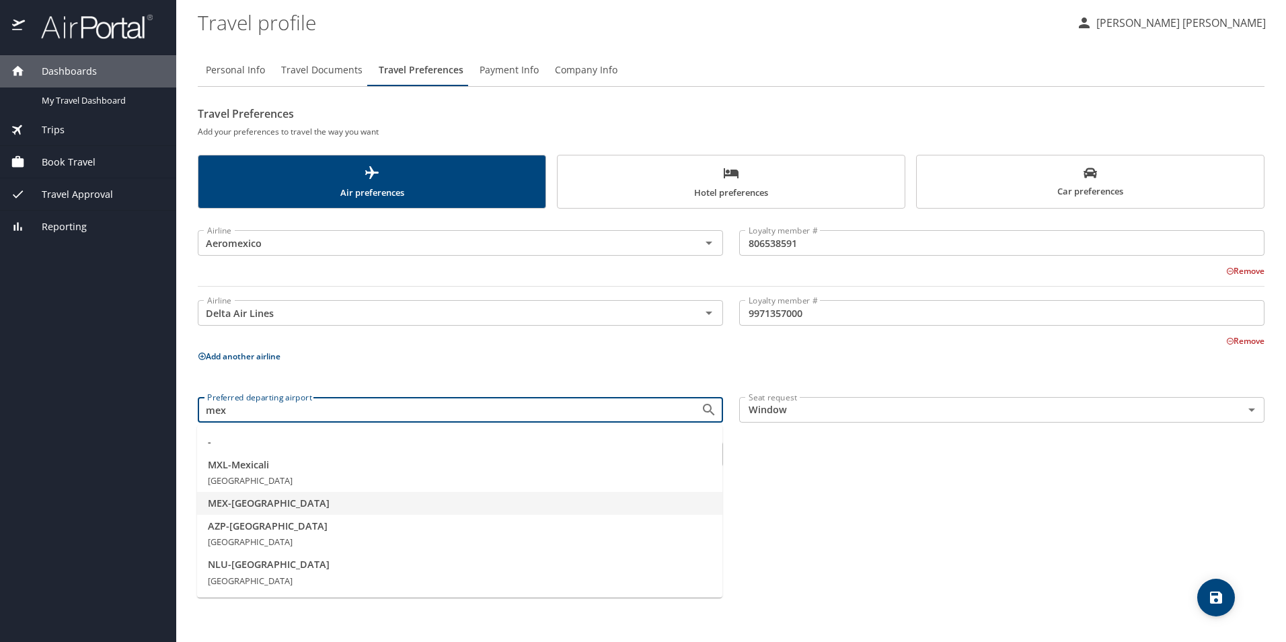
click at [346, 505] on span "MEX - Mexico City" at bounding box center [460, 503] width 504 height 15
type input "MEX - Mexico City"
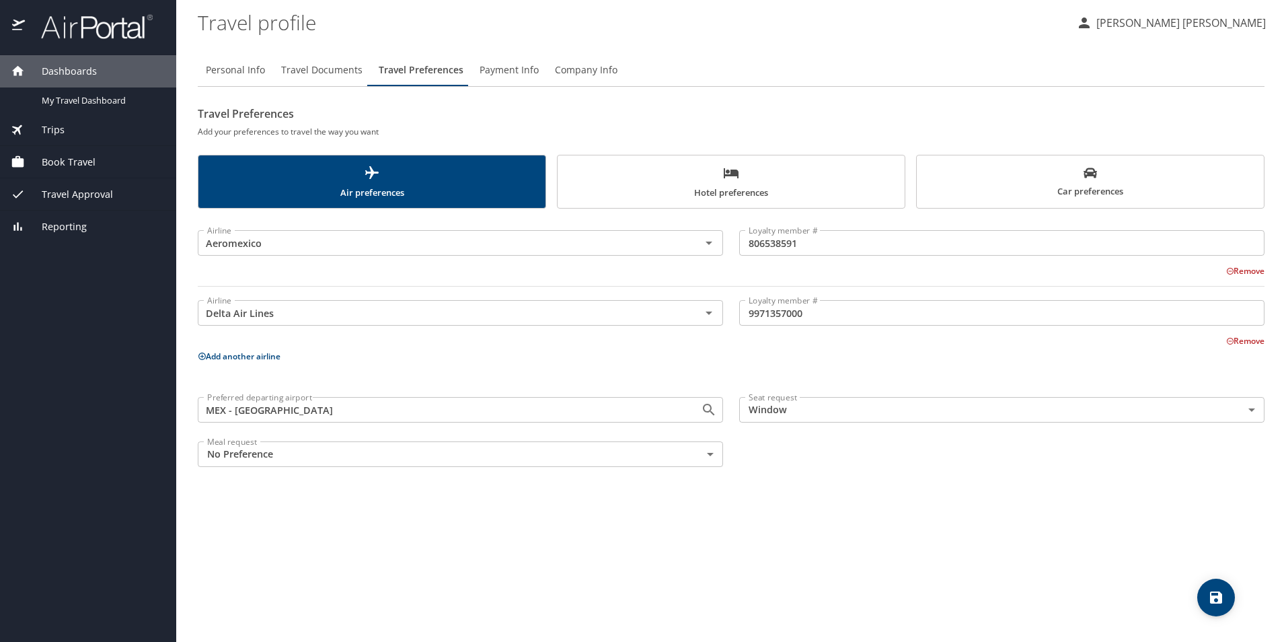
click at [784, 476] on div "Personal Info Travel Documents Travel Preferences Payment Info Company Info Tra…" at bounding box center [731, 342] width 1067 height 599
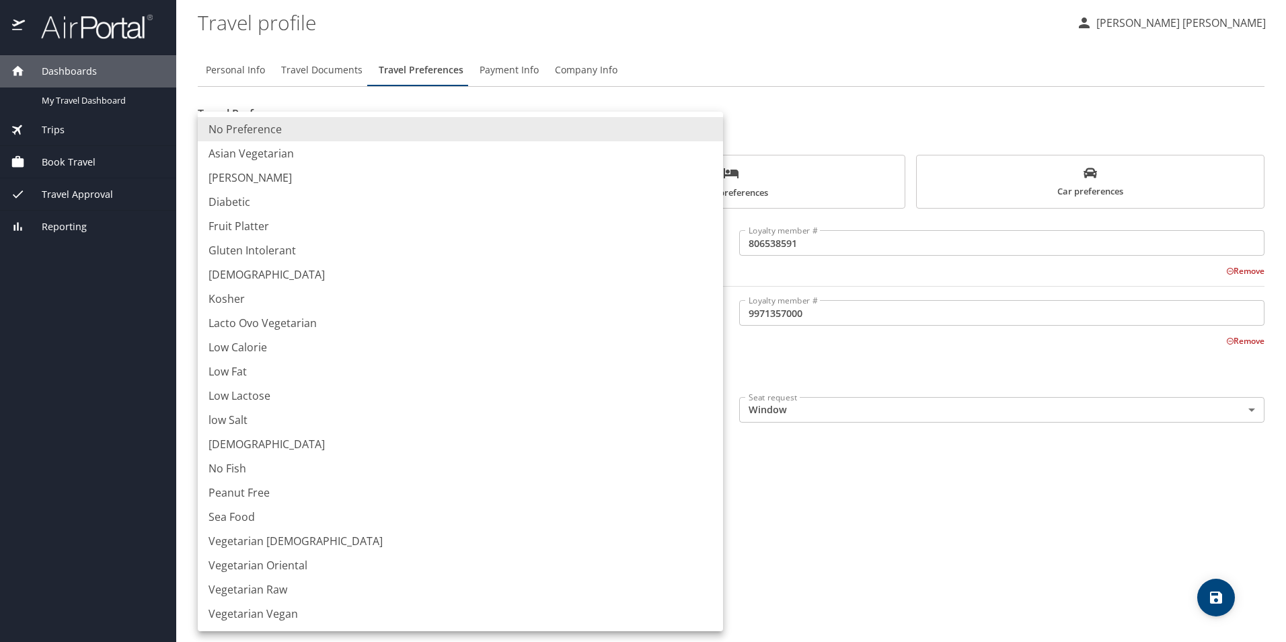
click at [566, 449] on body "Dashboards My Travel Dashboard Trips Current / Future Trips Past Trips Trips Mi…" at bounding box center [643, 321] width 1286 height 642
click at [848, 525] on div at bounding box center [643, 321] width 1286 height 642
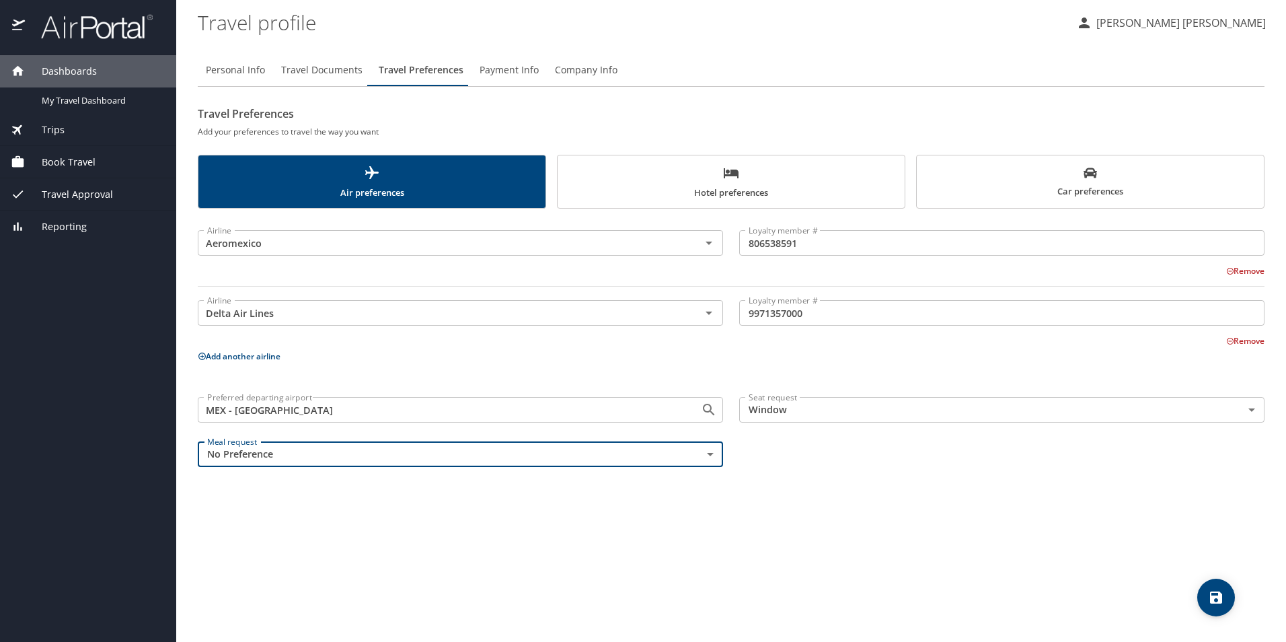
click at [514, 67] on span "Payment Info" at bounding box center [509, 70] width 59 height 17
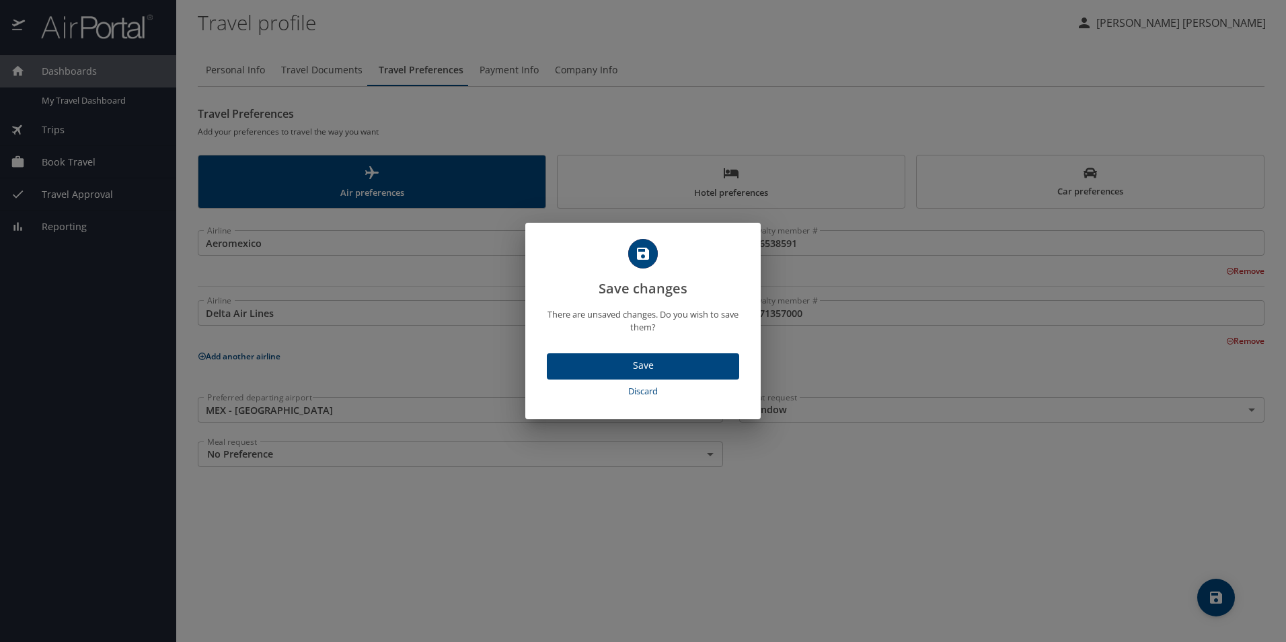
click at [659, 356] on button "Save" at bounding box center [643, 366] width 192 height 26
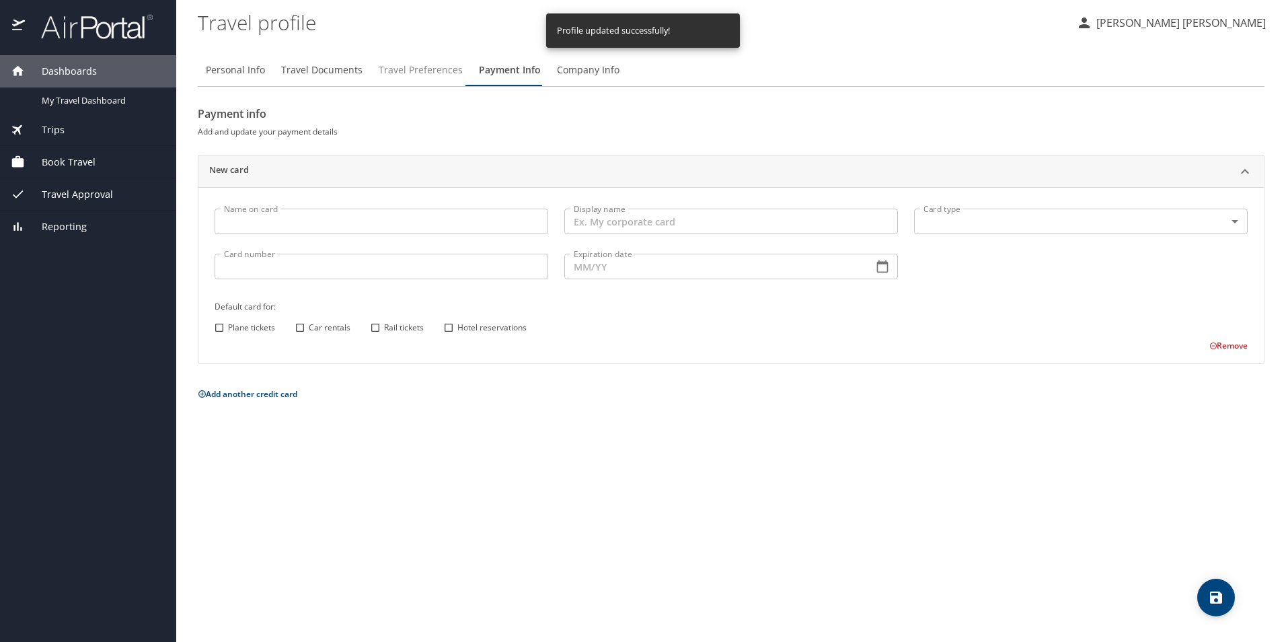
click at [417, 65] on span "Travel Preferences" at bounding box center [421, 70] width 84 height 17
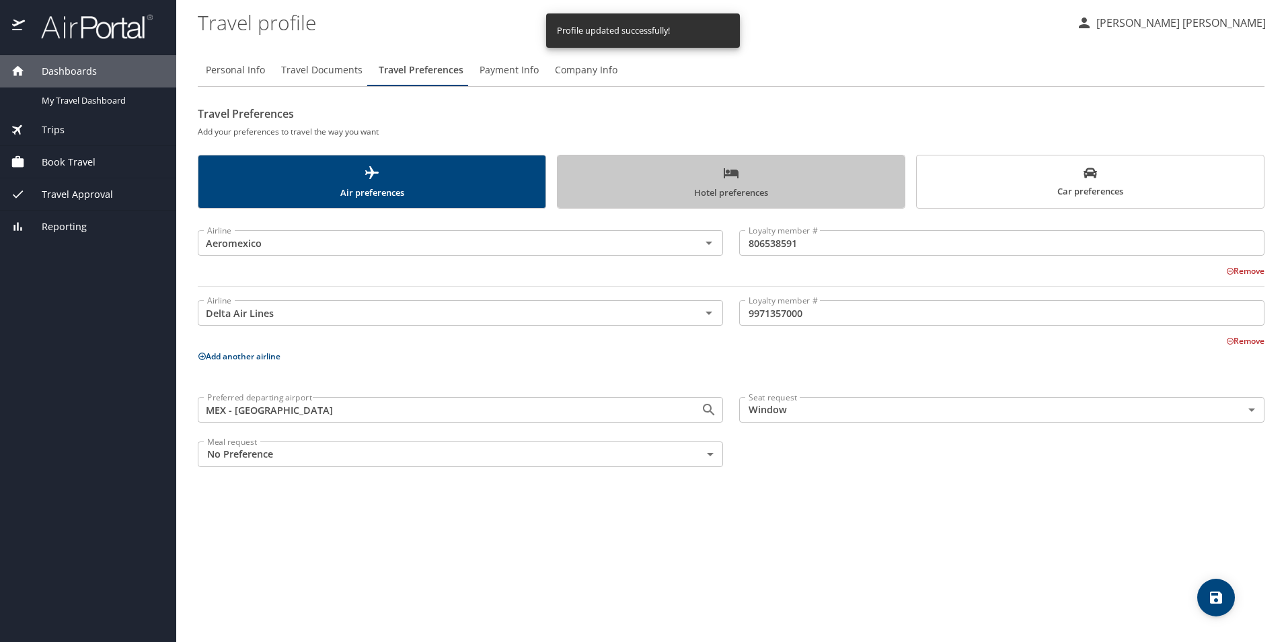
click at [707, 182] on span "Hotel preferences" at bounding box center [731, 183] width 331 height 36
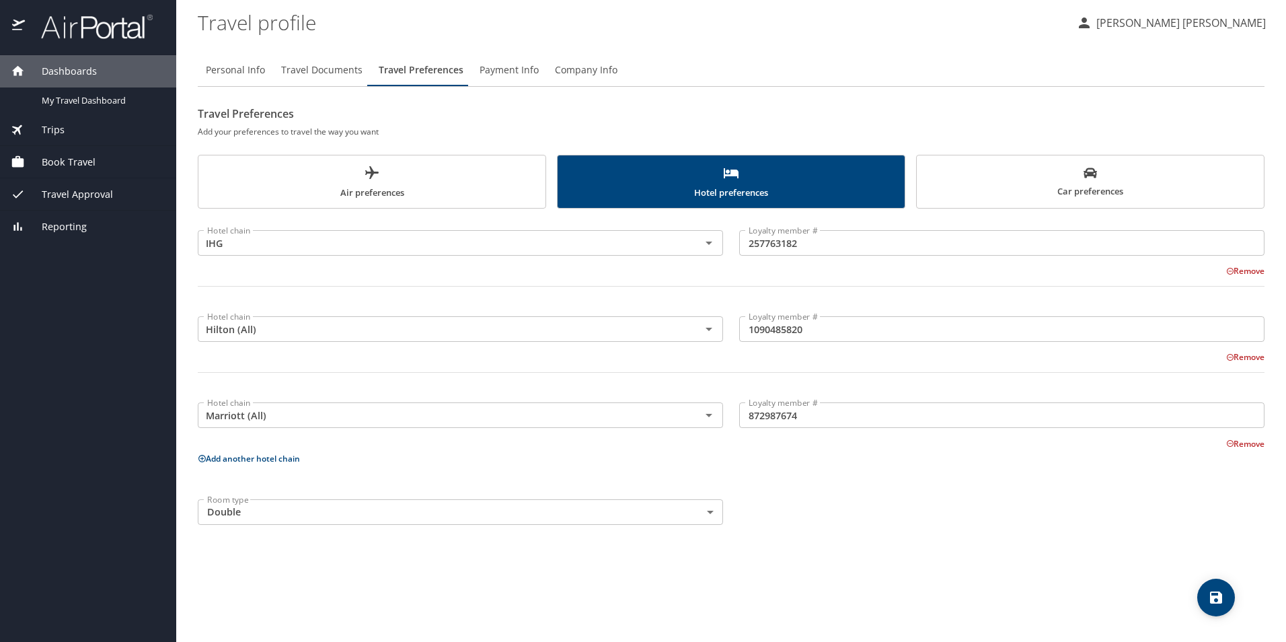
click at [712, 507] on body "Dashboards My Travel Dashboard Trips Current / Future Trips Past Trips Trips Mi…" at bounding box center [643, 321] width 1286 height 642
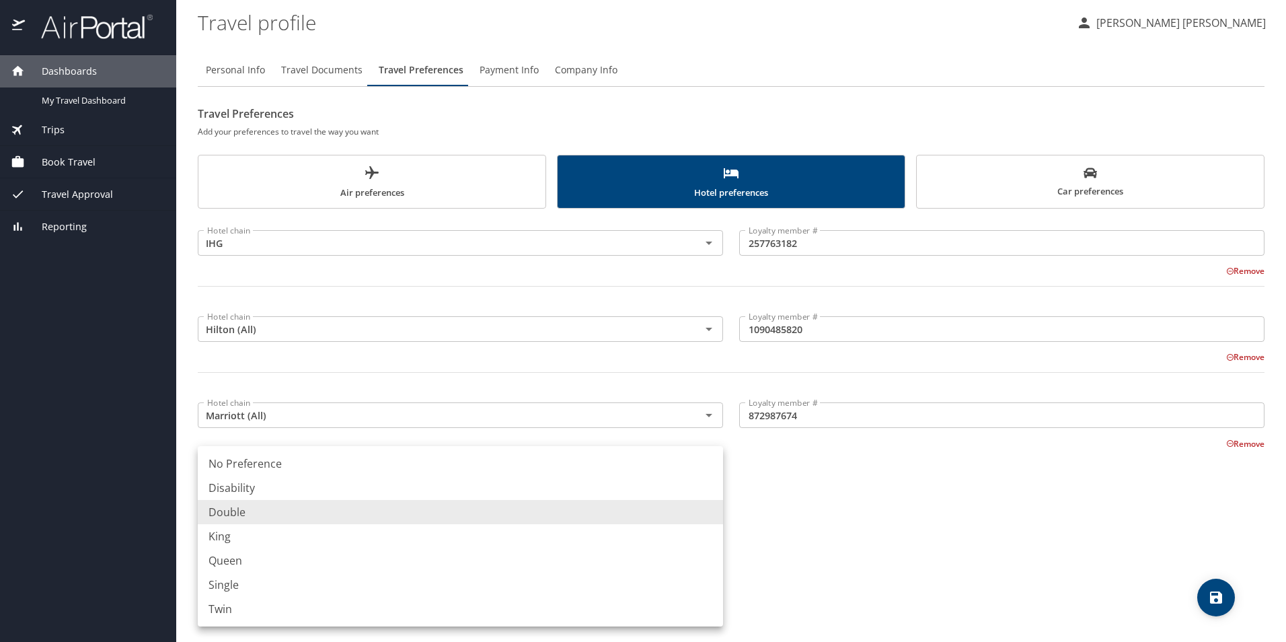
click at [836, 506] on div at bounding box center [643, 321] width 1286 height 642
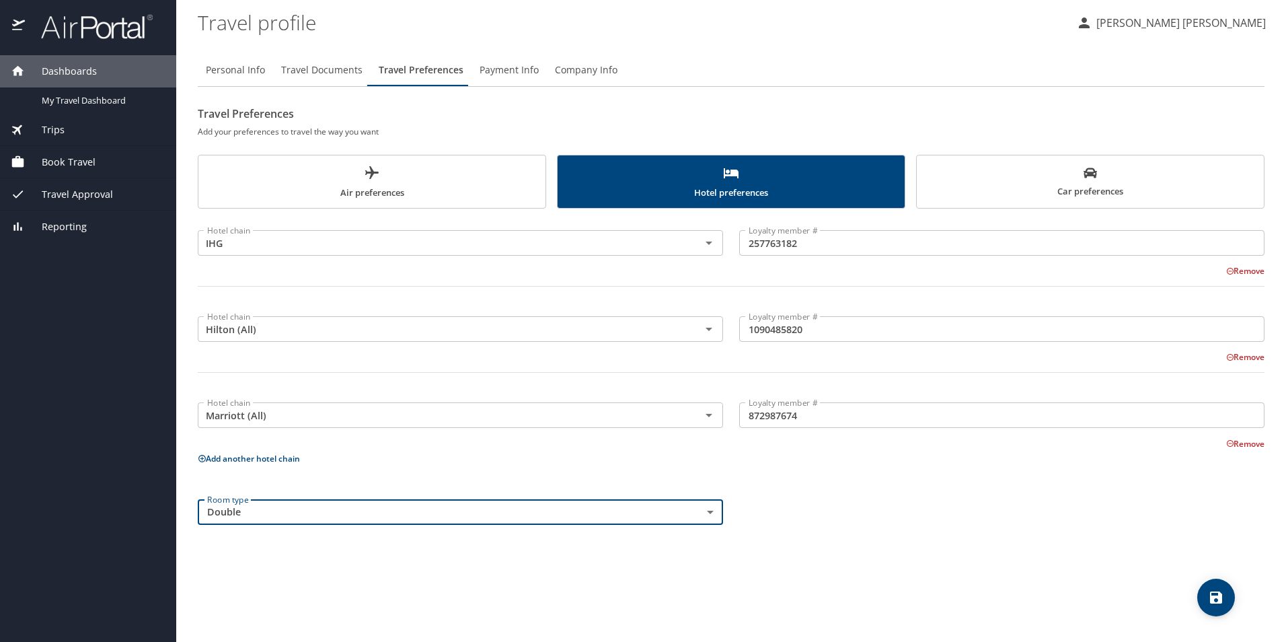
click at [500, 70] on span "Payment Info" at bounding box center [509, 70] width 59 height 17
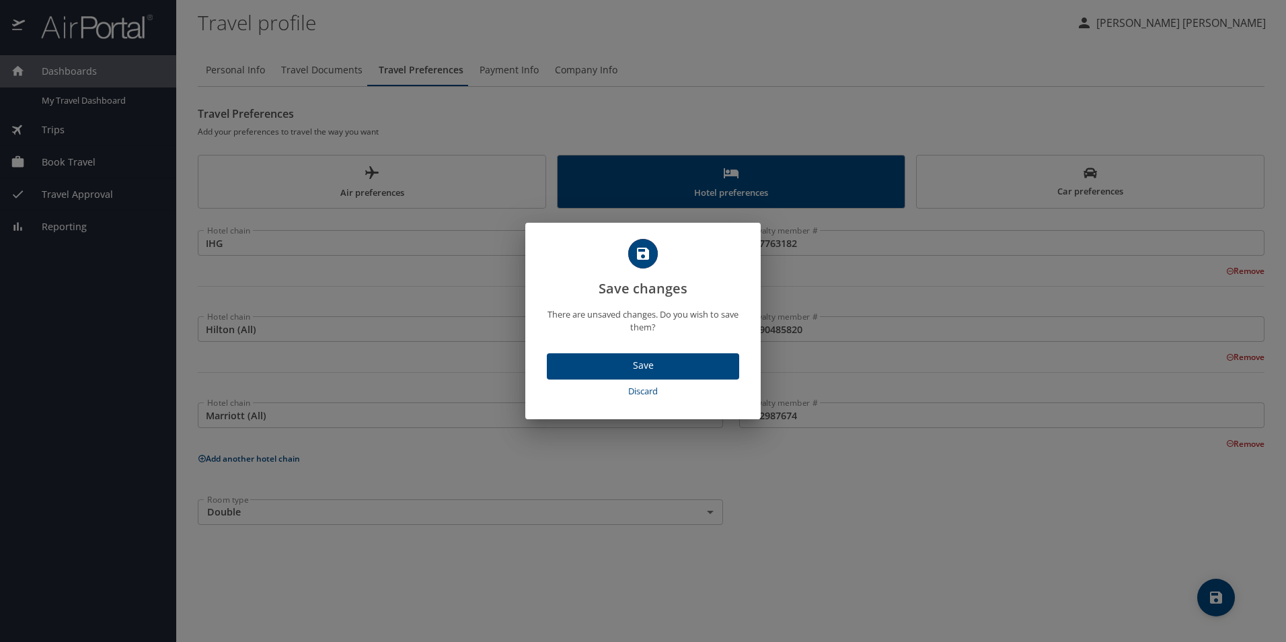
click at [647, 367] on span "Save" at bounding box center [643, 365] width 171 height 17
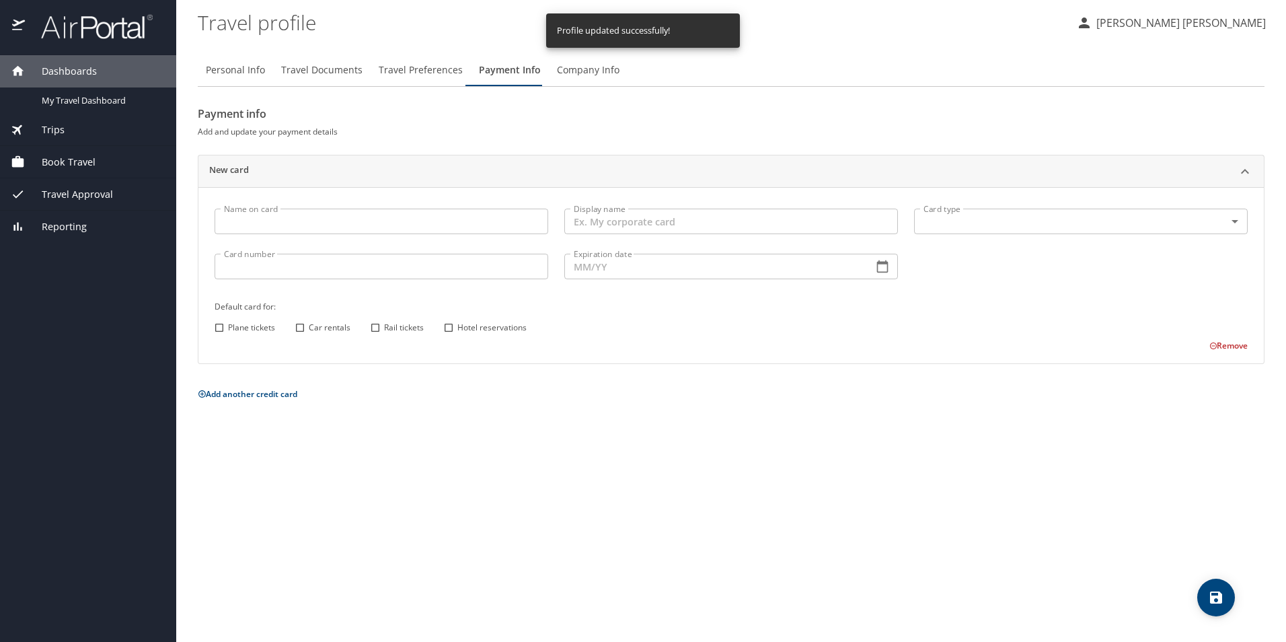
click at [581, 74] on span "Company Info" at bounding box center [588, 70] width 63 height 17
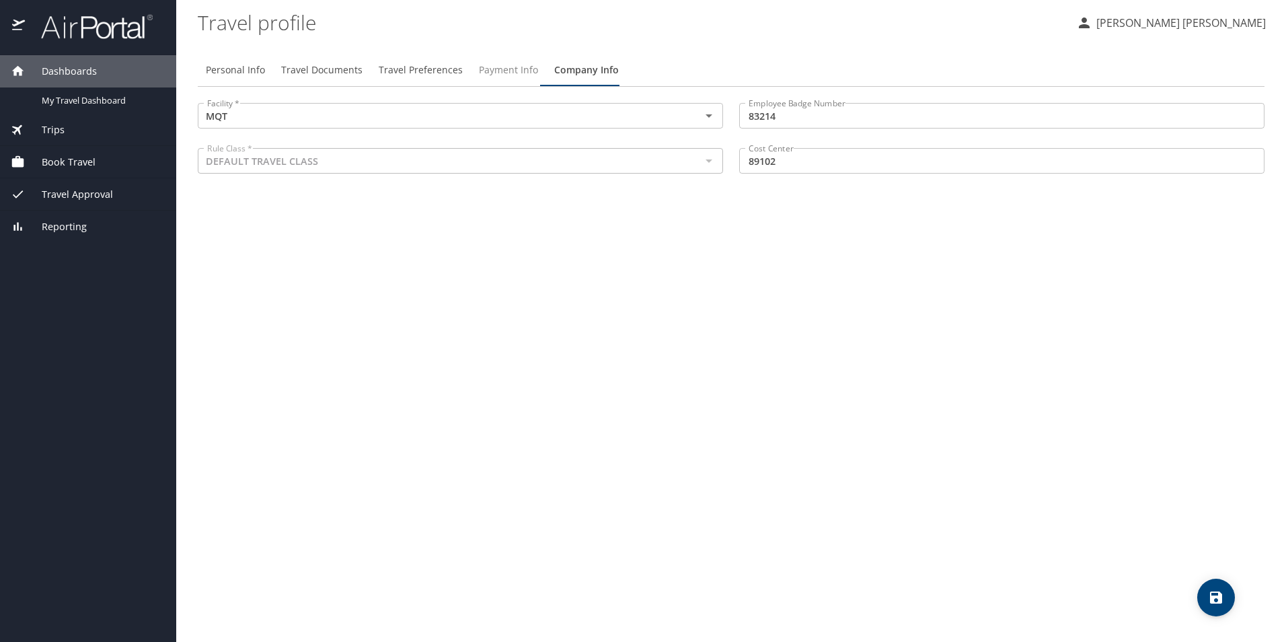
click at [509, 63] on span "Payment Info" at bounding box center [508, 70] width 59 height 17
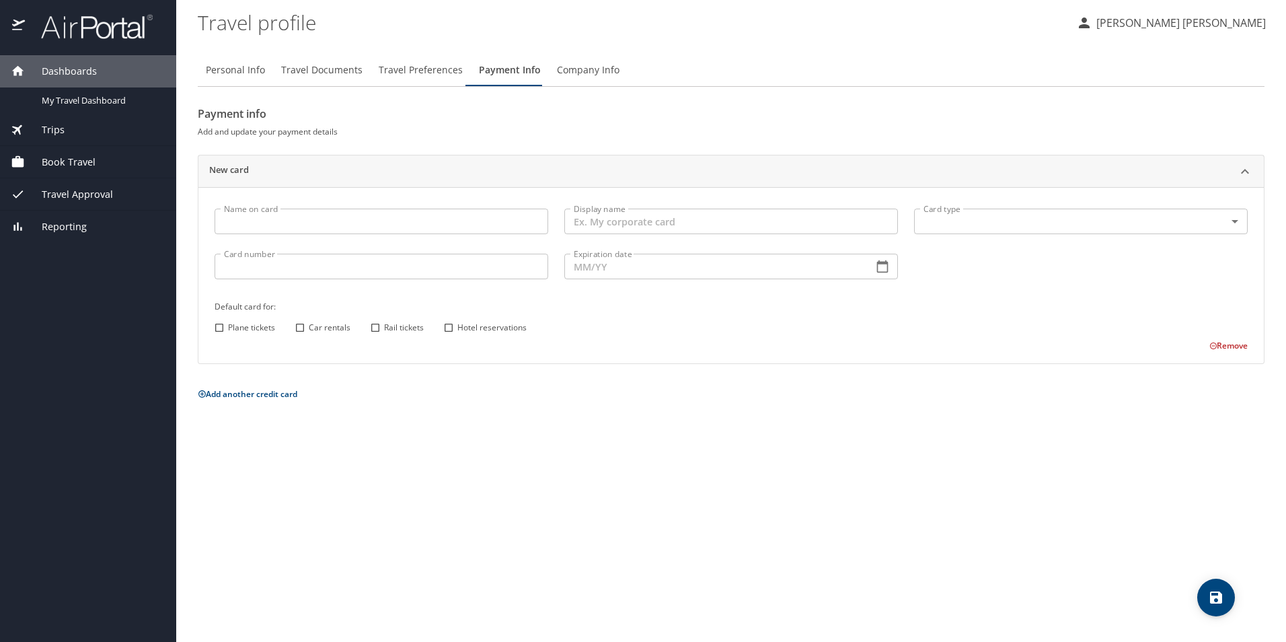
click at [416, 71] on span "Travel Preferences" at bounding box center [421, 70] width 84 height 17
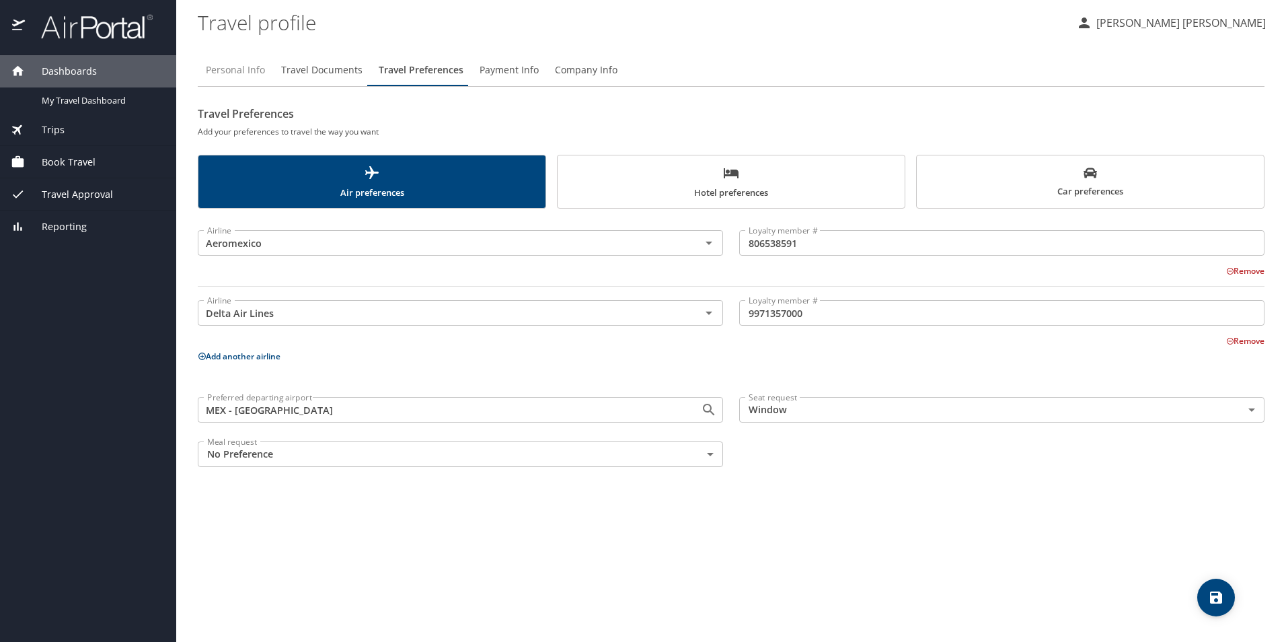
click at [251, 74] on span "Personal Info" at bounding box center [235, 70] width 59 height 17
select select "MX"
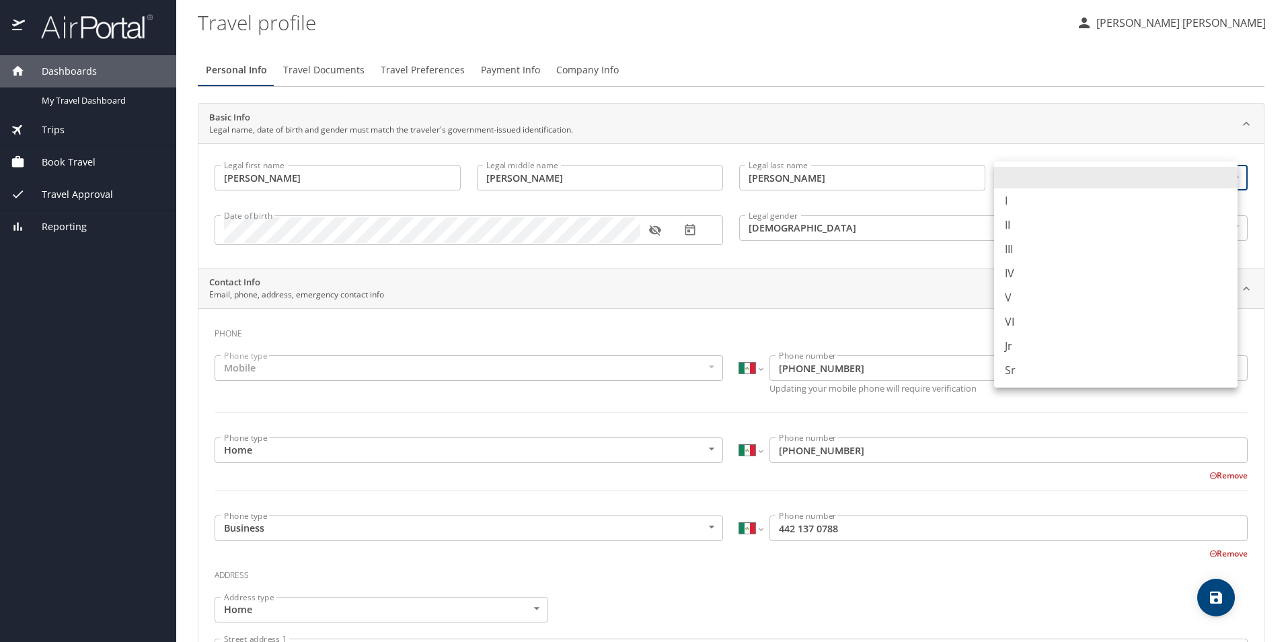
click at [1214, 177] on body "Dashboards My Travel Dashboard Trips Current / Future Trips Past Trips Trips Mi…" at bounding box center [643, 321] width 1286 height 642
click at [1214, 177] on li at bounding box center [1116, 178] width 244 height 22
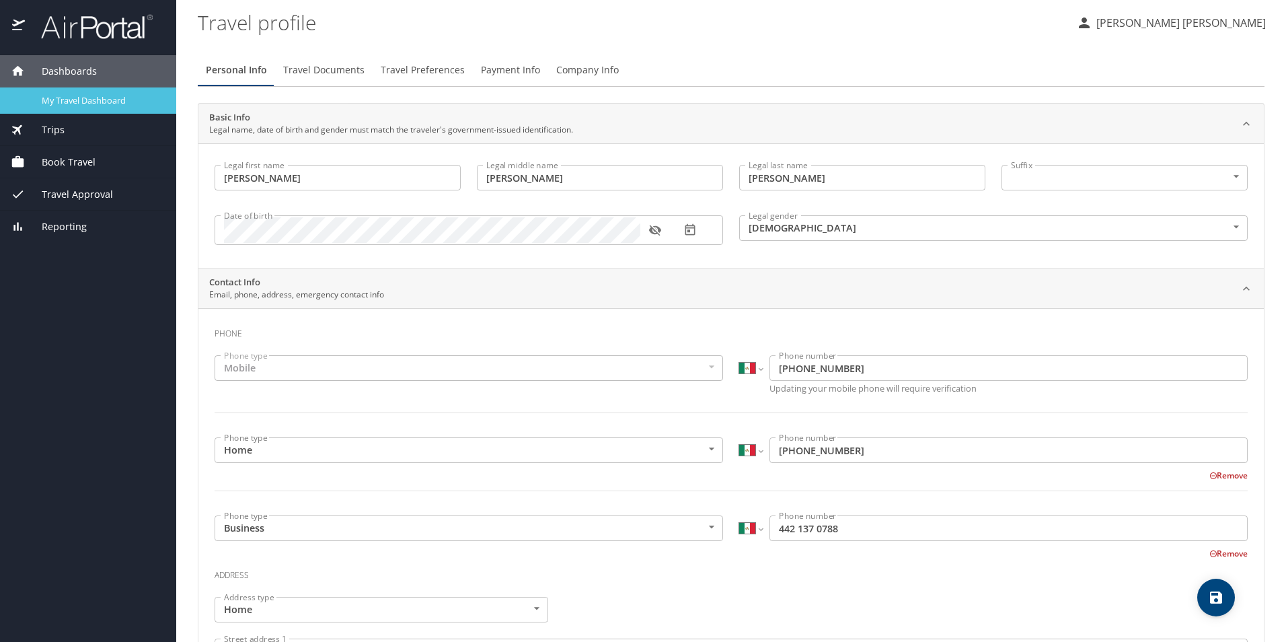
click at [98, 107] on div "My Travel Dashboard" at bounding box center [88, 100] width 155 height 15
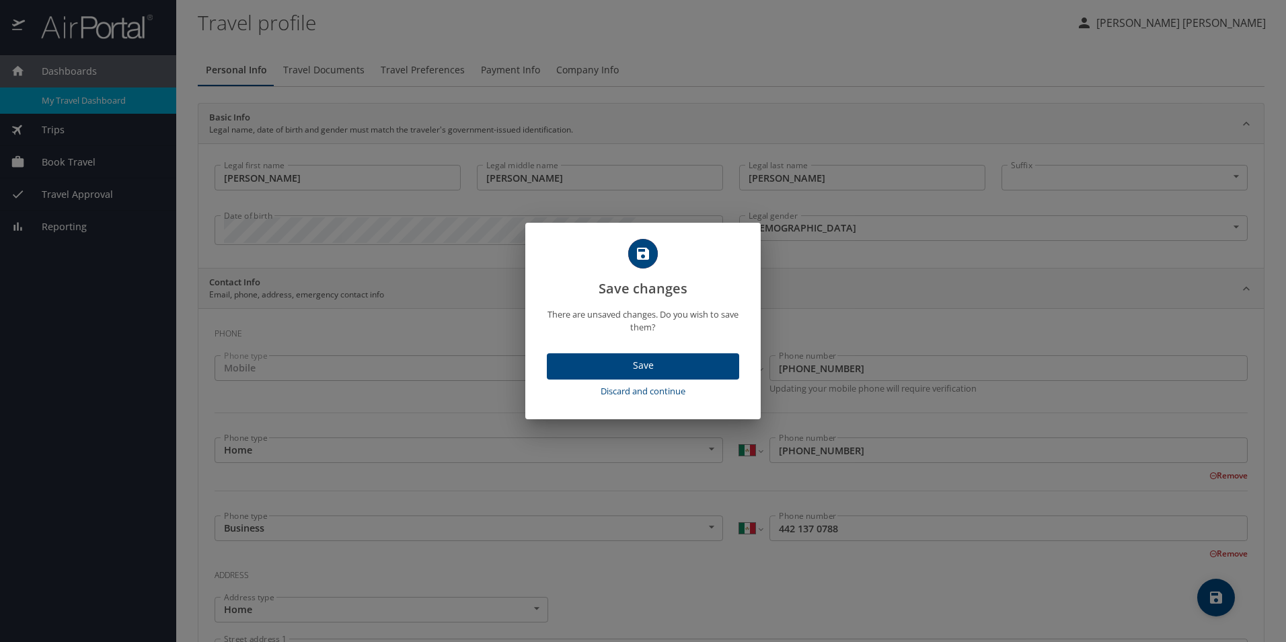
click at [261, 172] on div "Save changes There are unsaved changes. Do you wish to save them? Save Discard …" at bounding box center [643, 321] width 1286 height 642
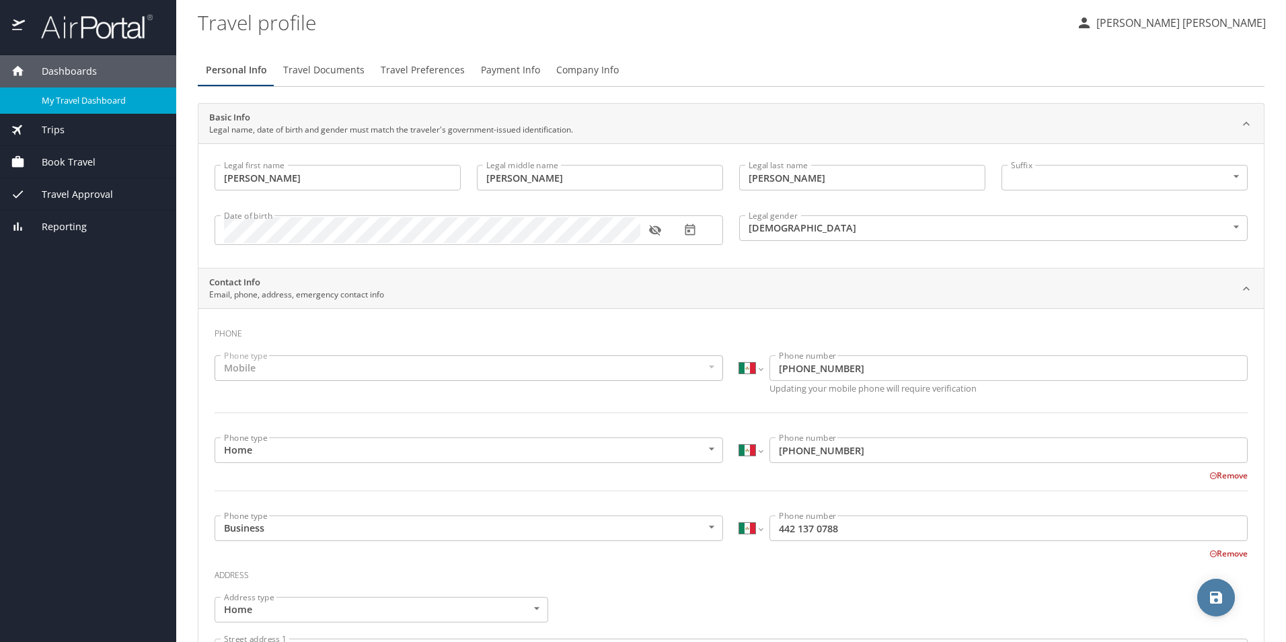
click at [1217, 599] on icon "save" at bounding box center [1216, 597] width 16 height 16
select select "MX"
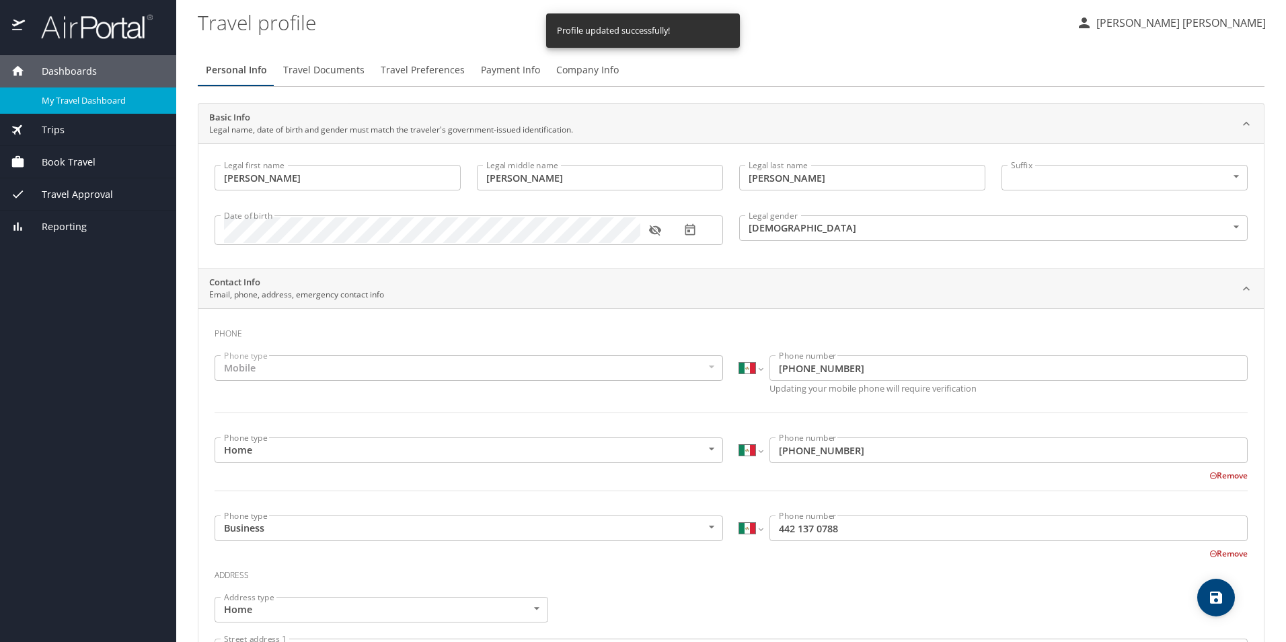
select select "MX"
click at [1236, 24] on p "[PERSON_NAME] [PERSON_NAME]" at bounding box center [1180, 23] width 174 height 16
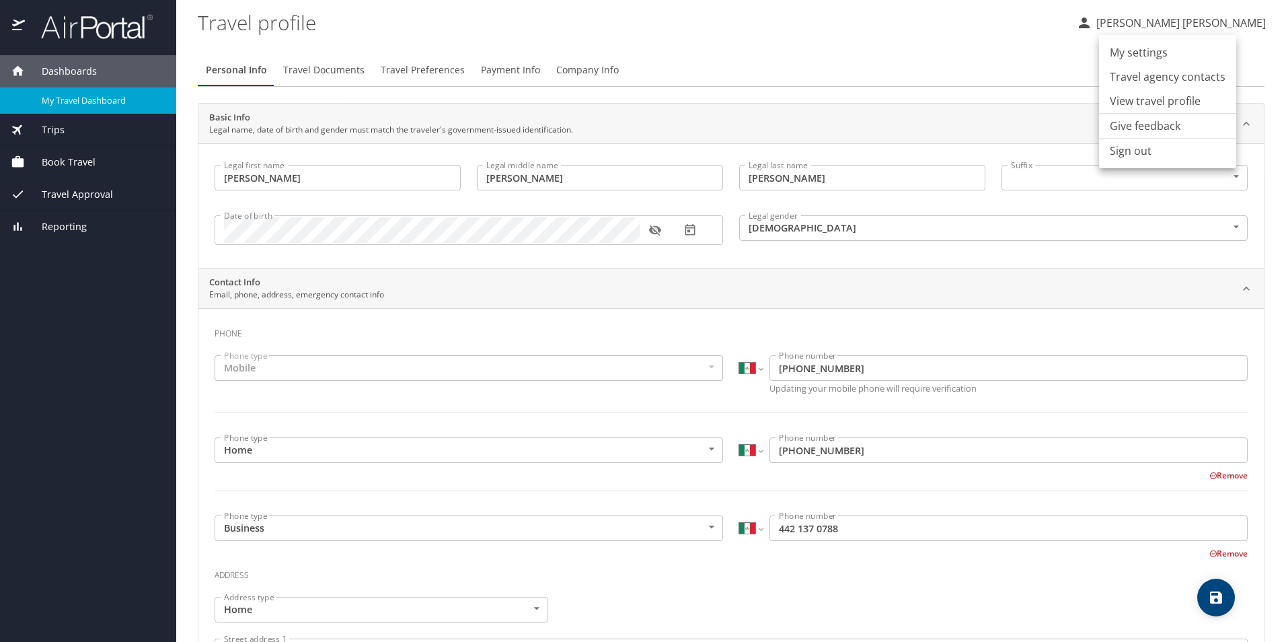
click at [71, 34] on div at bounding box center [643, 321] width 1286 height 642
click at [79, 32] on img at bounding box center [89, 26] width 126 height 26
